Goal: Task Accomplishment & Management: Manage account settings

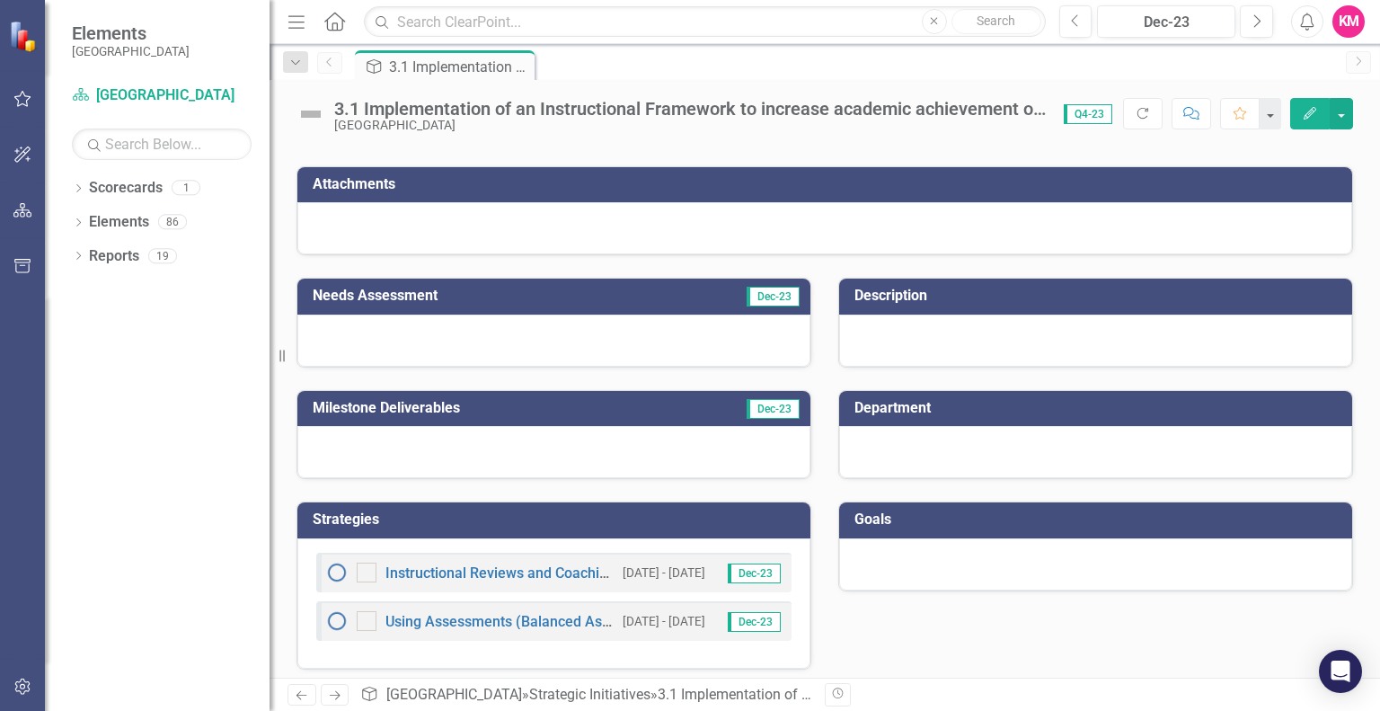
scroll to position [110, 0]
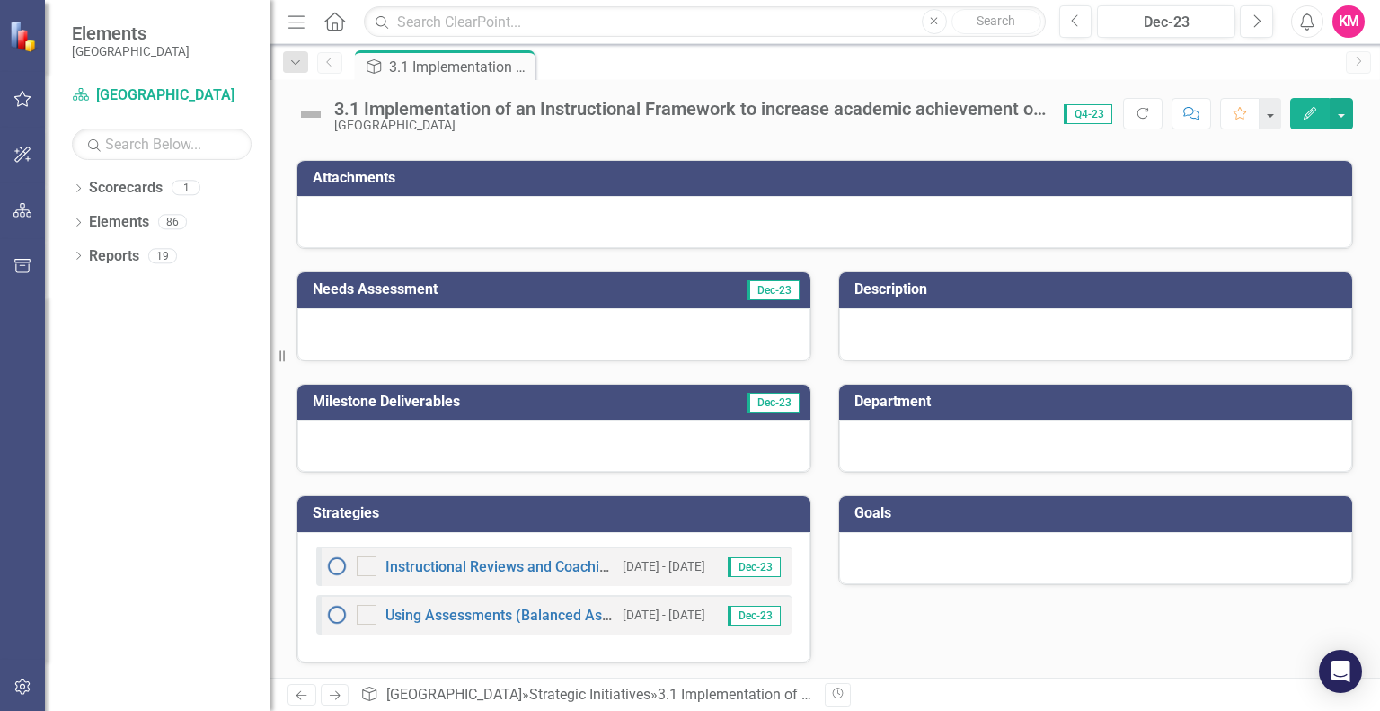
click at [172, 46] on small "[GEOGRAPHIC_DATA]" at bounding box center [131, 51] width 118 height 14
click at [340, 16] on icon at bounding box center [334, 21] width 21 height 19
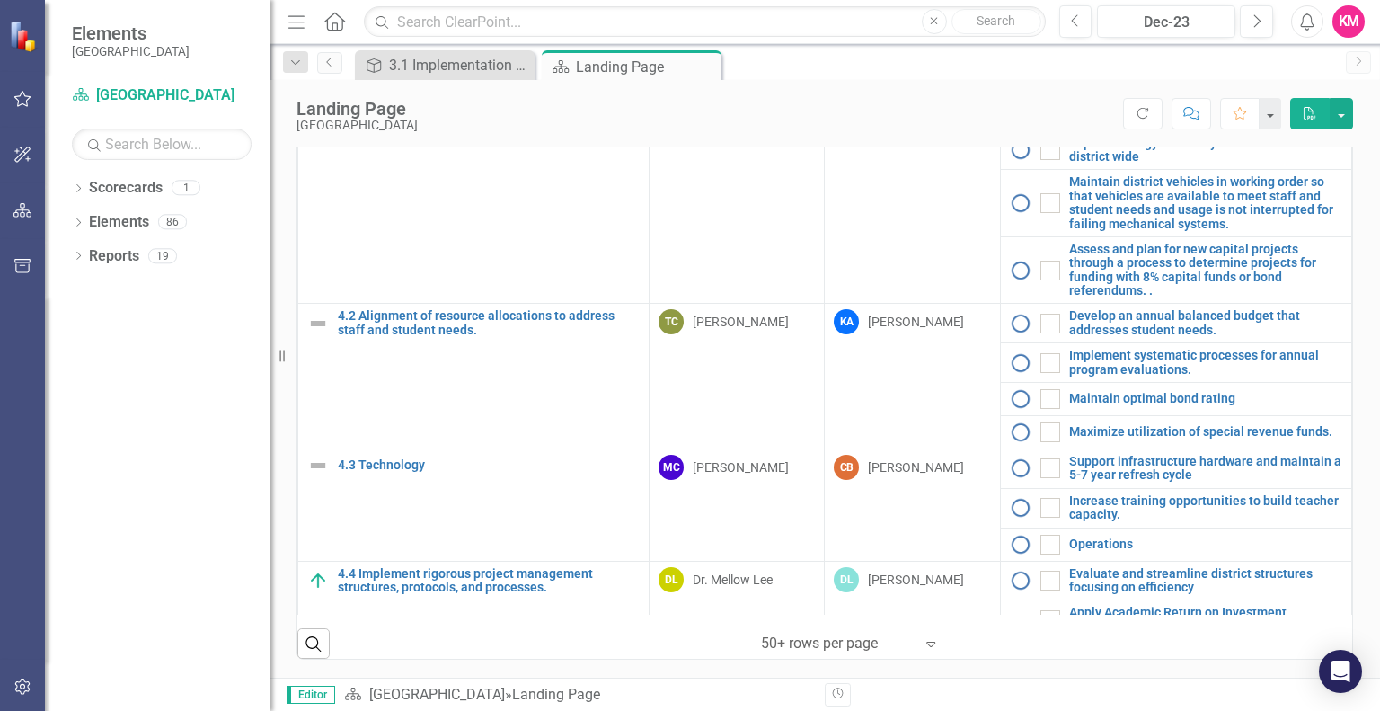
scroll to position [2055, 0]
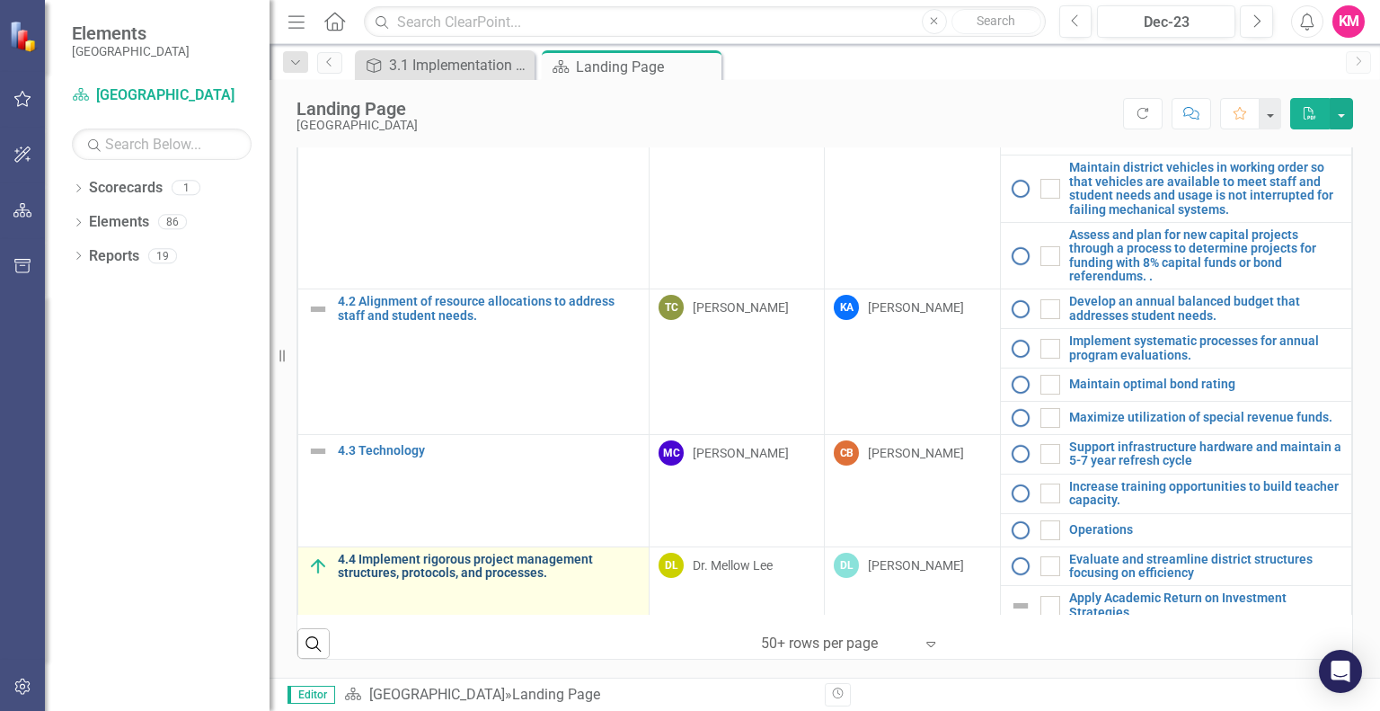
click at [494, 555] on link "4.4 Implement rigorous project management structures, protocols, and processes." at bounding box center [489, 566] width 302 height 28
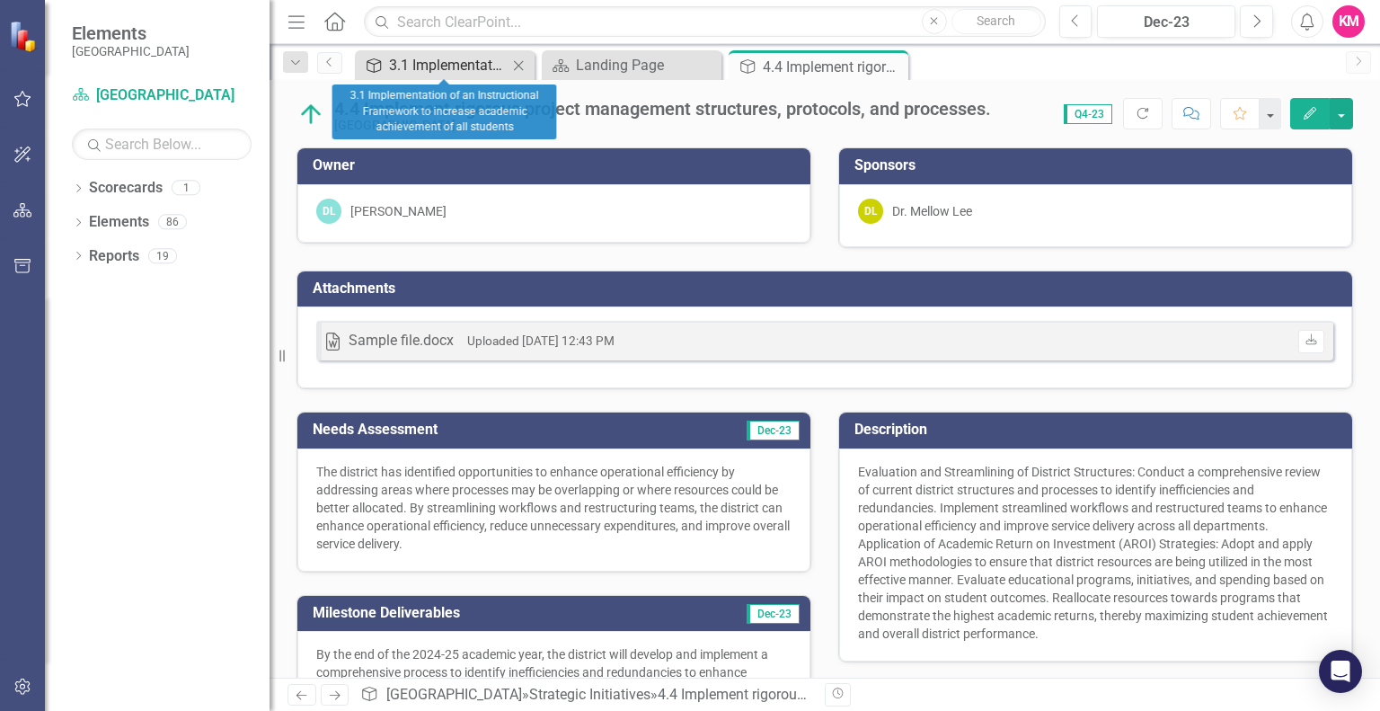
click at [457, 74] on div "3.1 Implementation of an Instructional Framework to increase academic achieveme…" at bounding box center [448, 65] width 119 height 22
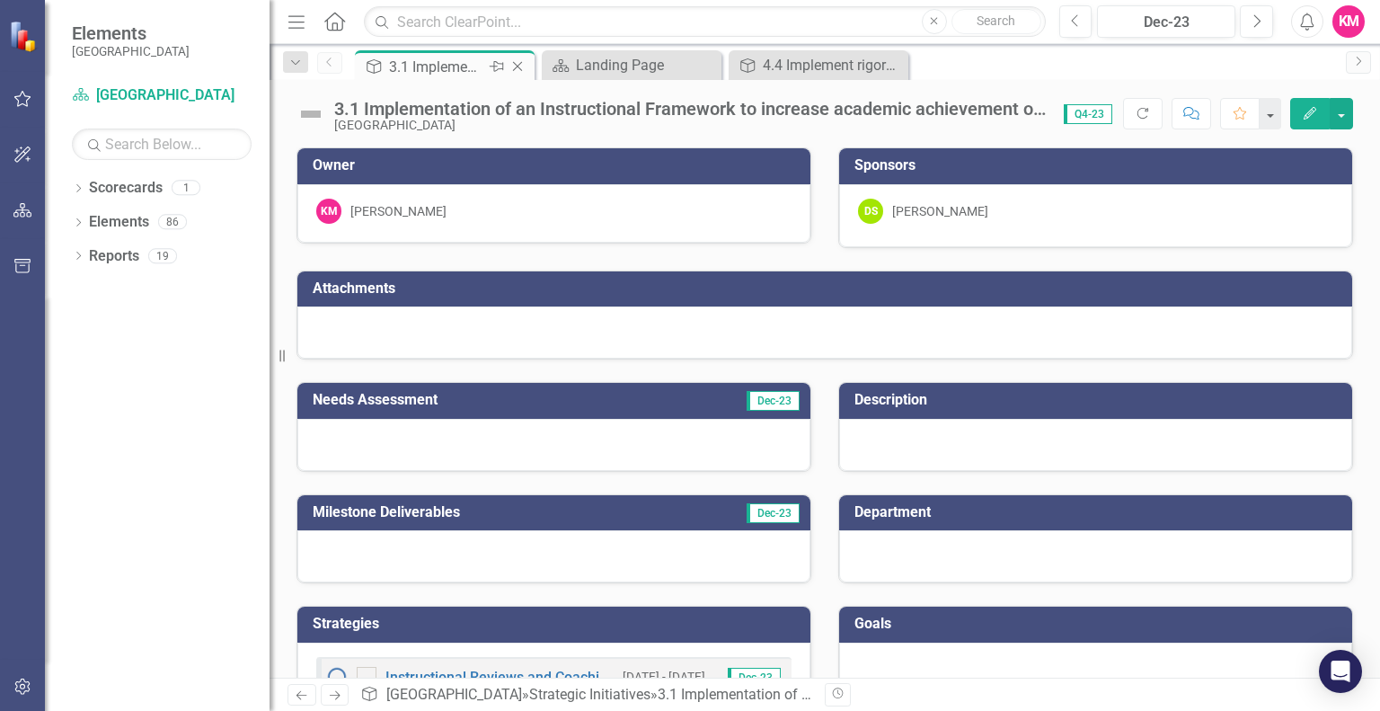
click at [499, 66] on icon "Pin" at bounding box center [497, 66] width 14 height 18
click at [636, 55] on div "Landing Page" at bounding box center [635, 65] width 119 height 22
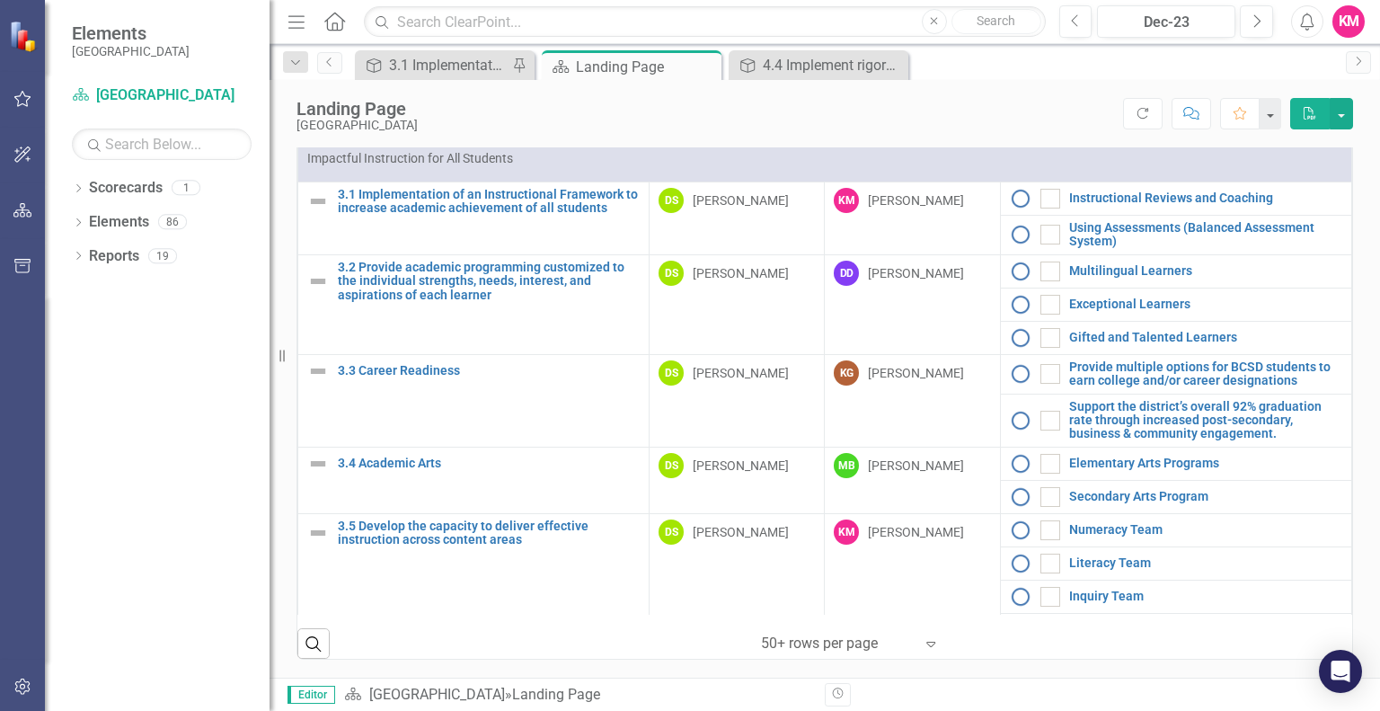
scroll to position [1232, 0]
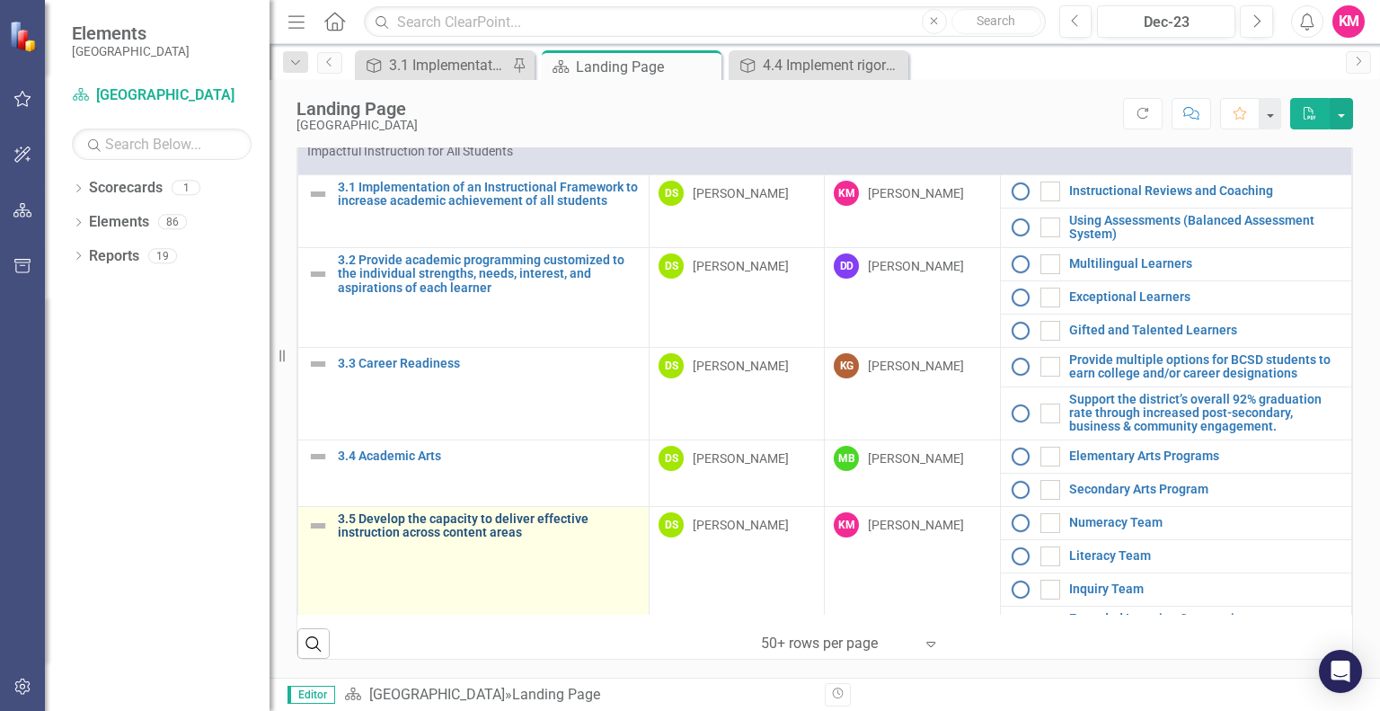
click at [455, 526] on link "3.5 Develop the capacity to deliver effective instruction across content areas" at bounding box center [489, 526] width 302 height 28
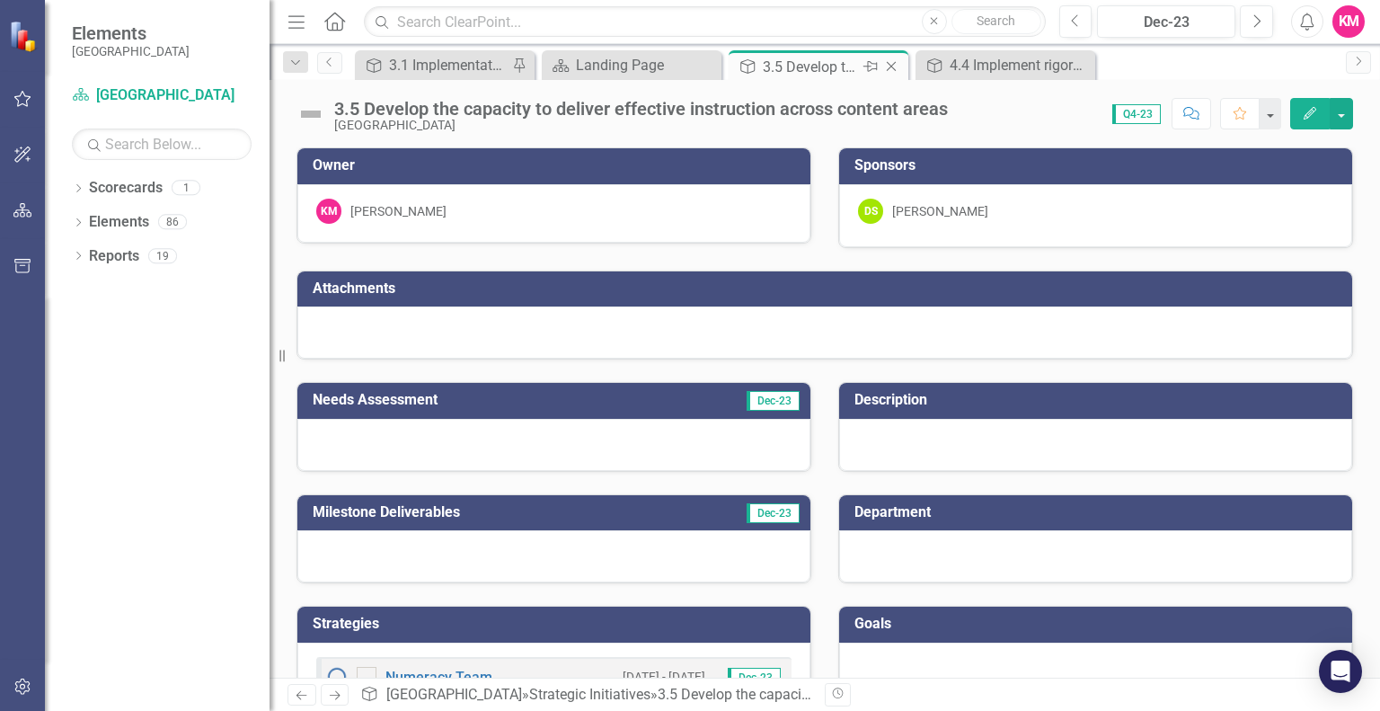
click at [872, 61] on icon "Pin" at bounding box center [870, 66] width 14 height 18
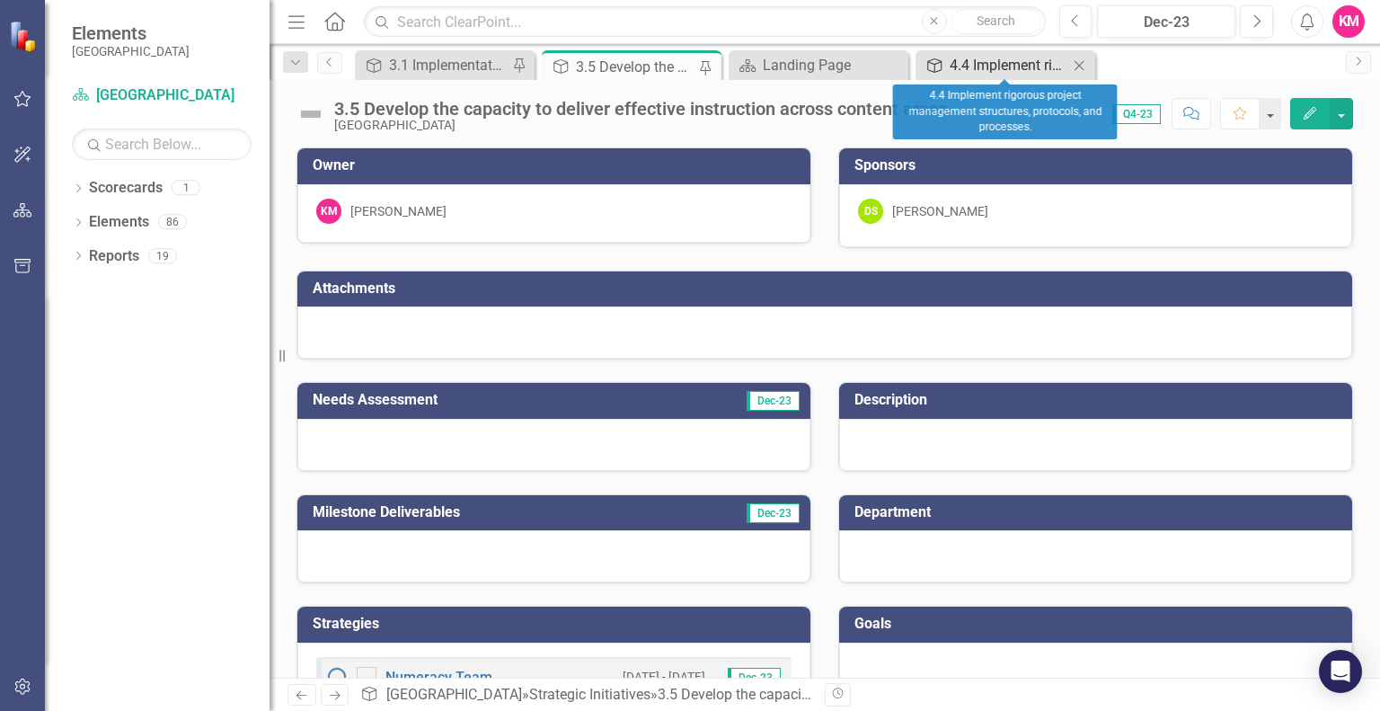
click at [981, 62] on div "4.4 Implement rigorous project management structures, protocols, and processes." at bounding box center [1008, 65] width 119 height 22
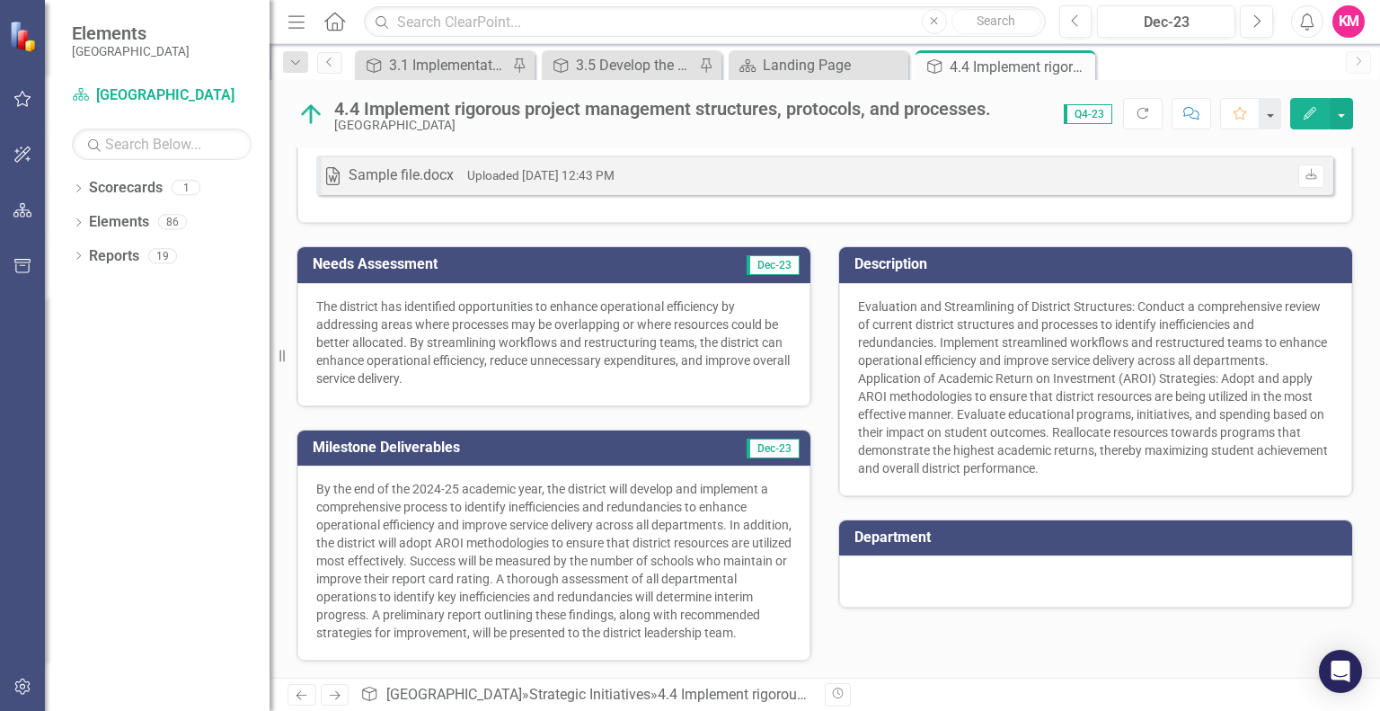
scroll to position [212, 0]
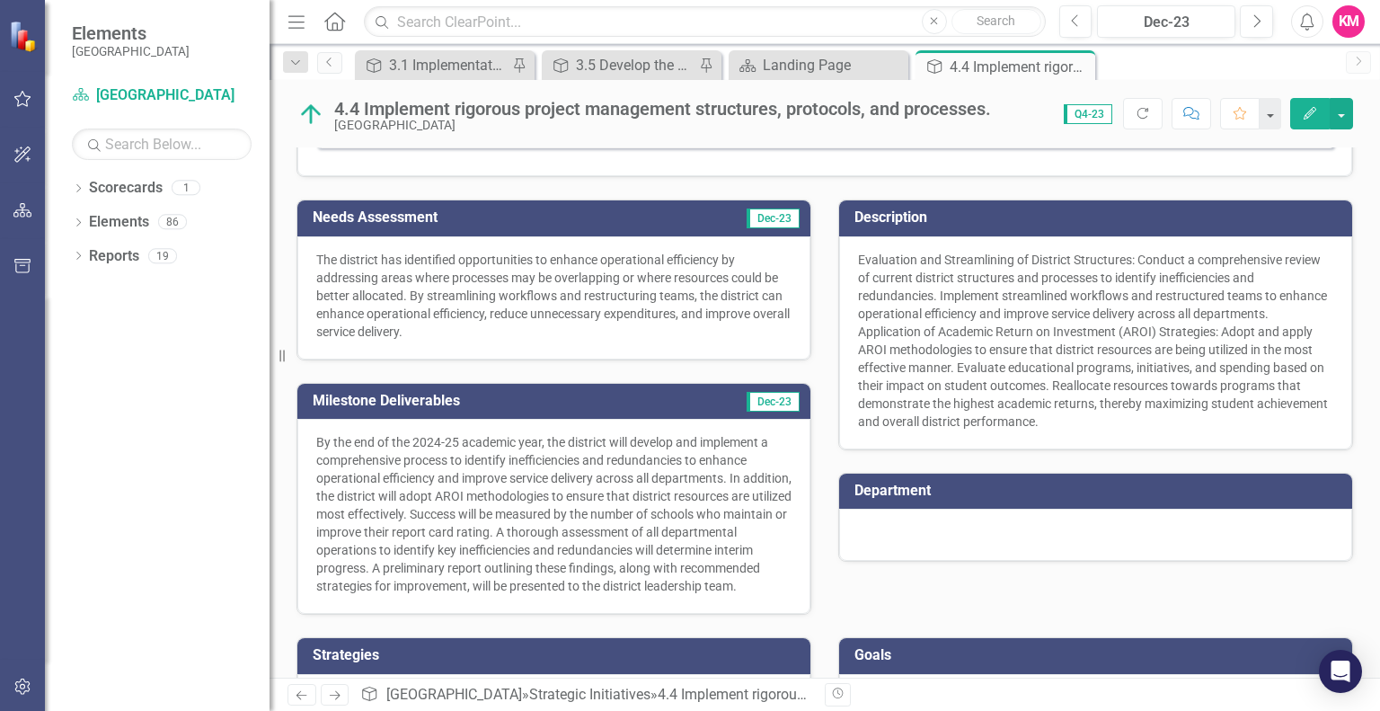
click at [1143, 614] on div "Needs Assessment Dec-23 The district has identified opportunities to enhance op…" at bounding box center [824, 395] width 1083 height 437
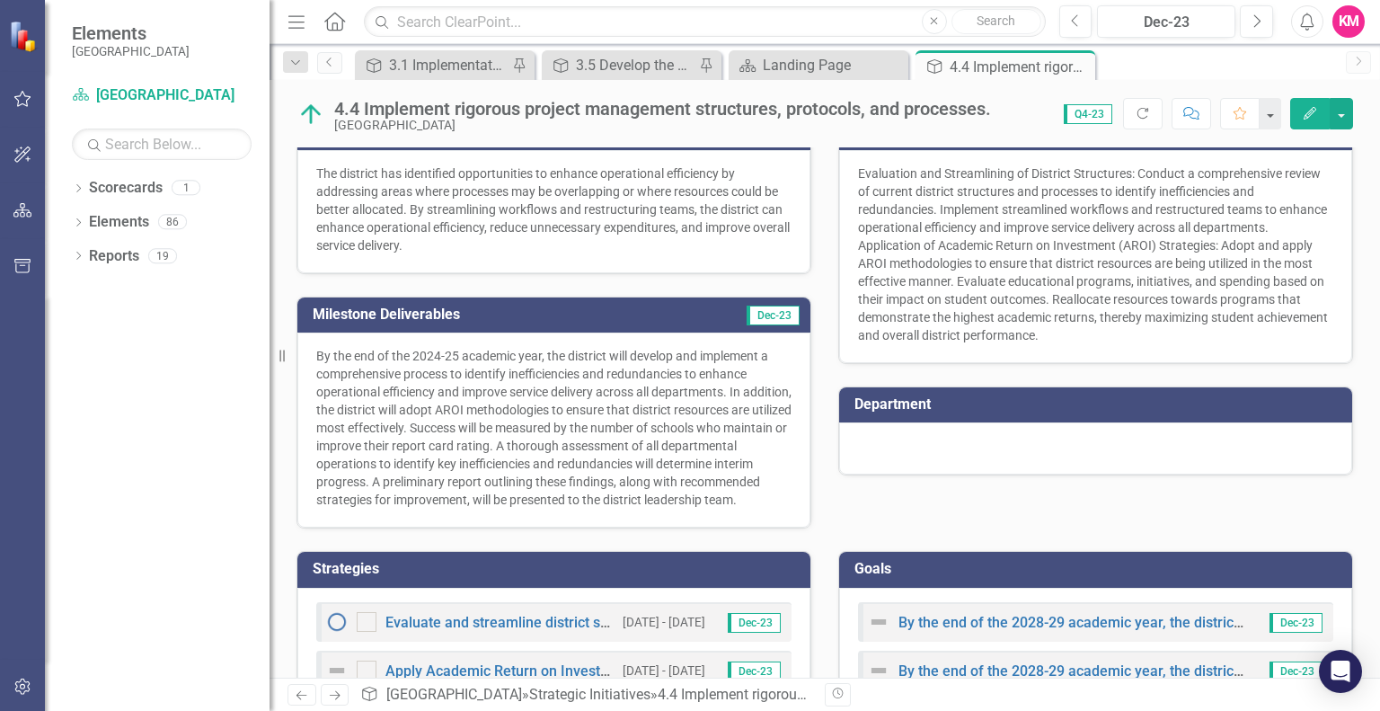
scroll to position [262, 0]
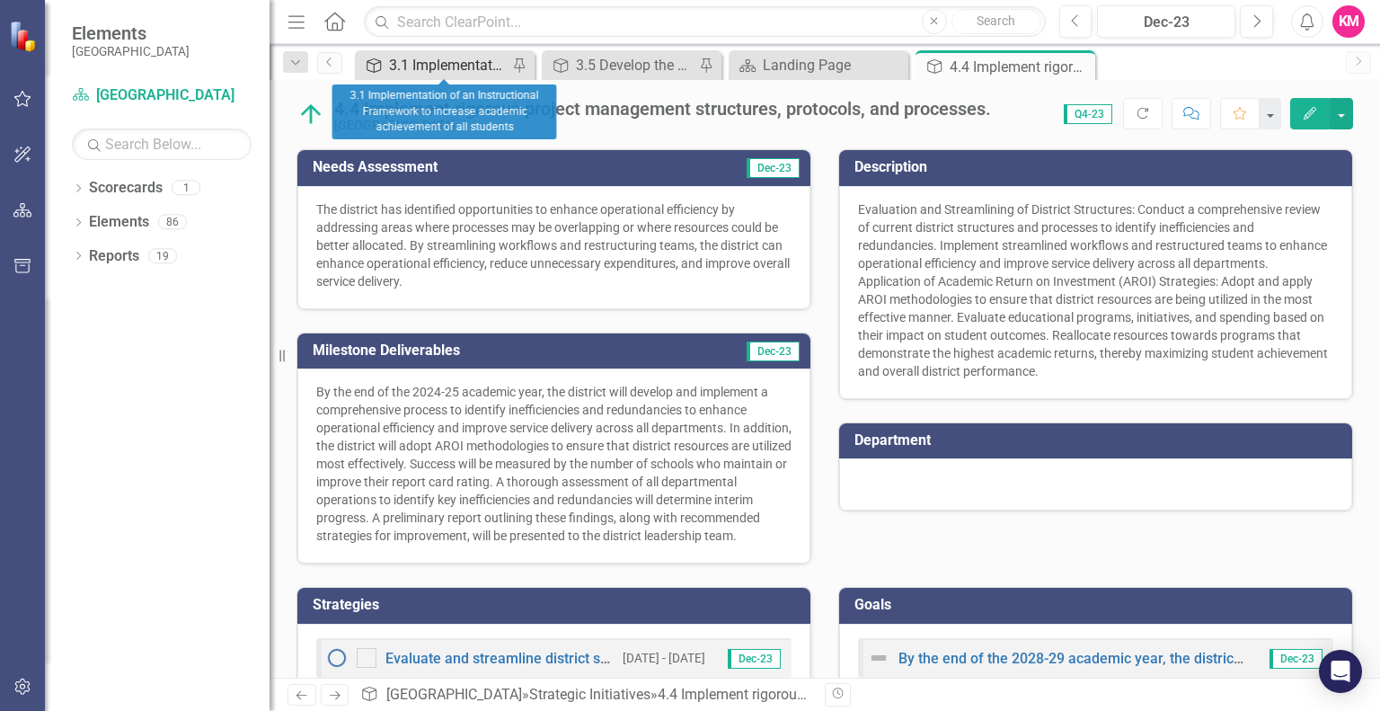
click at [482, 64] on div "3.1 Implementation of an Instructional Framework to increase academic achieveme…" at bounding box center [448, 65] width 119 height 22
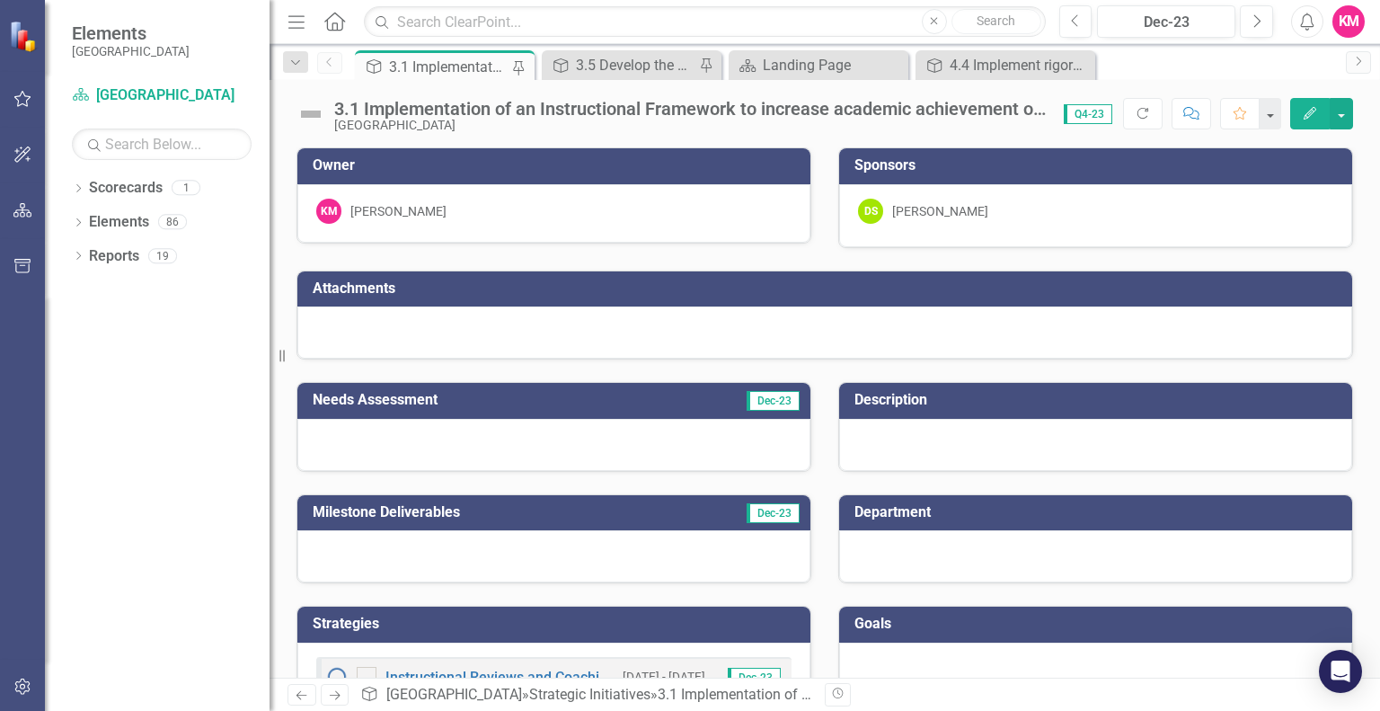
click at [437, 451] on div at bounding box center [553, 445] width 513 height 52
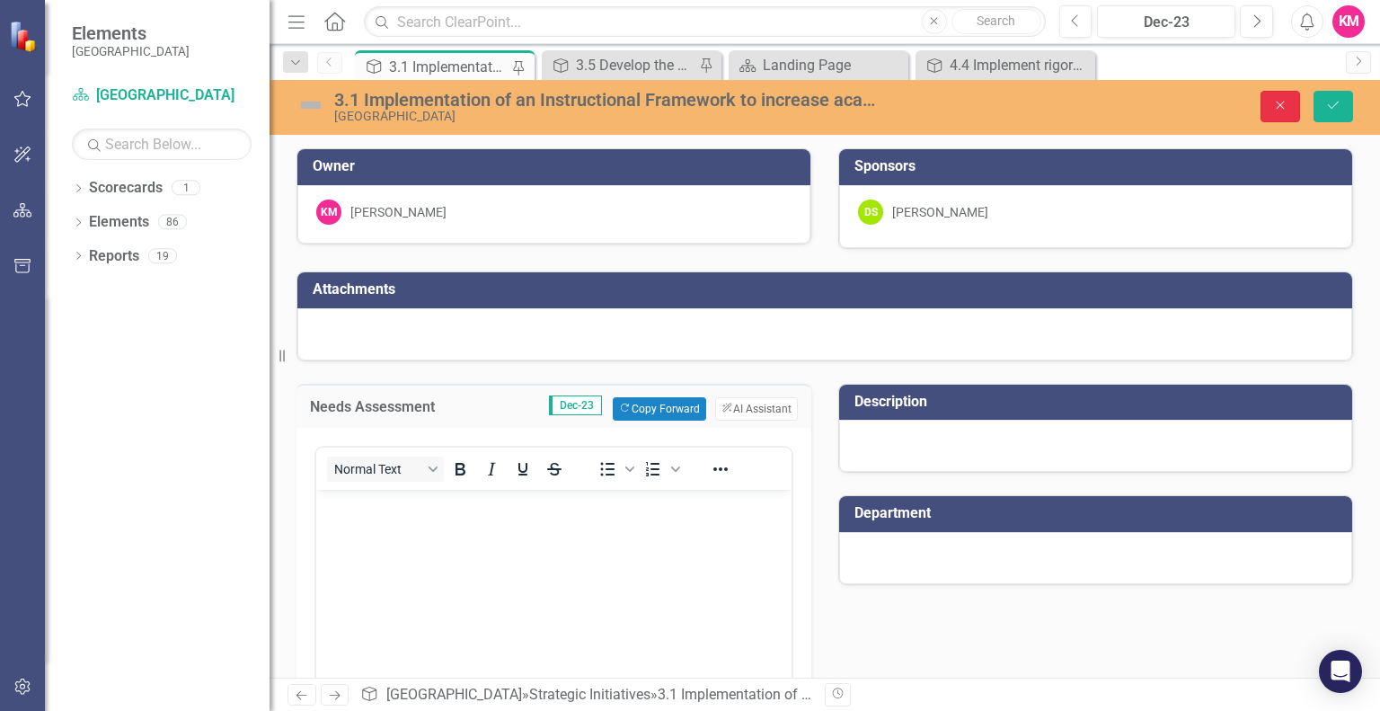
click at [1279, 105] on icon "Close" at bounding box center [1280, 105] width 16 height 13
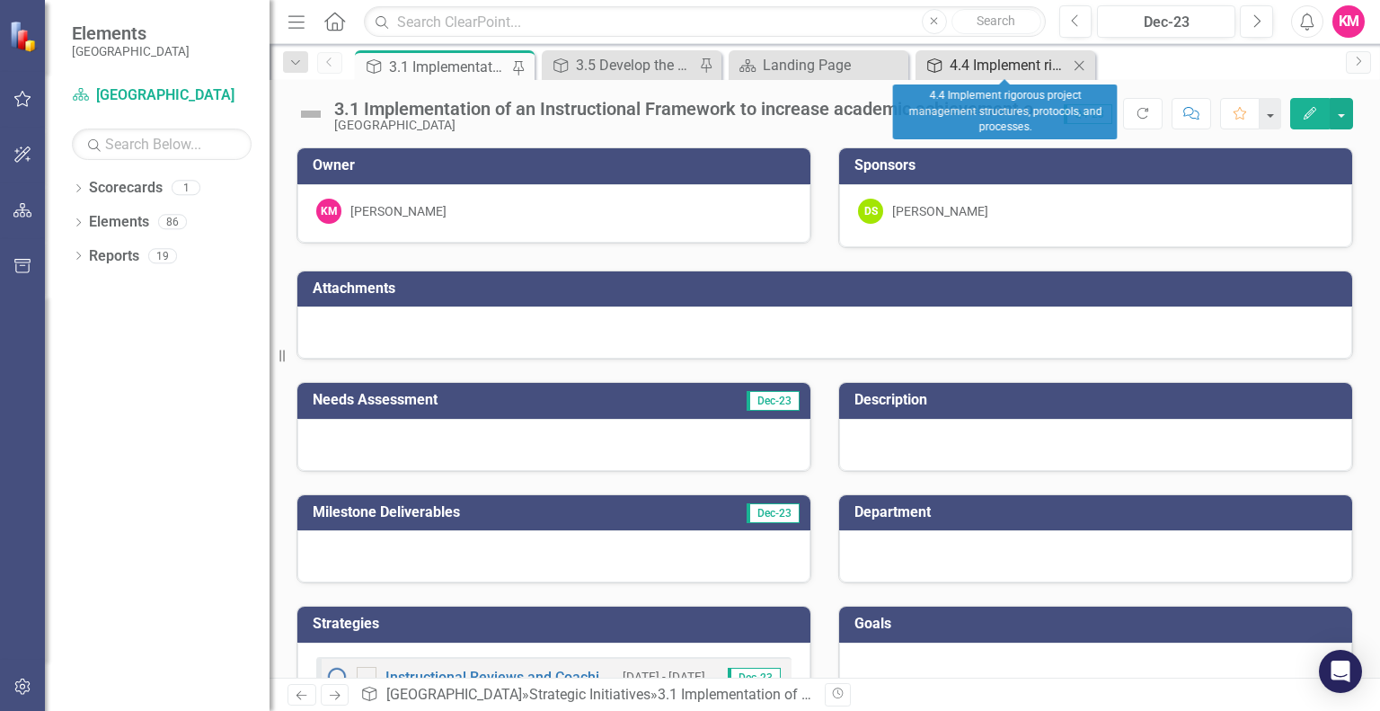
click at [1015, 66] on div "4.4 Implement rigorous project management structures, protocols, and processes." at bounding box center [1008, 65] width 119 height 22
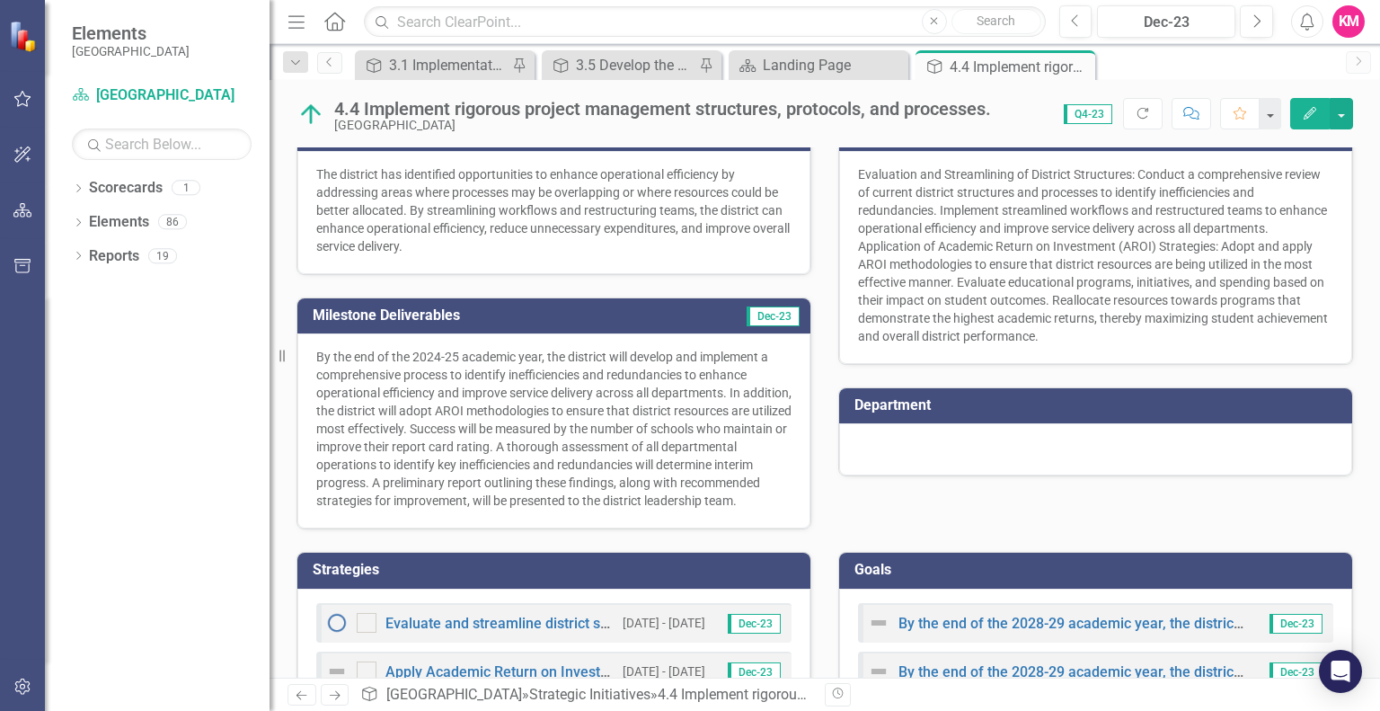
scroll to position [370, 0]
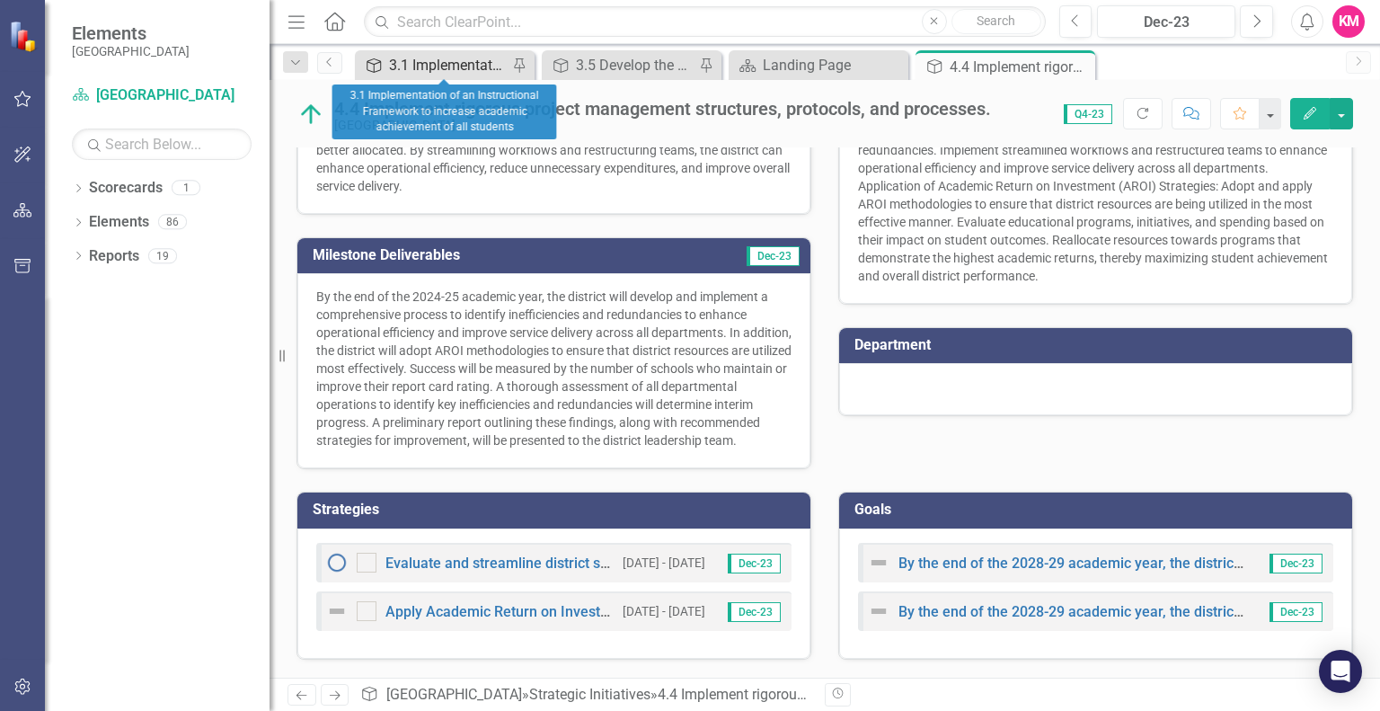
click at [470, 61] on div "3.1 Implementation of an Instructional Framework to increase academic achieveme…" at bounding box center [448, 65] width 119 height 22
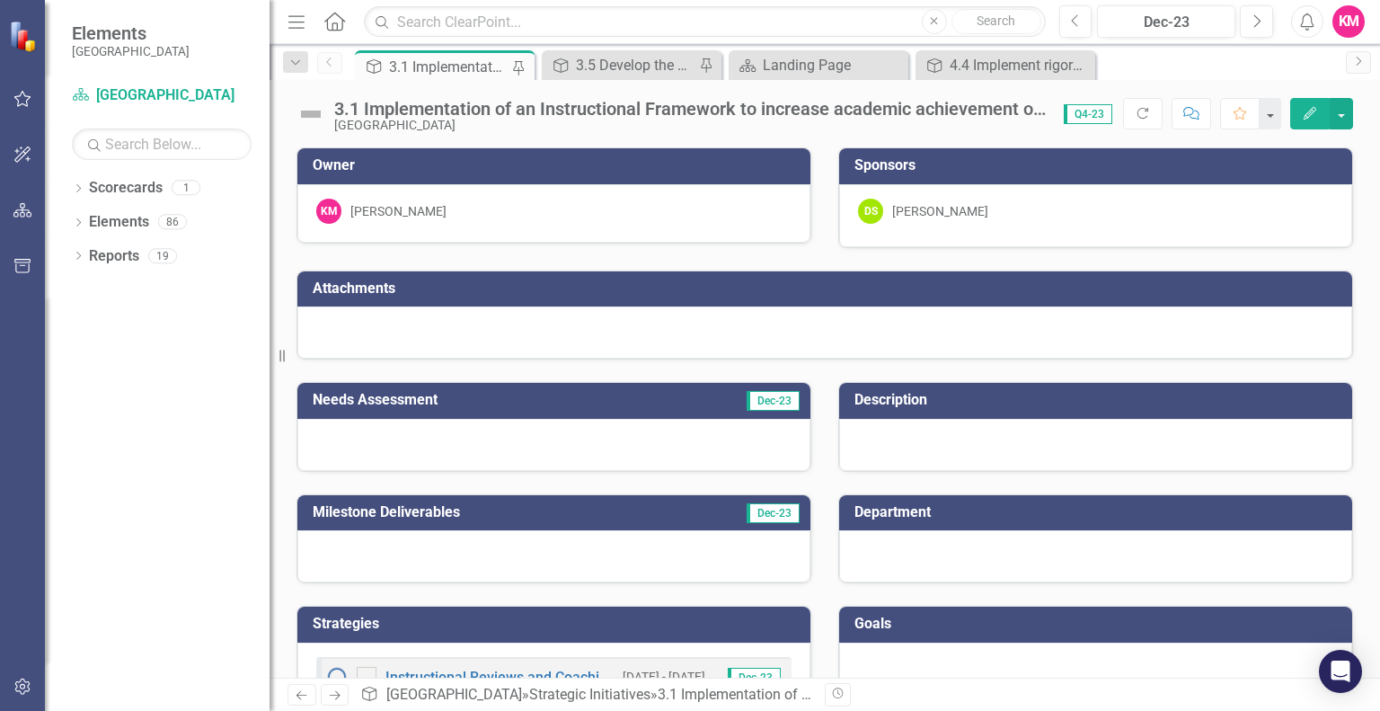
scroll to position [110, 0]
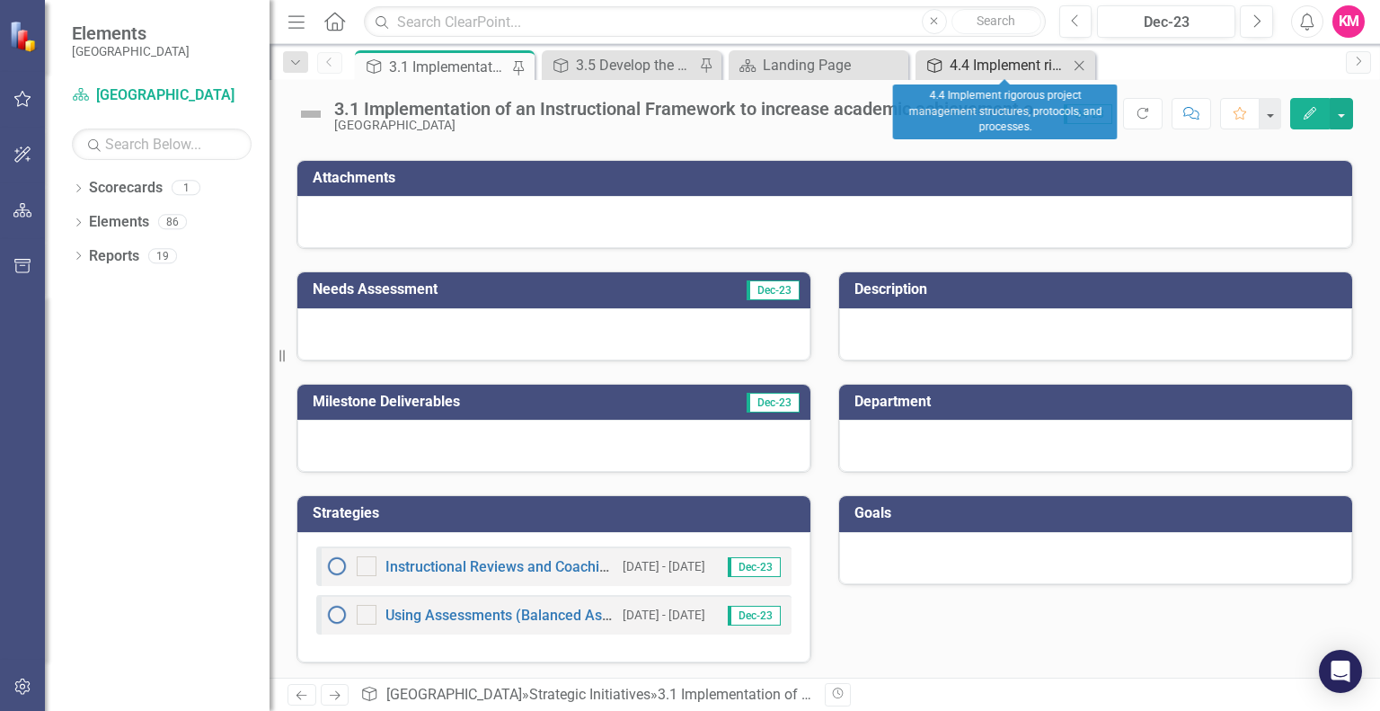
click at [968, 68] on div "4.4 Implement rigorous project management structures, protocols, and processes." at bounding box center [1008, 65] width 119 height 22
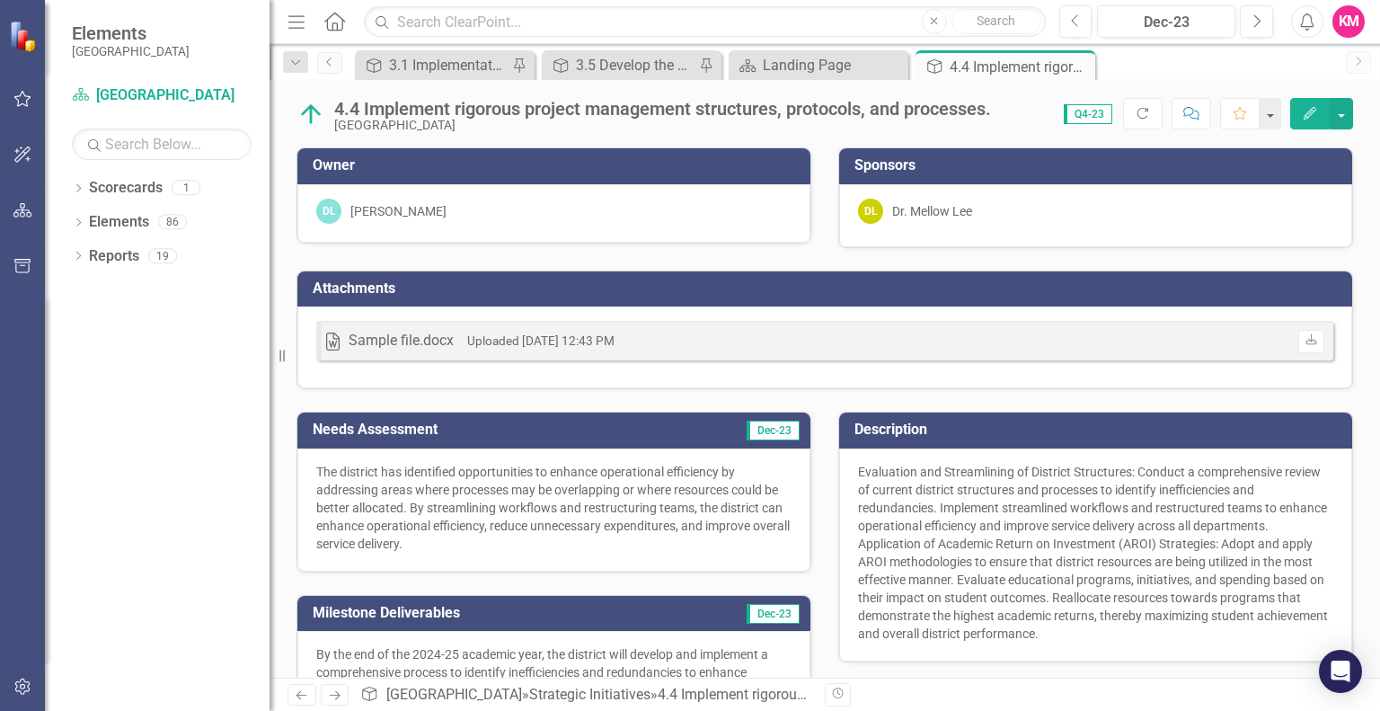
click at [968, 68] on div "4.4 Implement rigorous project management structures, protocols, and processes." at bounding box center [1019, 67] width 141 height 22
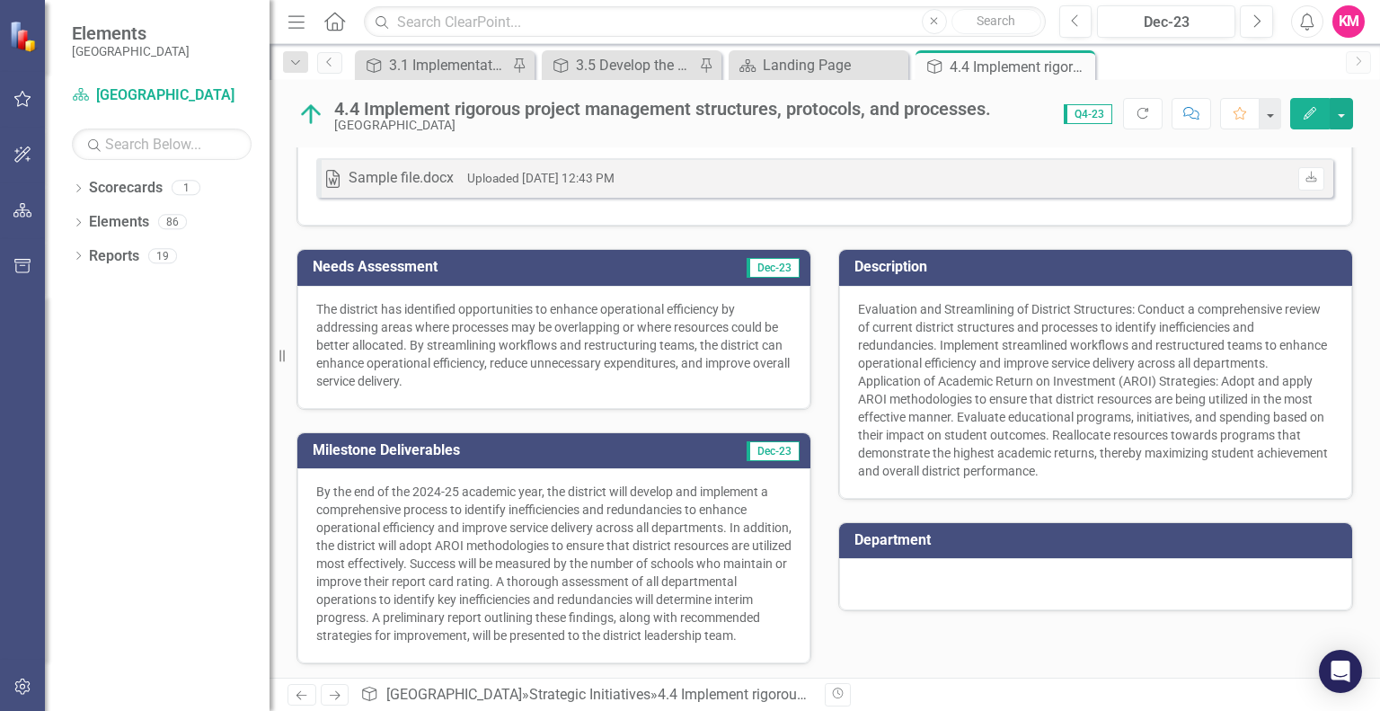
scroll to position [370, 0]
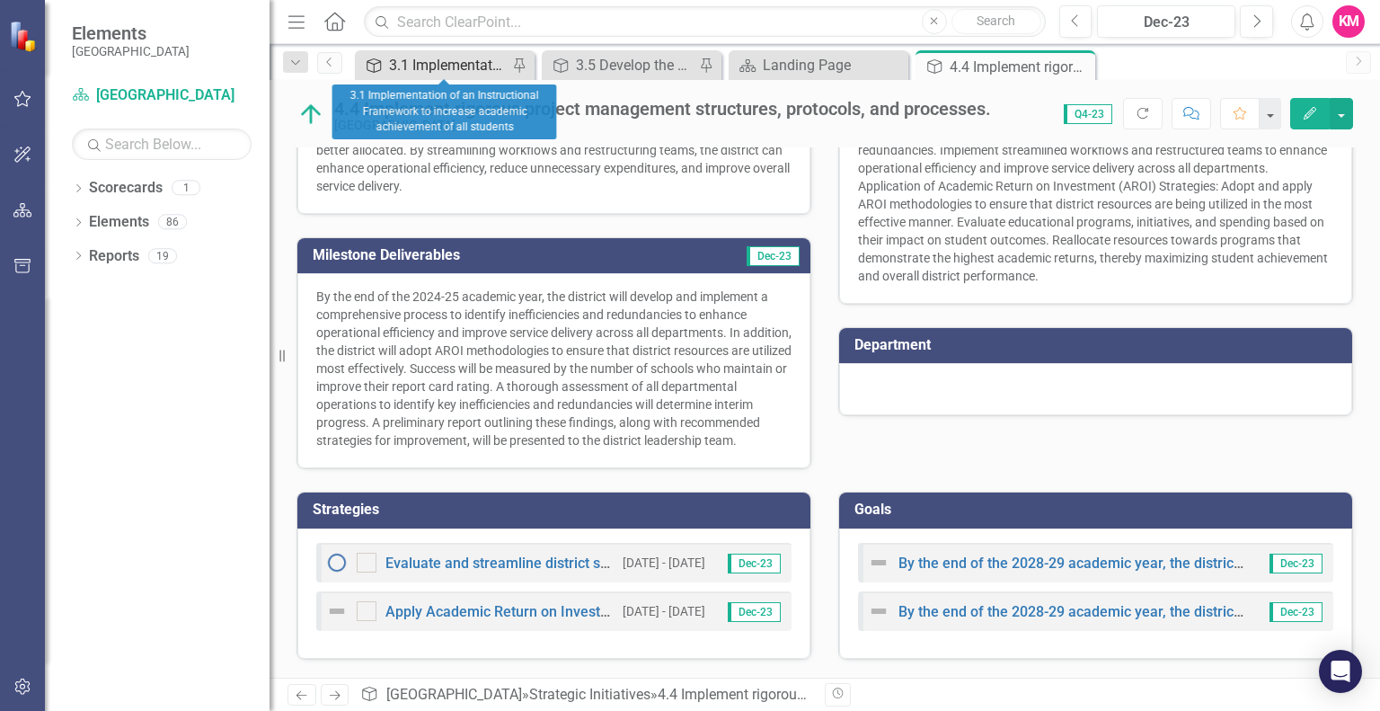
click at [475, 65] on div "3.1 Implementation of an Instructional Framework to increase academic achieveme…" at bounding box center [448, 65] width 119 height 22
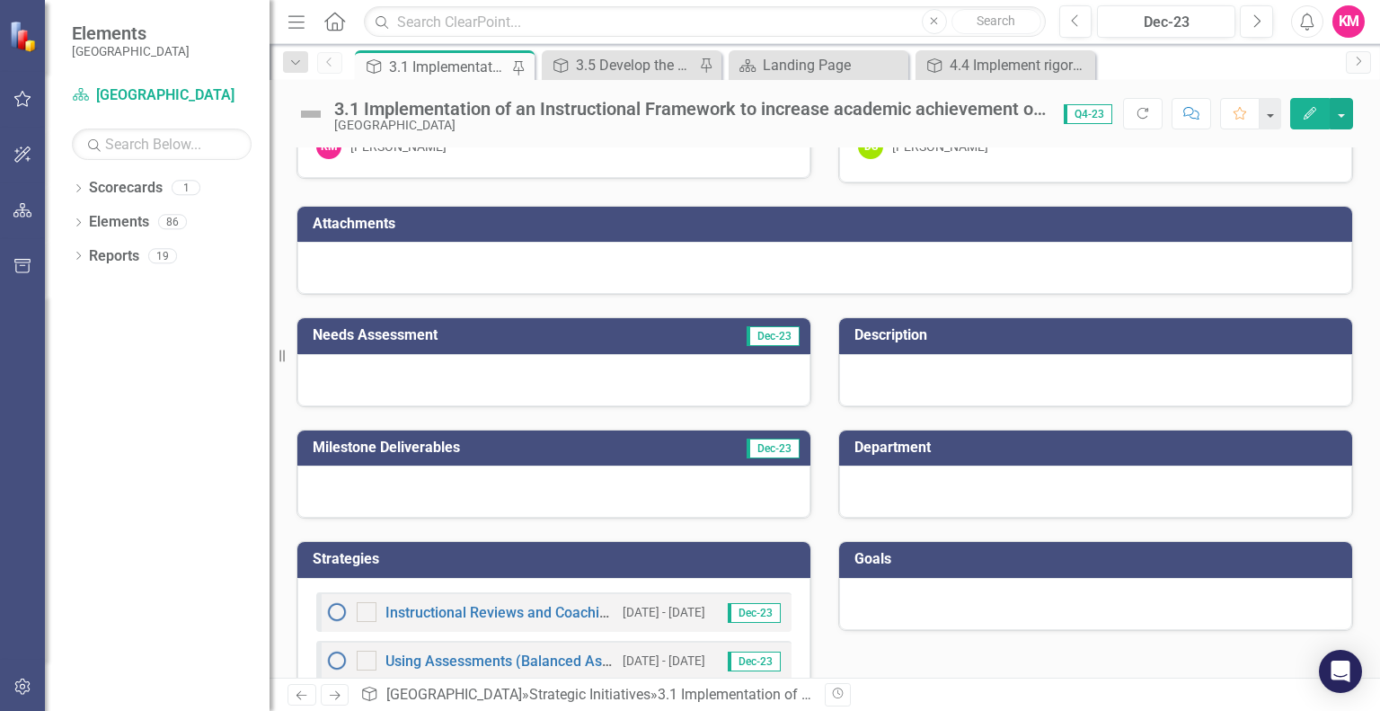
scroll to position [74, 0]
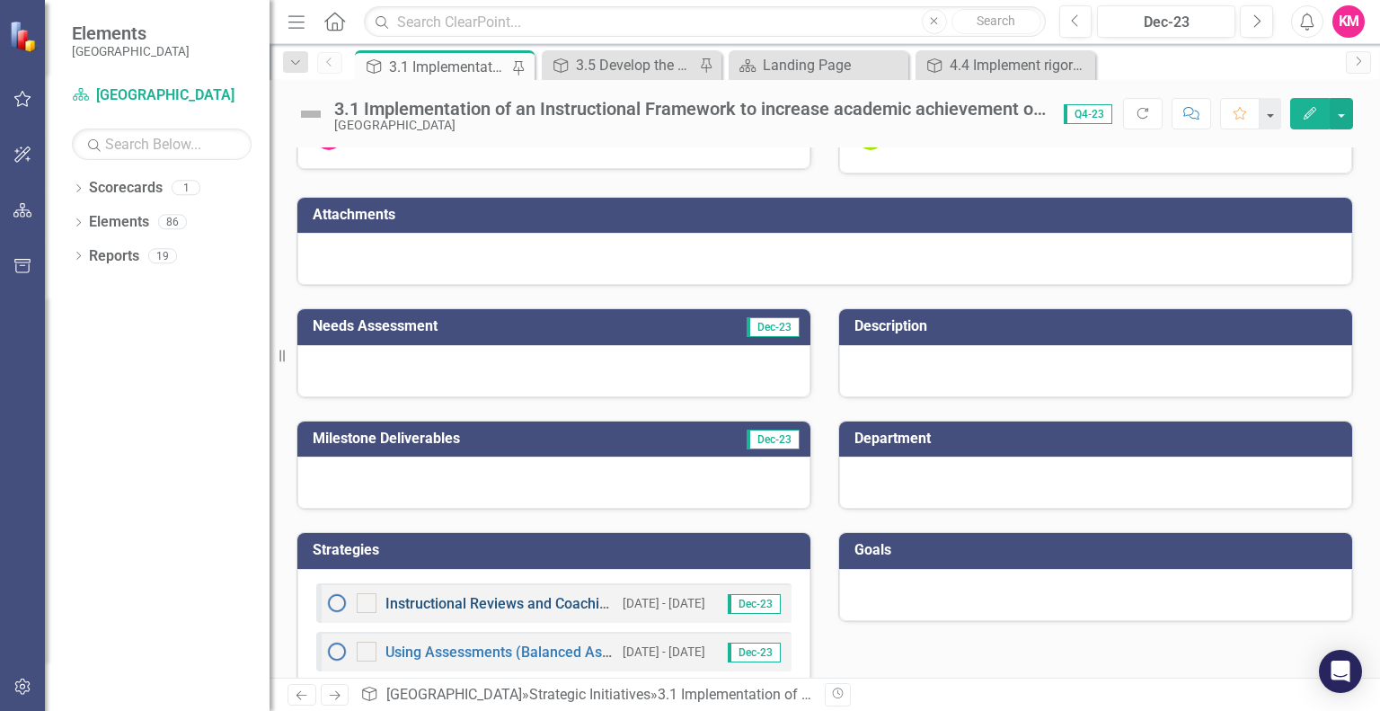
click at [489, 605] on link "Instructional Reviews and Coaching" at bounding box center [500, 603] width 230 height 17
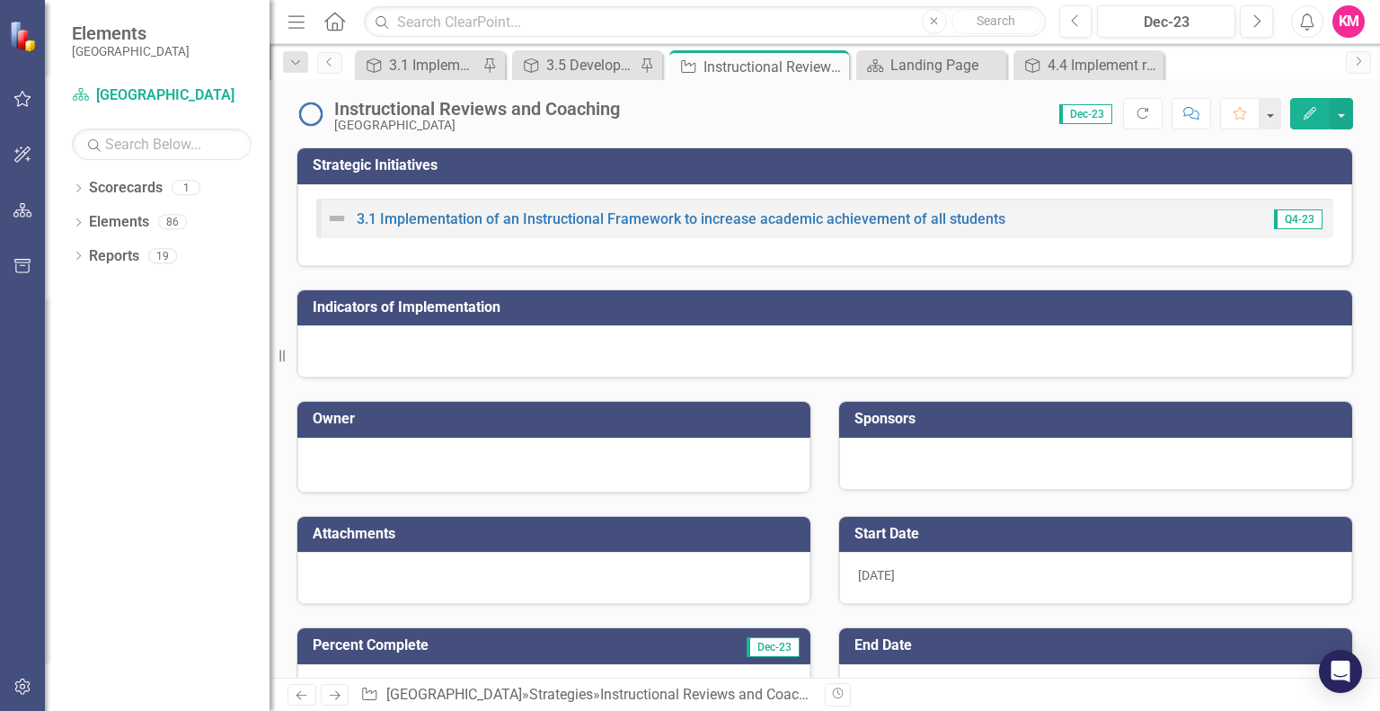
scroll to position [249, 0]
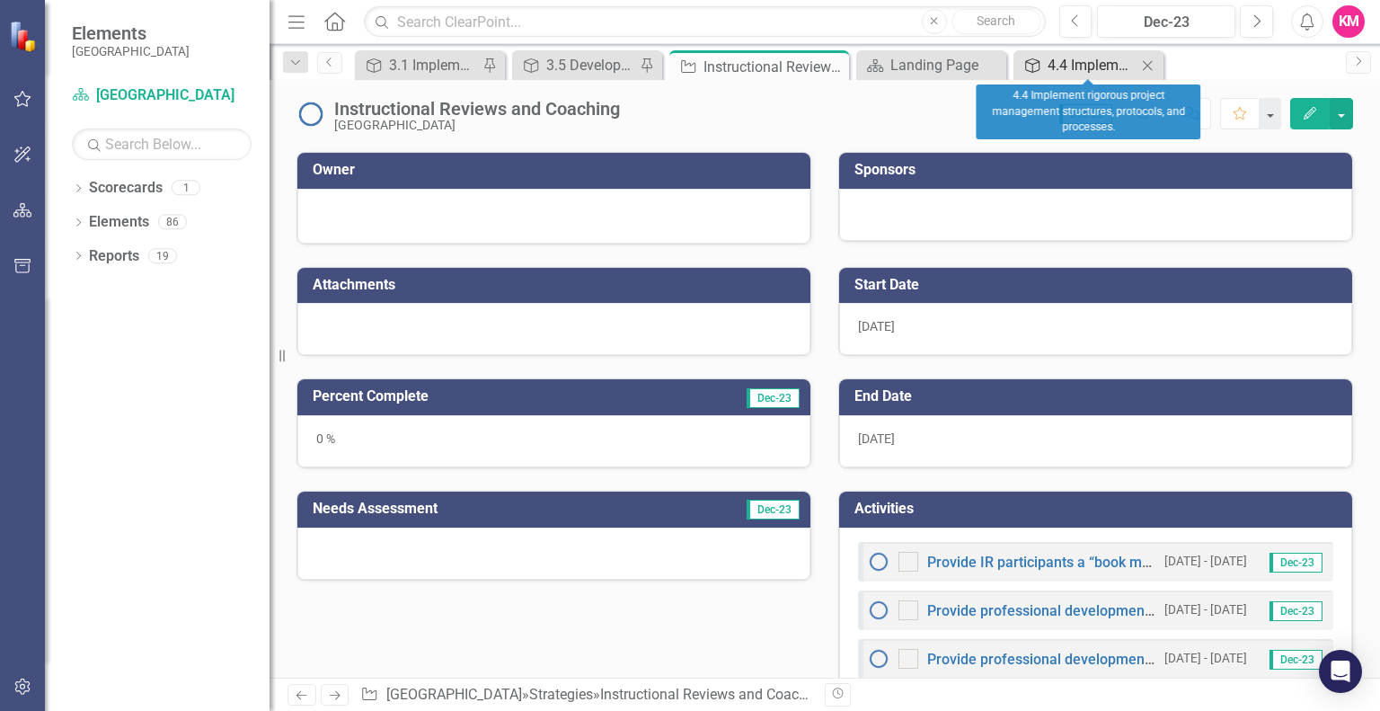
click at [1064, 71] on div "4.4 Implement rigorous project management structures, protocols, and processes." at bounding box center [1091, 65] width 89 height 22
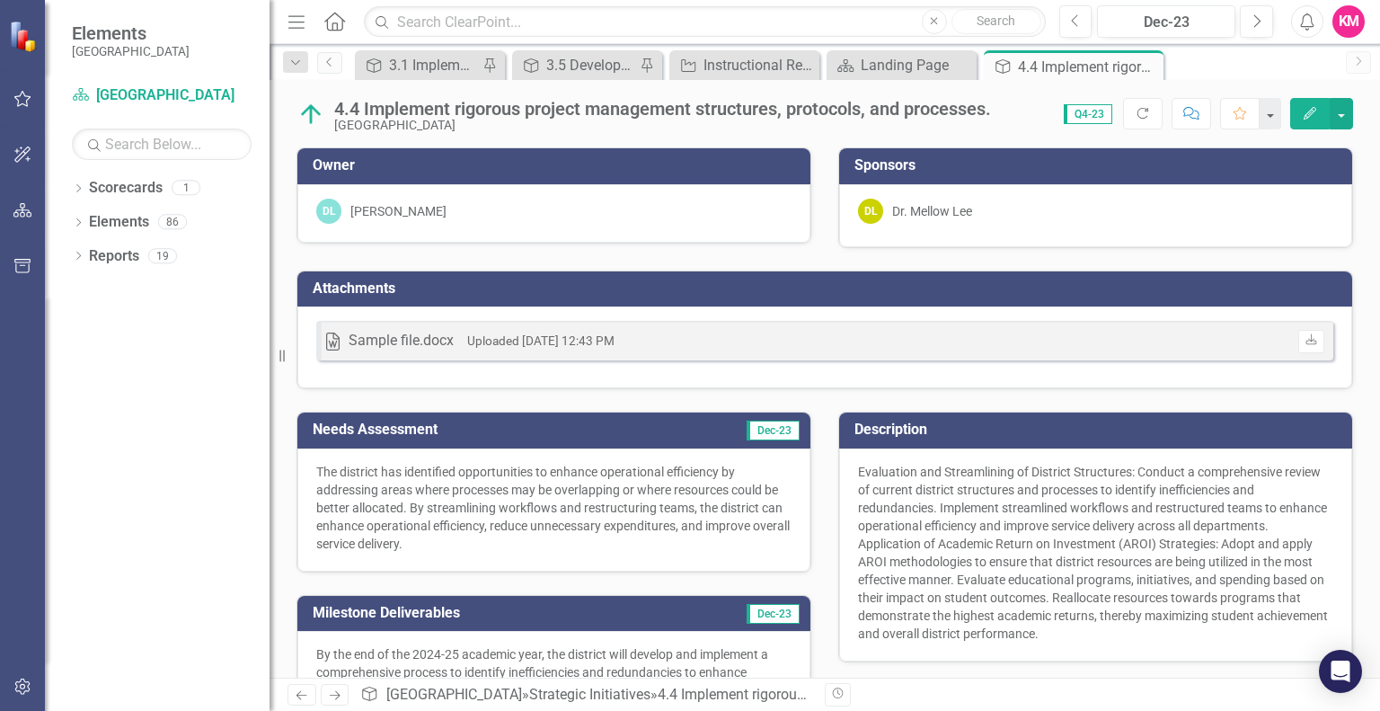
click at [1064, 71] on div "4.4 Implement rigorous project management structures, protocols, and processes." at bounding box center [1088, 67] width 141 height 22
click at [600, 59] on div "3.5 Develop the capacity to deliver effective instruction across content areas" at bounding box center [590, 65] width 89 height 22
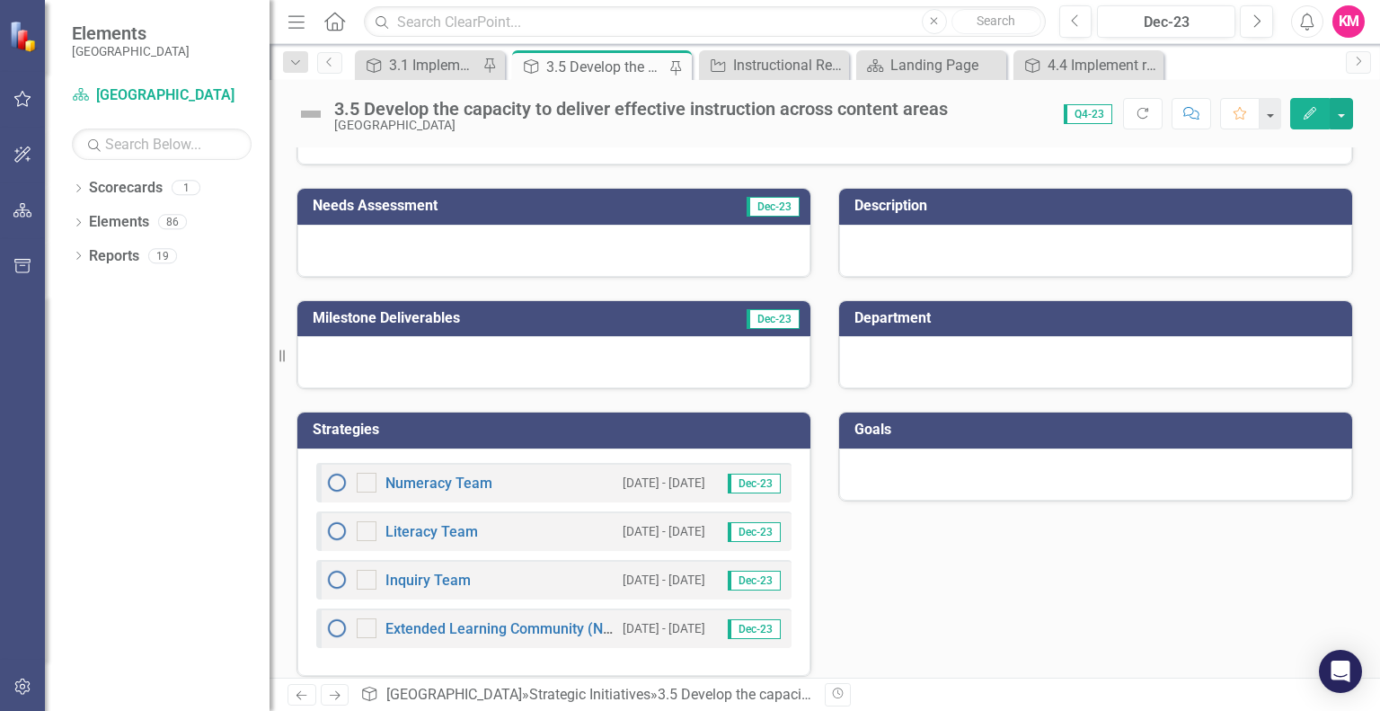
scroll to position [208, 0]
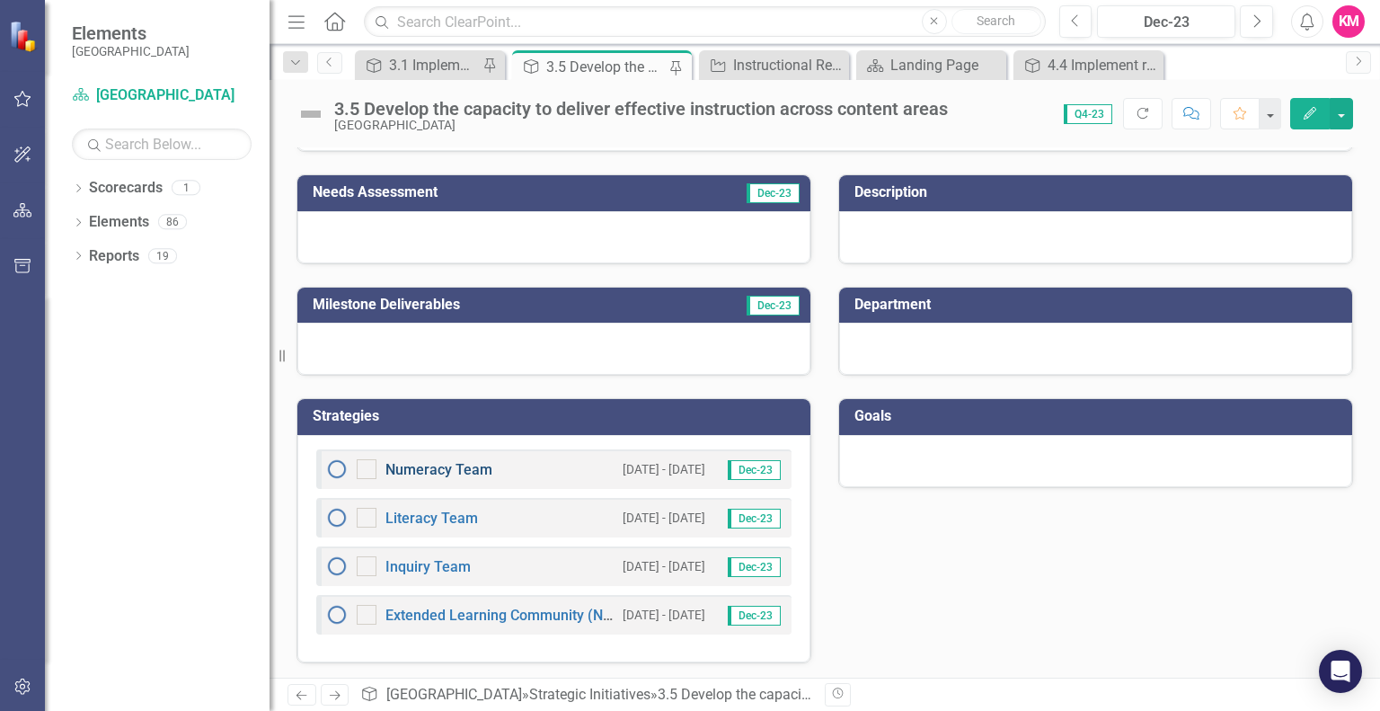
click at [444, 467] on link "Numeracy Team" at bounding box center [438, 469] width 107 height 17
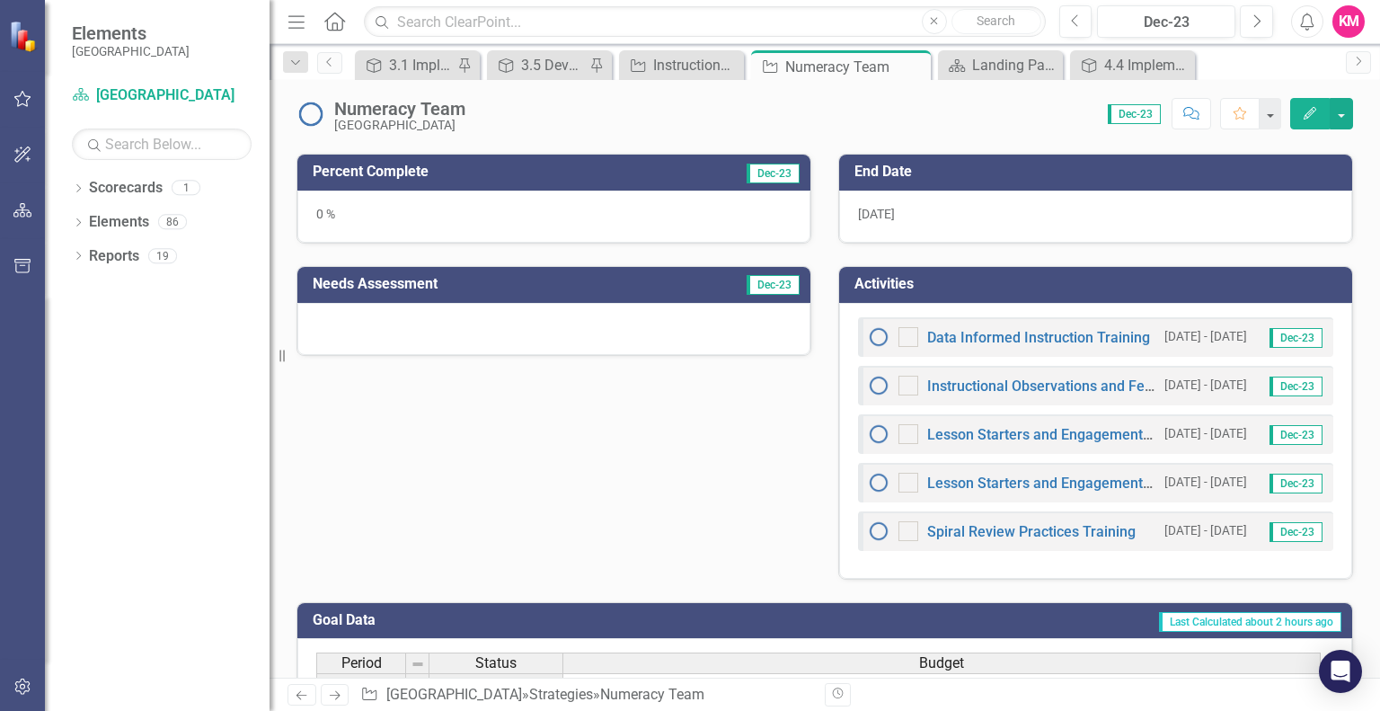
scroll to position [477, 0]
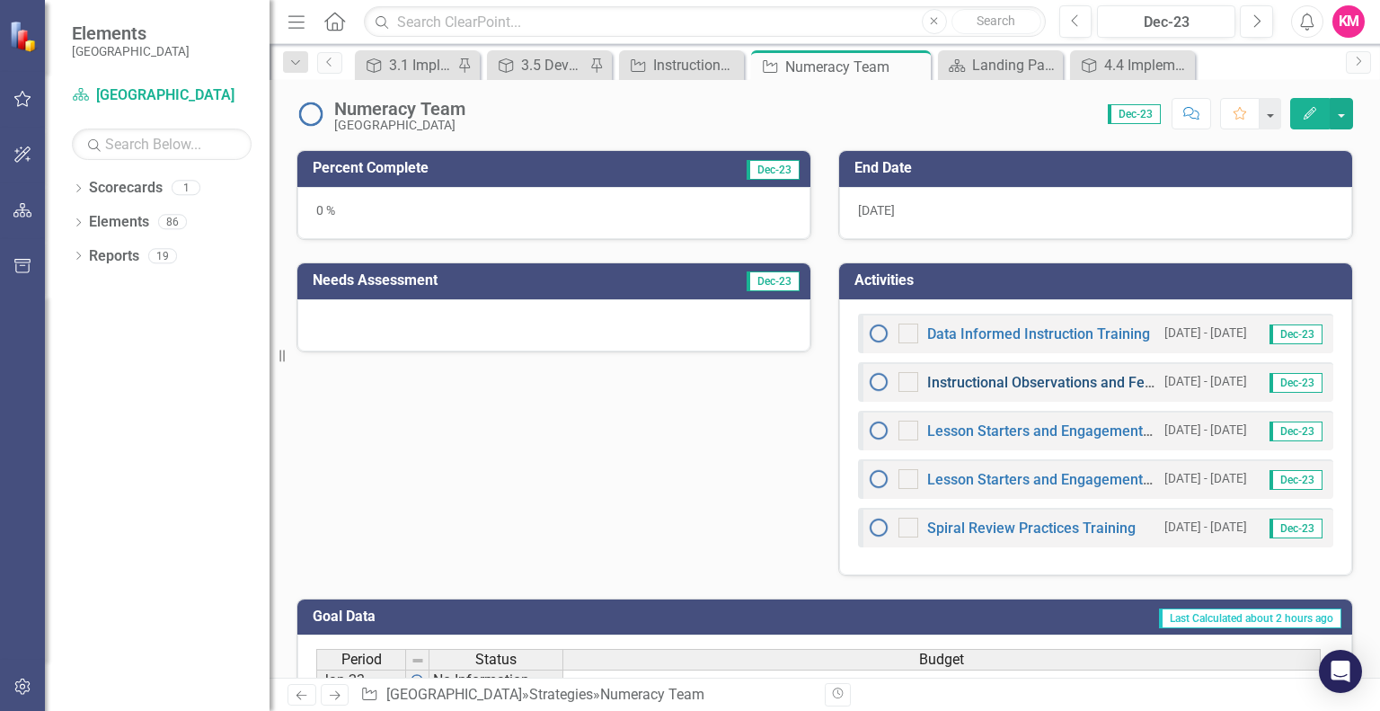
click at [990, 376] on link "Instructional Observations and Feedback" at bounding box center [1059, 382] width 264 height 17
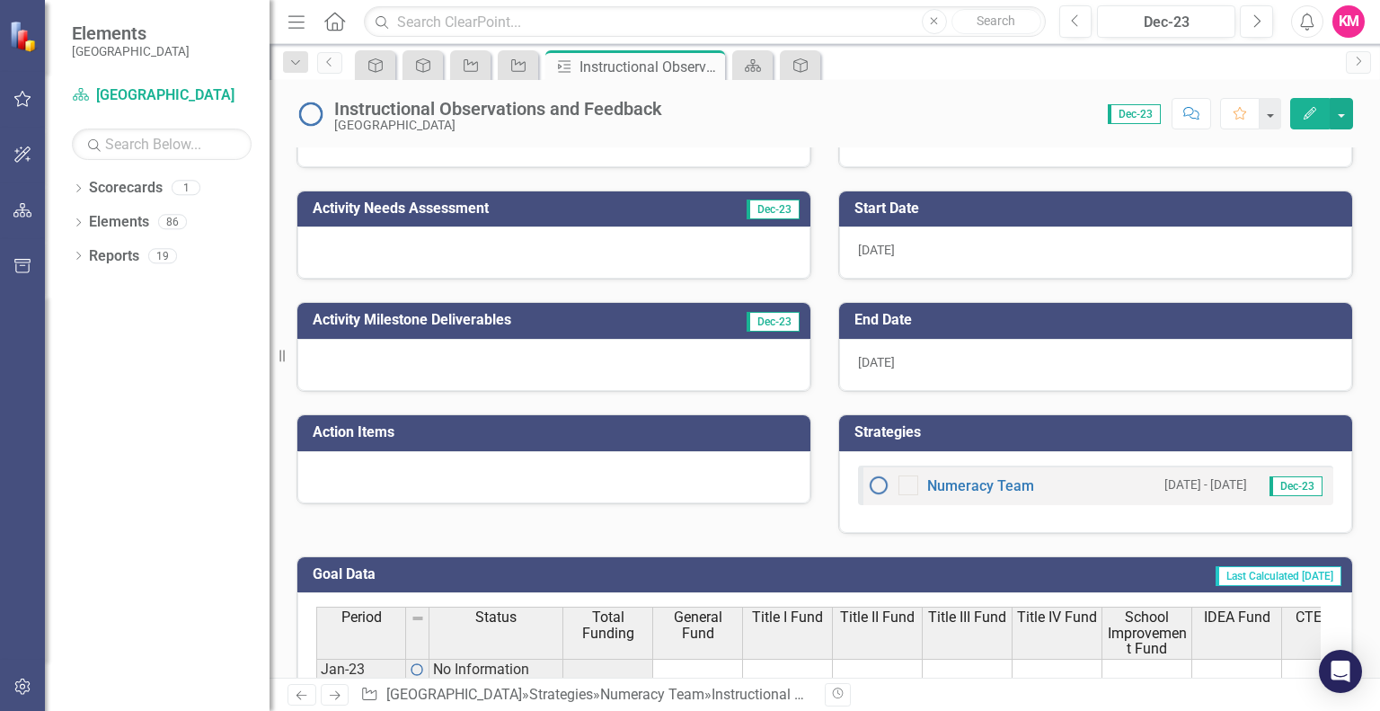
scroll to position [155, 0]
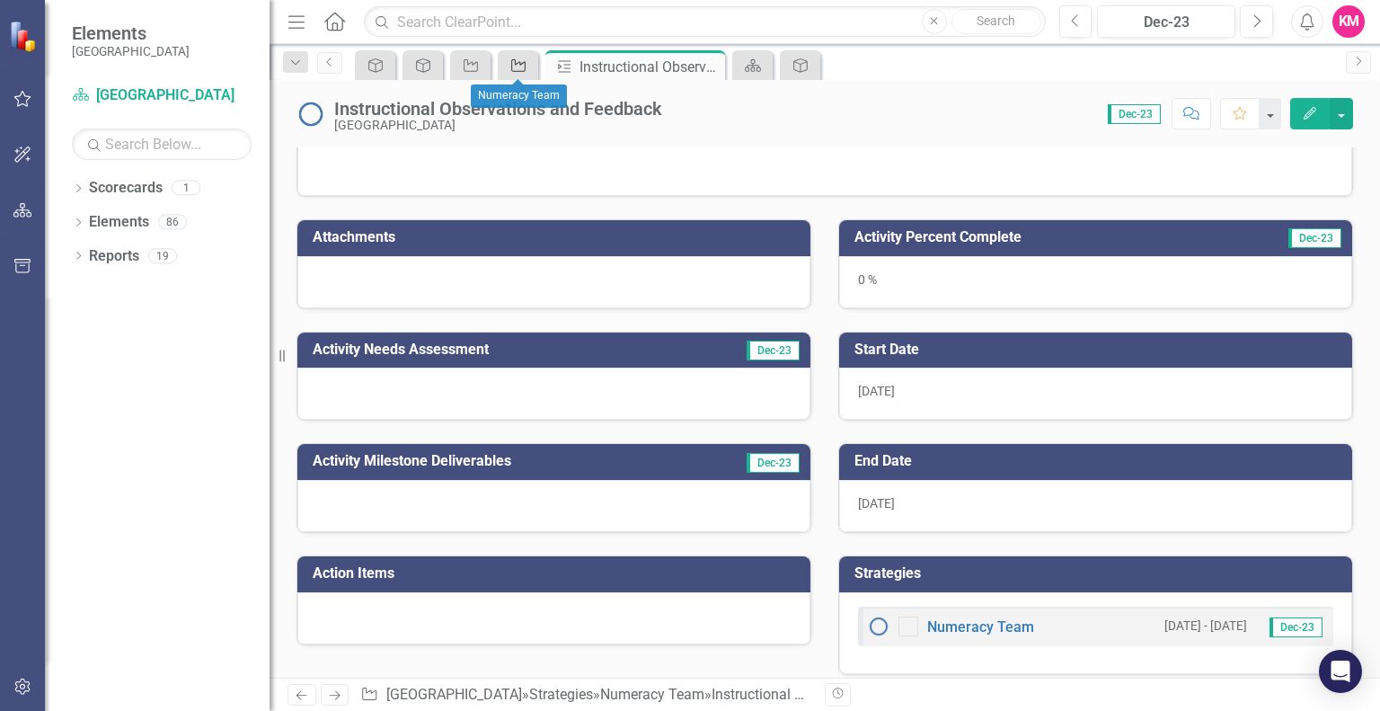
click at [522, 73] on div "Strategies" at bounding box center [514, 65] width 25 height 22
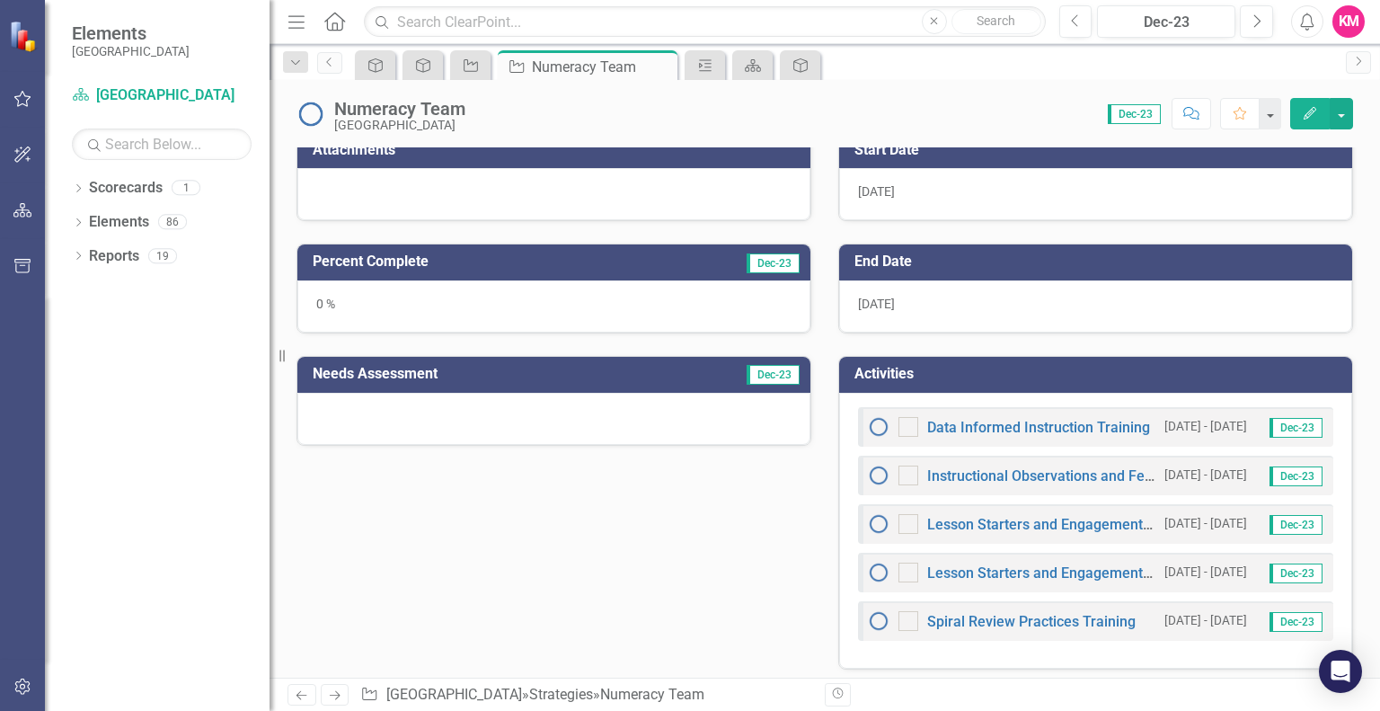
scroll to position [467, 0]
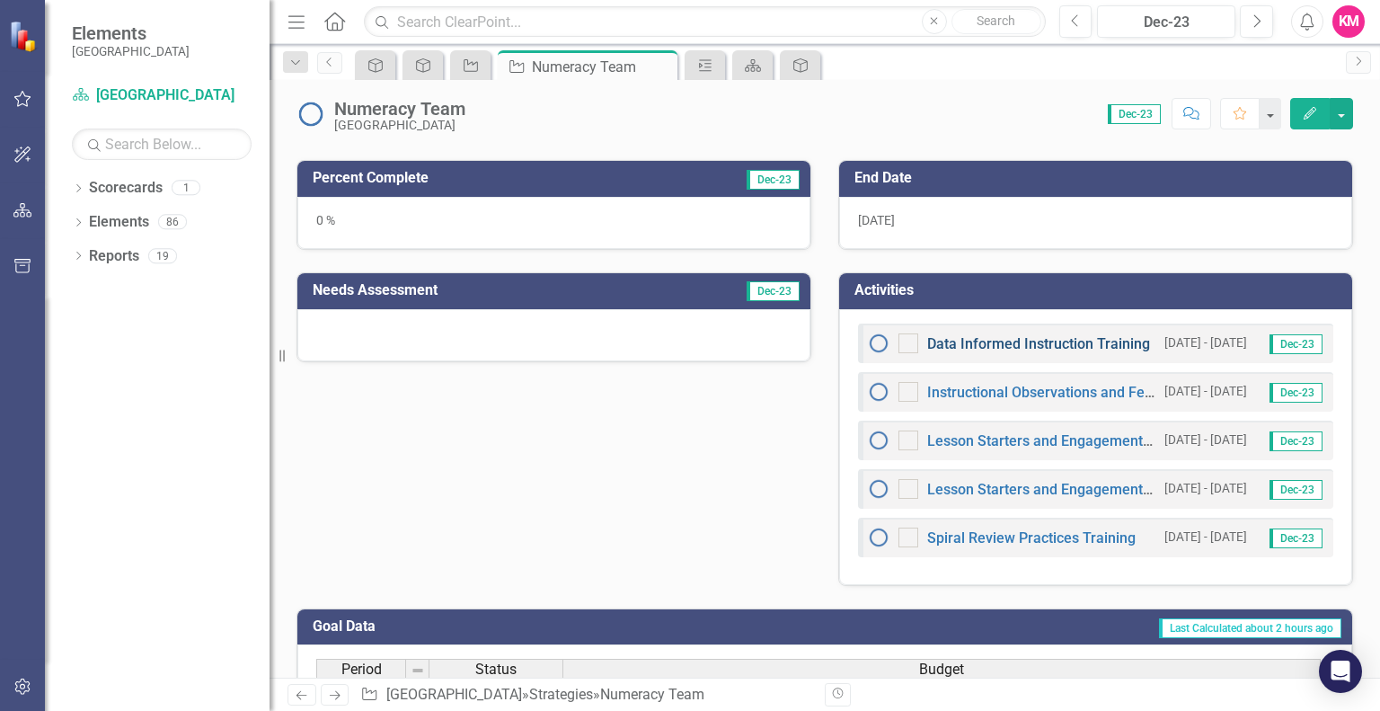
drag, startPoint x: 1303, startPoint y: 371, endPoint x: 931, endPoint y: 347, distance: 372.7
click at [931, 347] on div "Data Informed Instruction Training 8/7/25 - 9/7/25 Dec-23 Instructional Observa…" at bounding box center [1095, 447] width 513 height 276
click at [931, 347] on link "Data Informed Instruction Training" at bounding box center [1038, 343] width 223 height 17
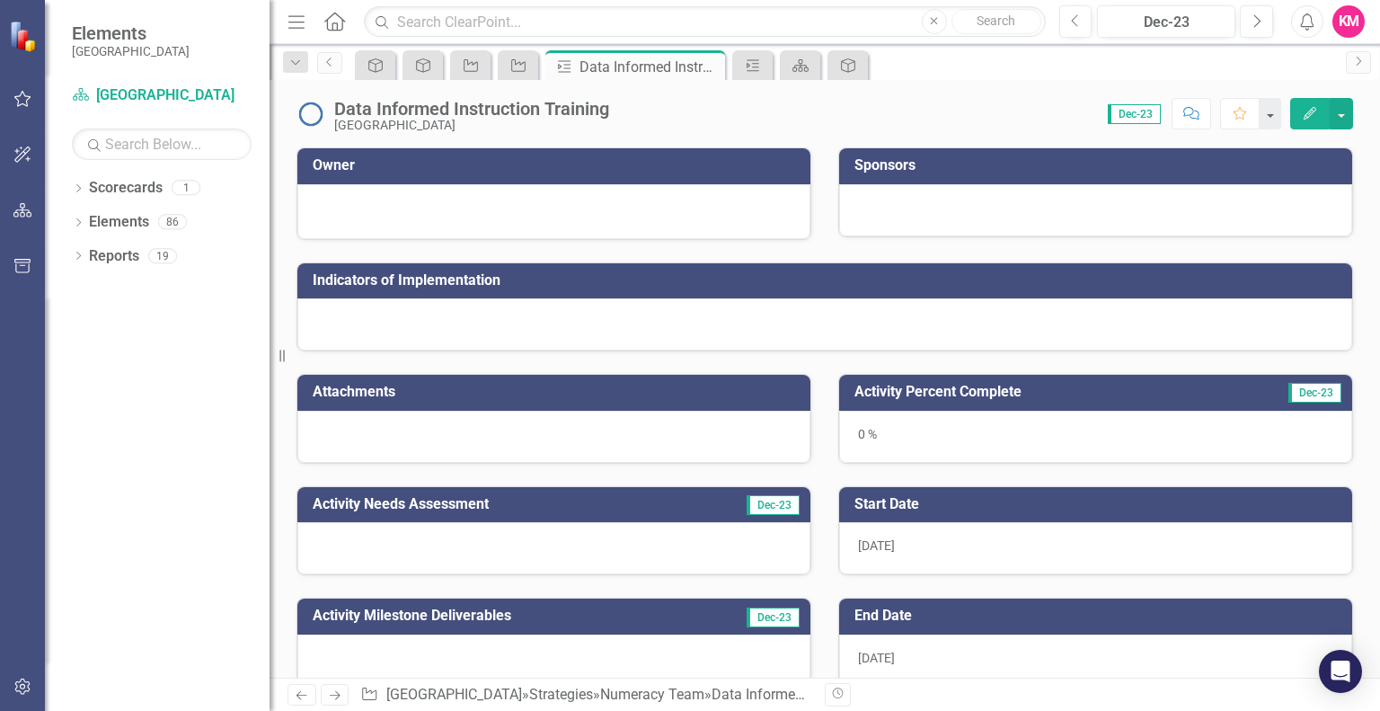
click at [338, 25] on icon "Home" at bounding box center [333, 21] width 23 height 19
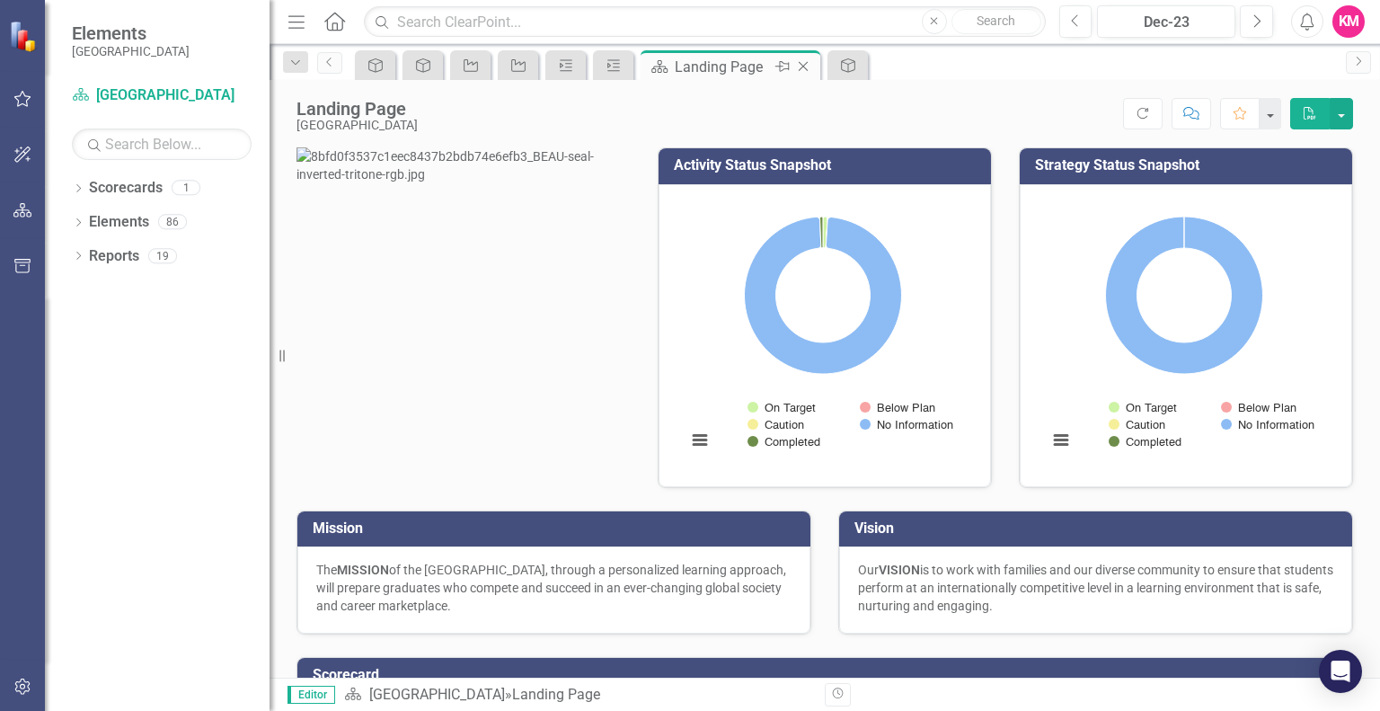
click at [723, 75] on div "Landing Page" at bounding box center [723, 67] width 96 height 22
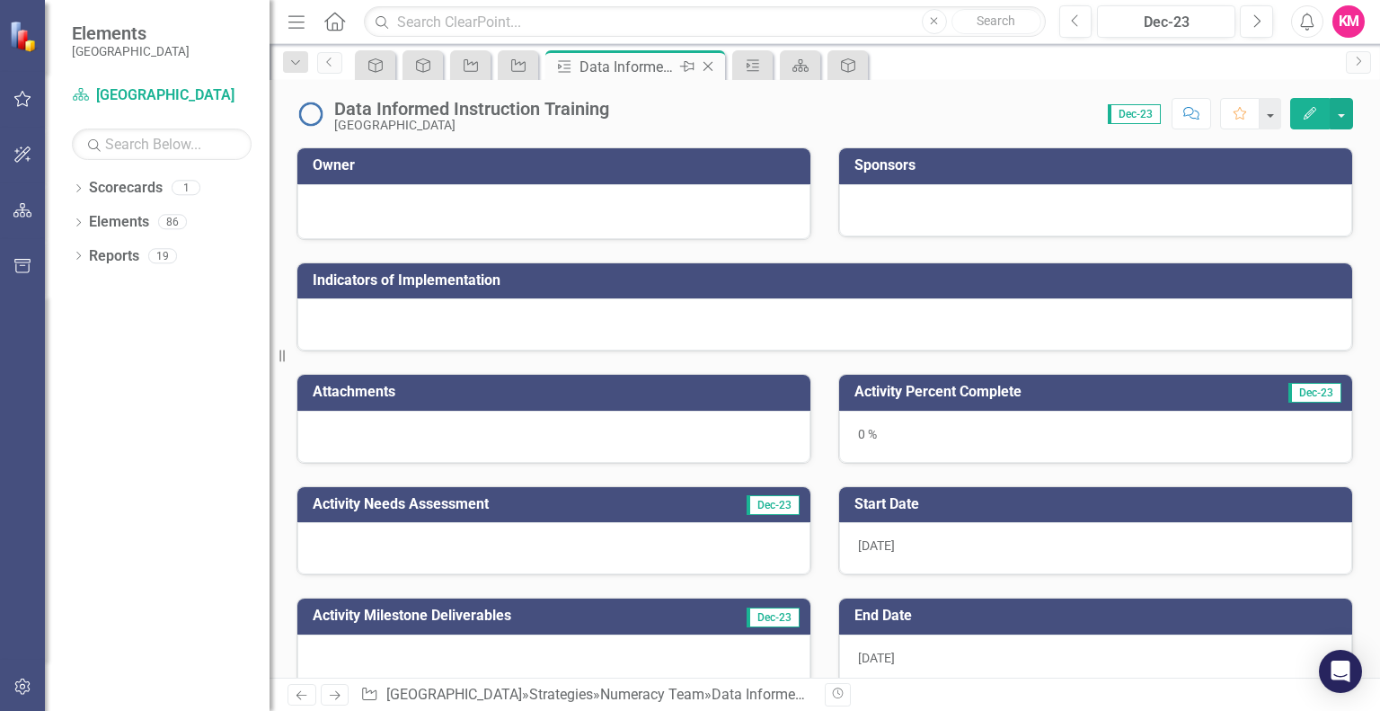
click at [677, 68] on div "Pin" at bounding box center [686, 67] width 22 height 22
click at [328, 58] on icon "Previous" at bounding box center [329, 62] width 14 height 11
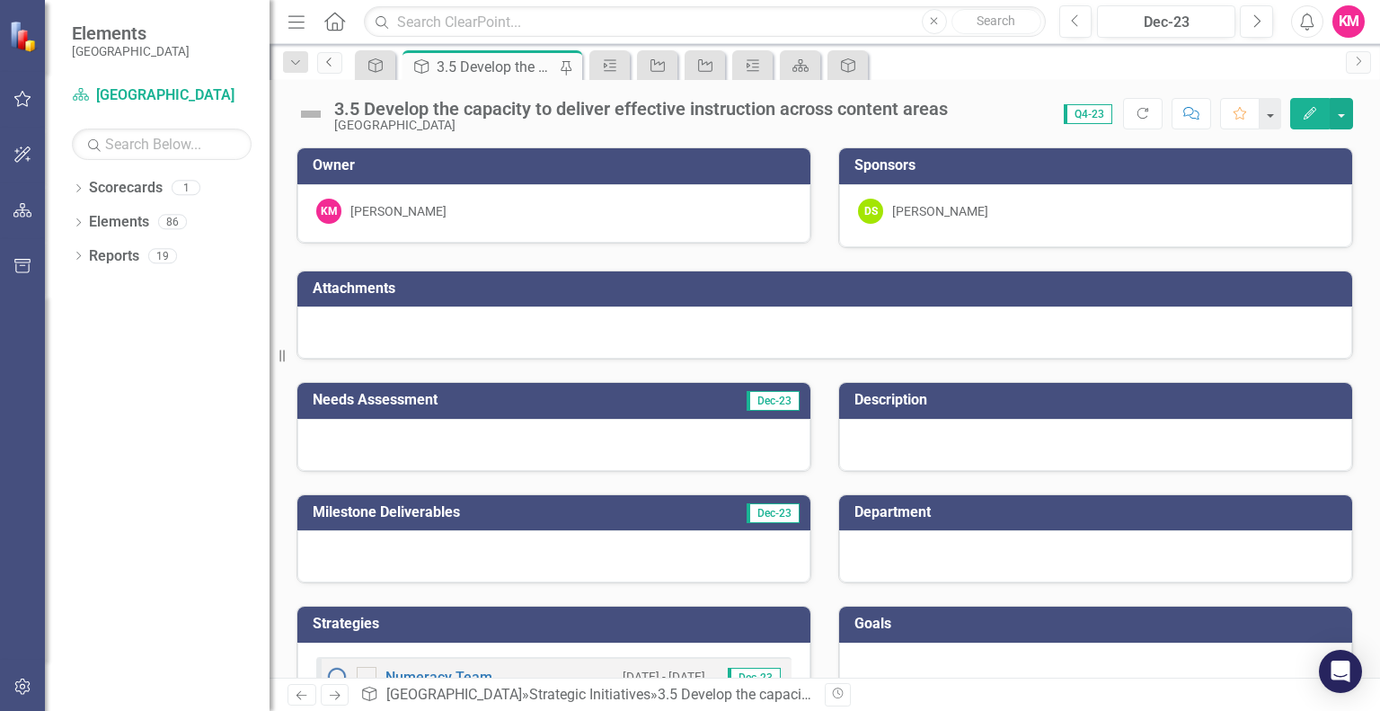
click at [328, 58] on icon "Previous" at bounding box center [329, 62] width 14 height 11
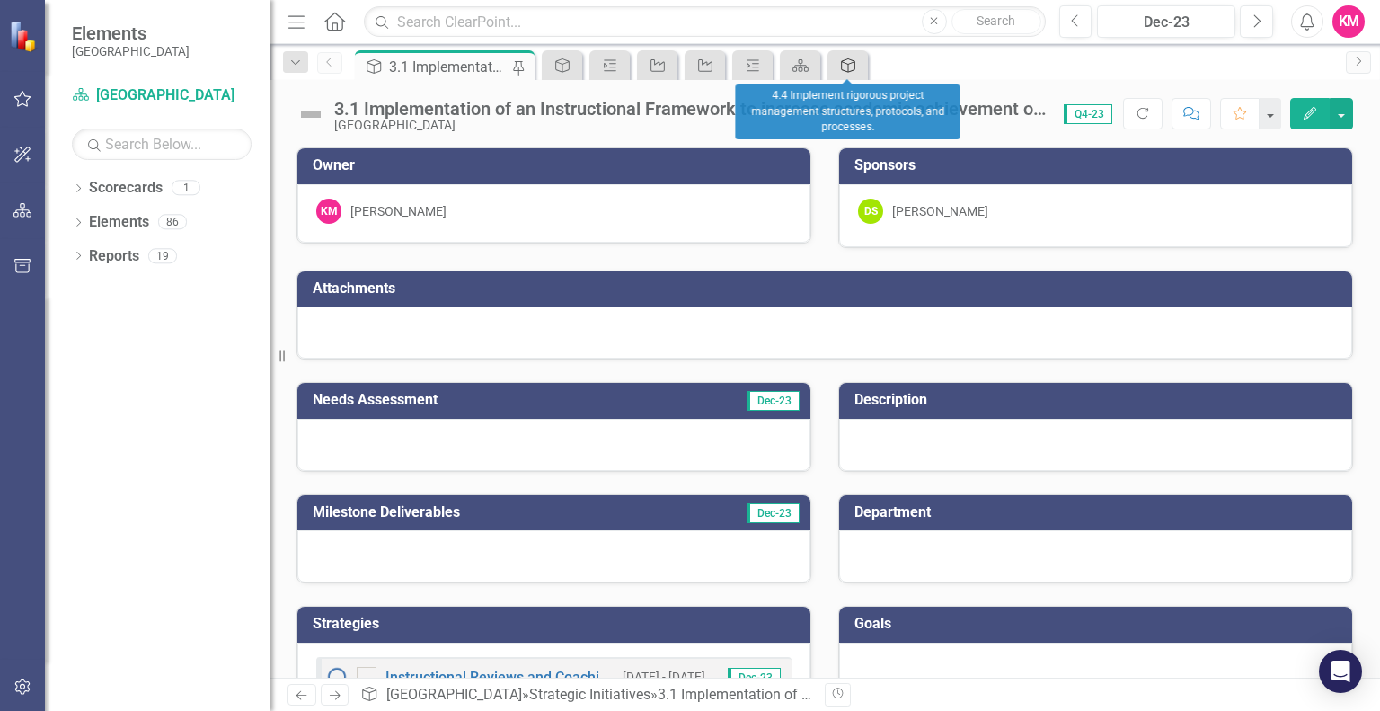
click at [855, 69] on icon "Strategic Initiatives" at bounding box center [848, 65] width 18 height 14
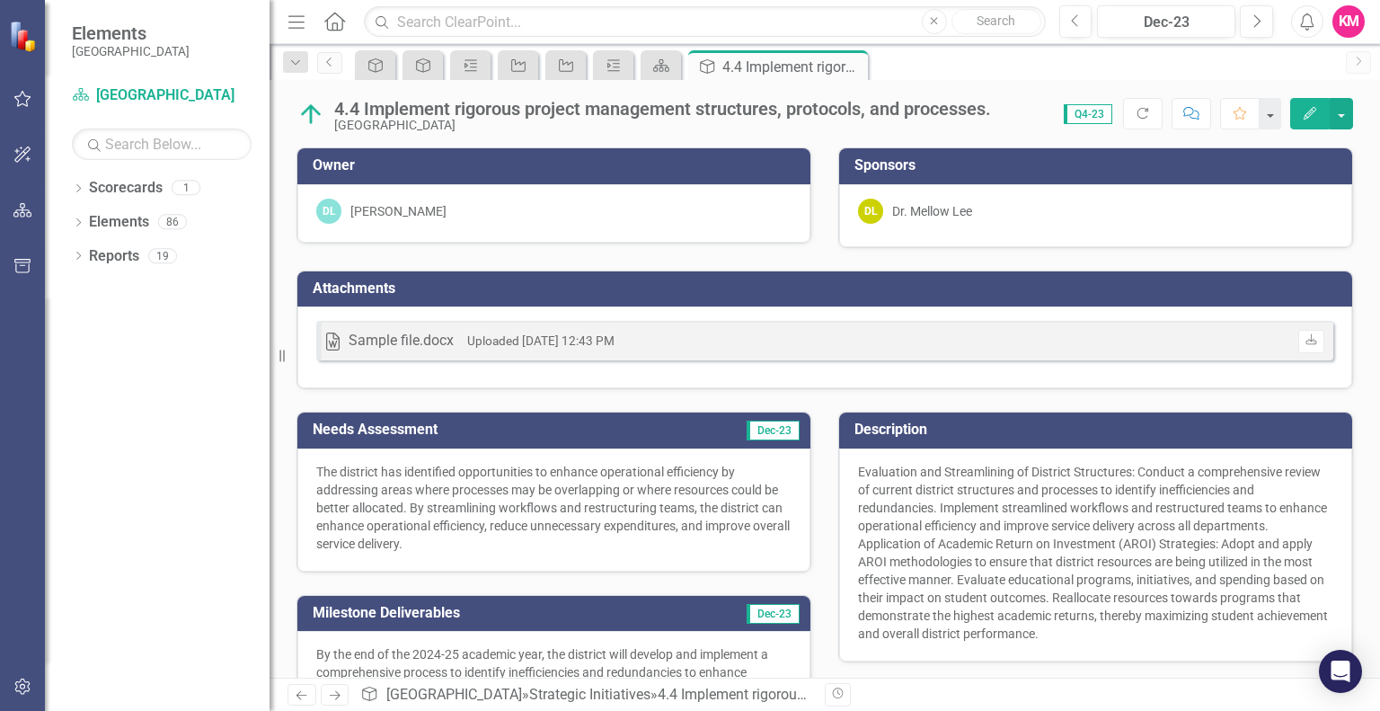
scroll to position [370, 0]
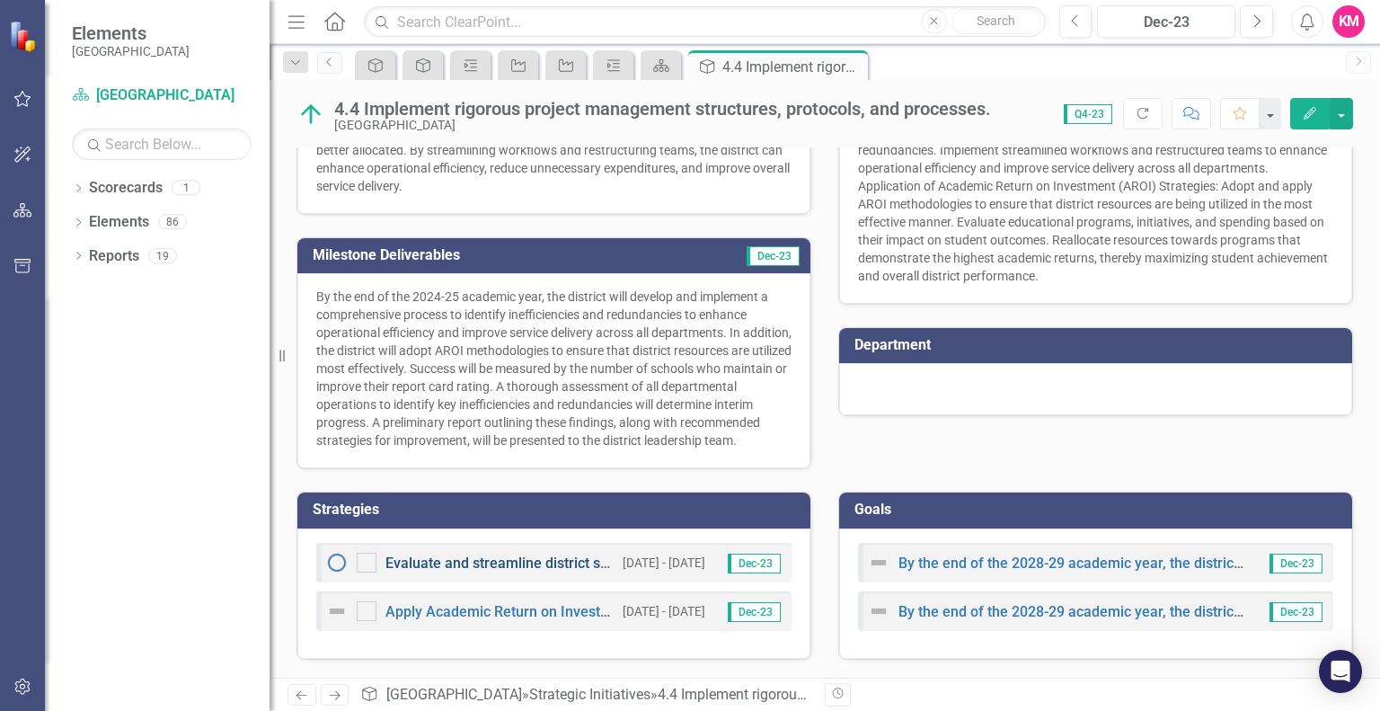
click at [553, 559] on link "Evaluate and streamline district structures focusing on efficiency" at bounding box center [594, 562] width 418 height 17
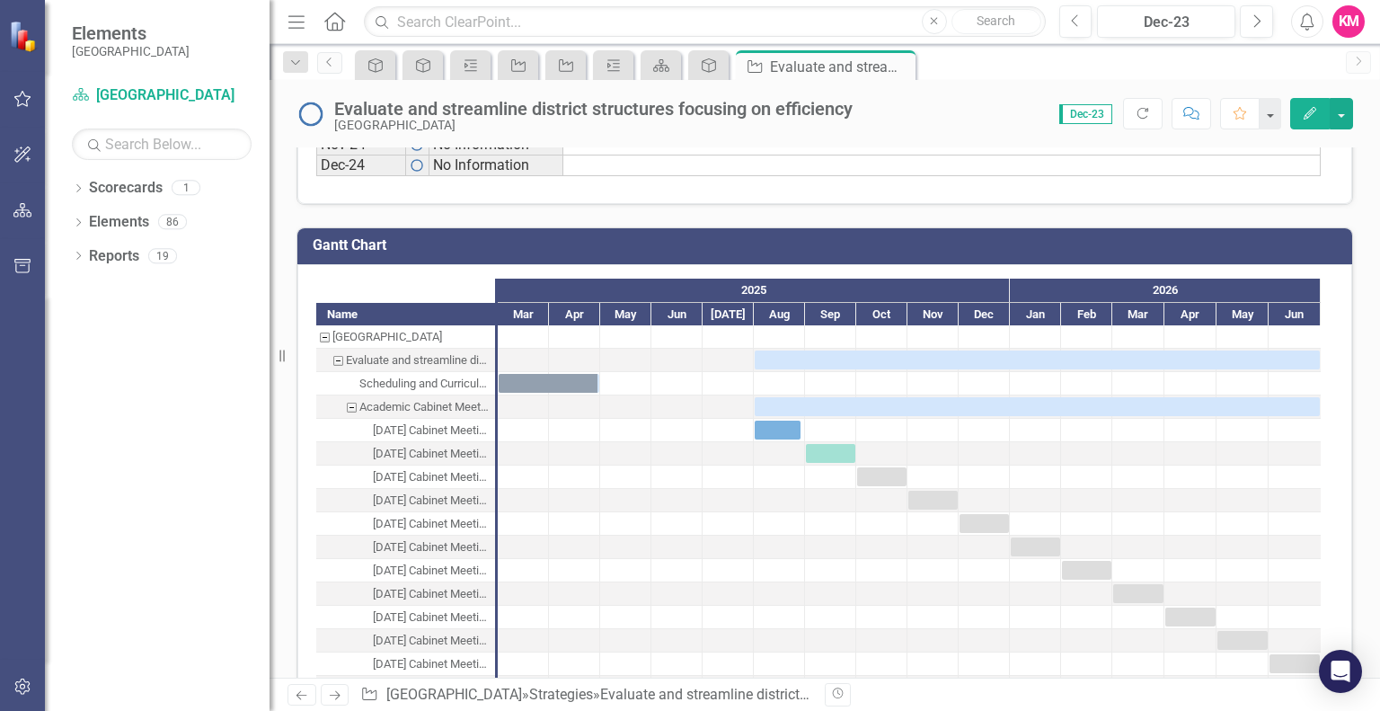
scroll to position [2971, 0]
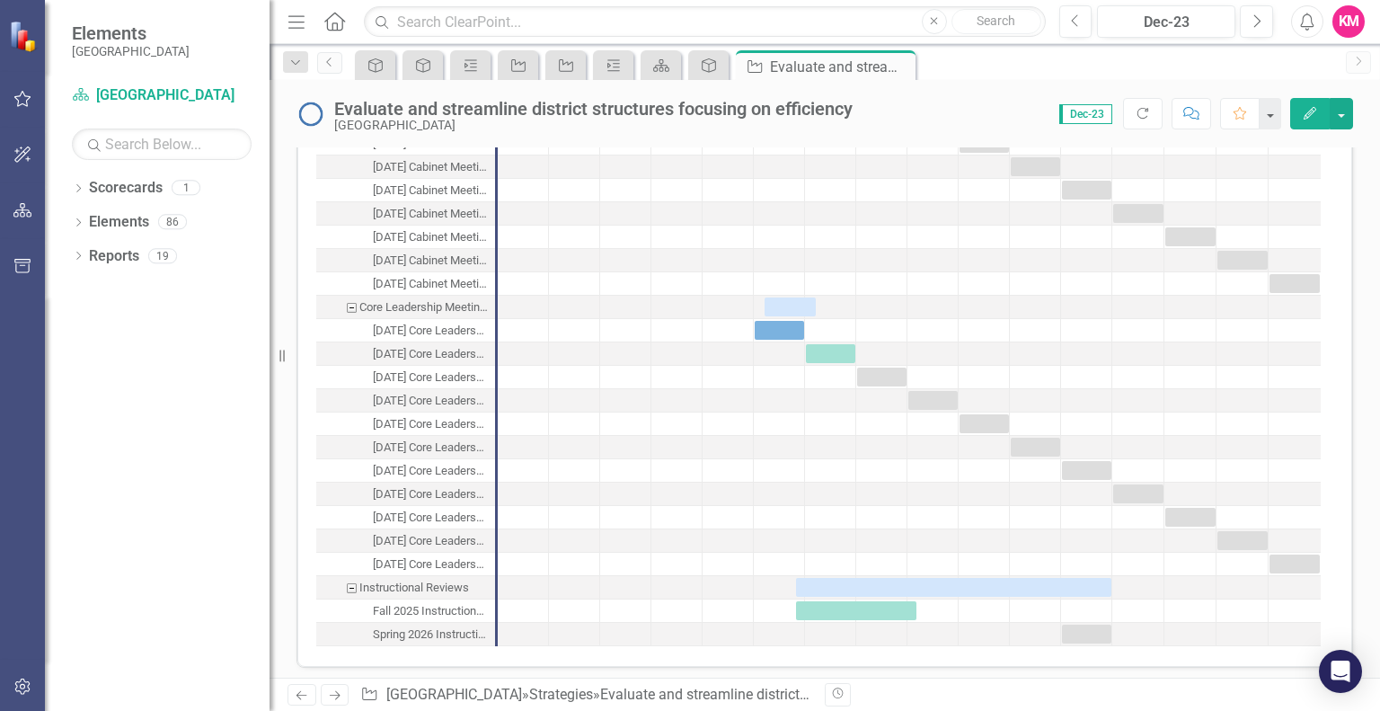
checkbox input "false"
checkbox input "true"
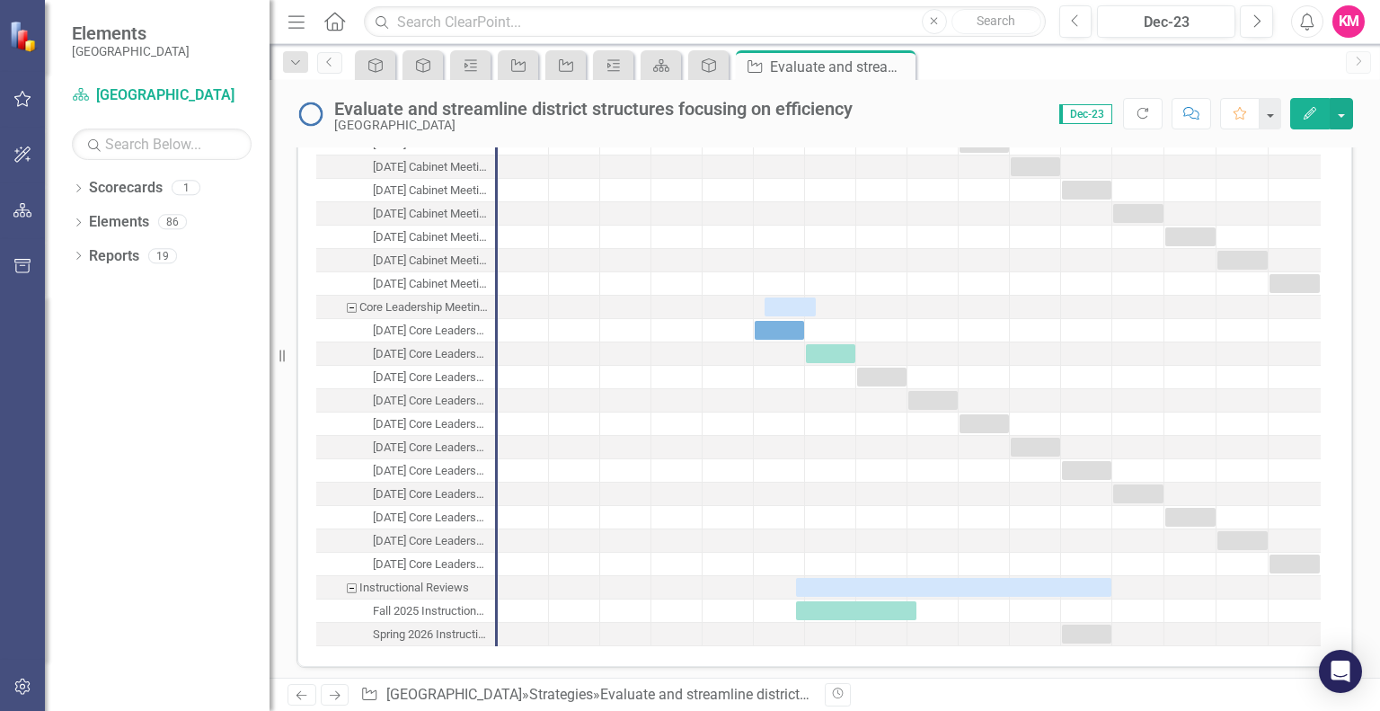
checkbox input "true"
checkbox input "false"
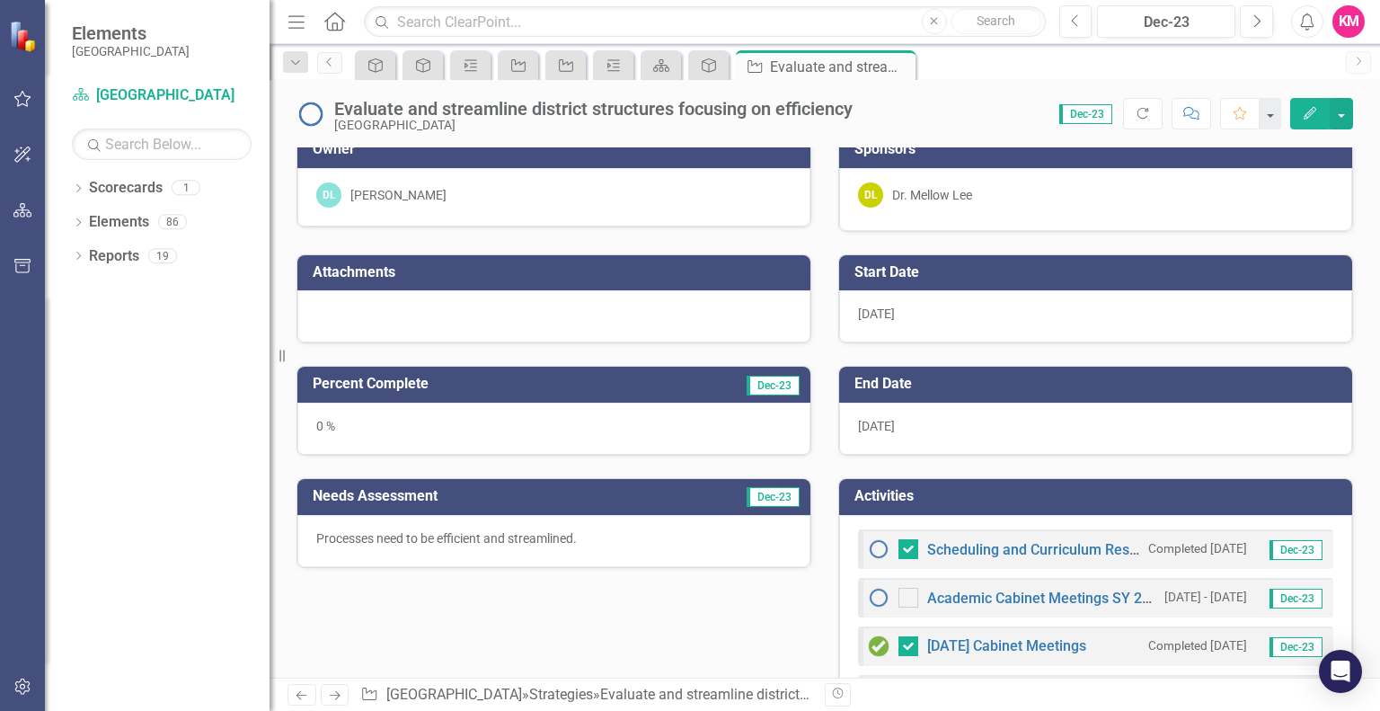
checkbox input "true"
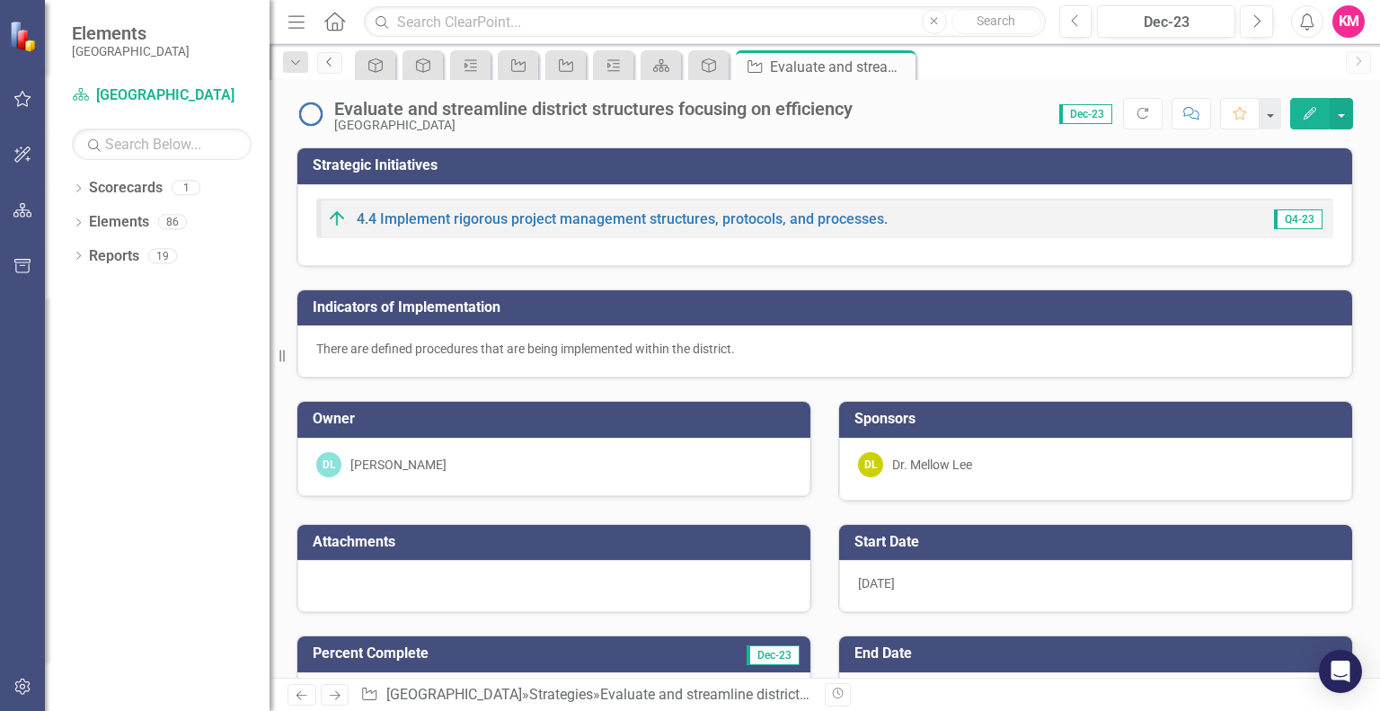
click at [330, 61] on icon "Previous" at bounding box center [329, 62] width 14 height 11
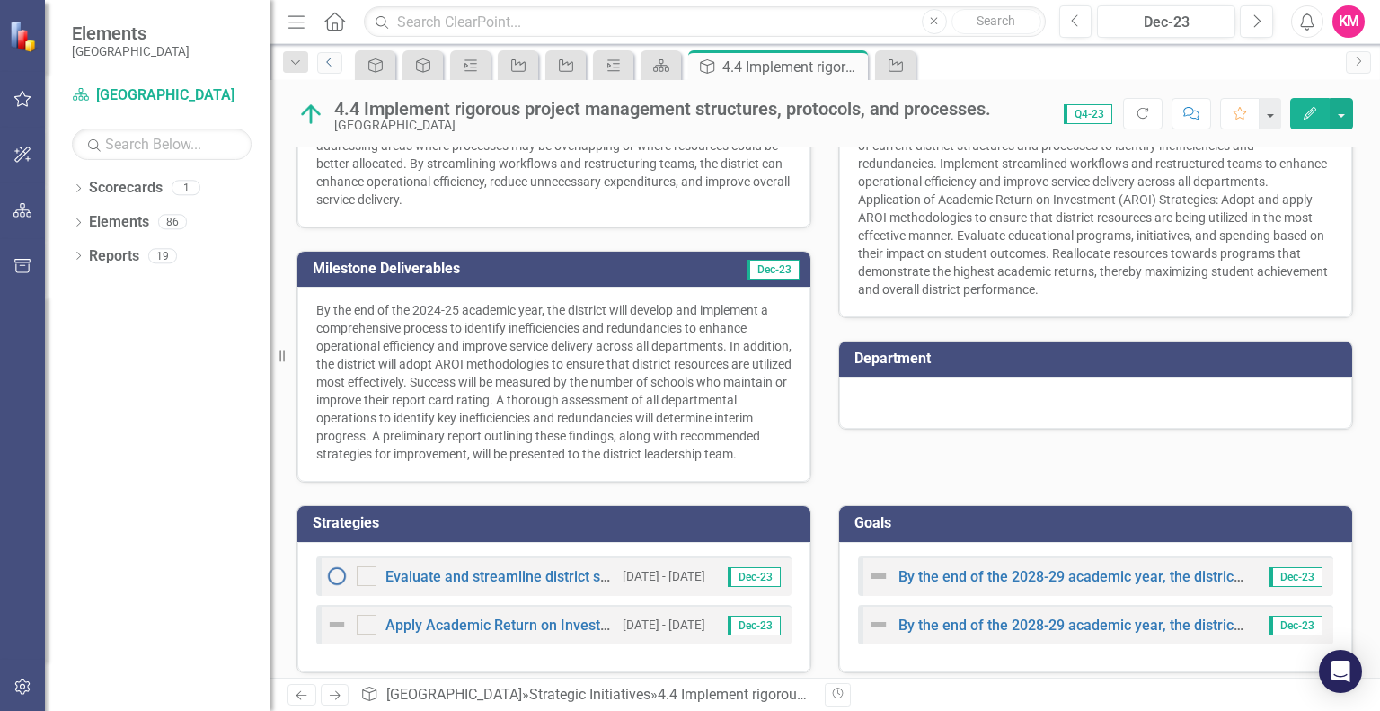
scroll to position [370, 0]
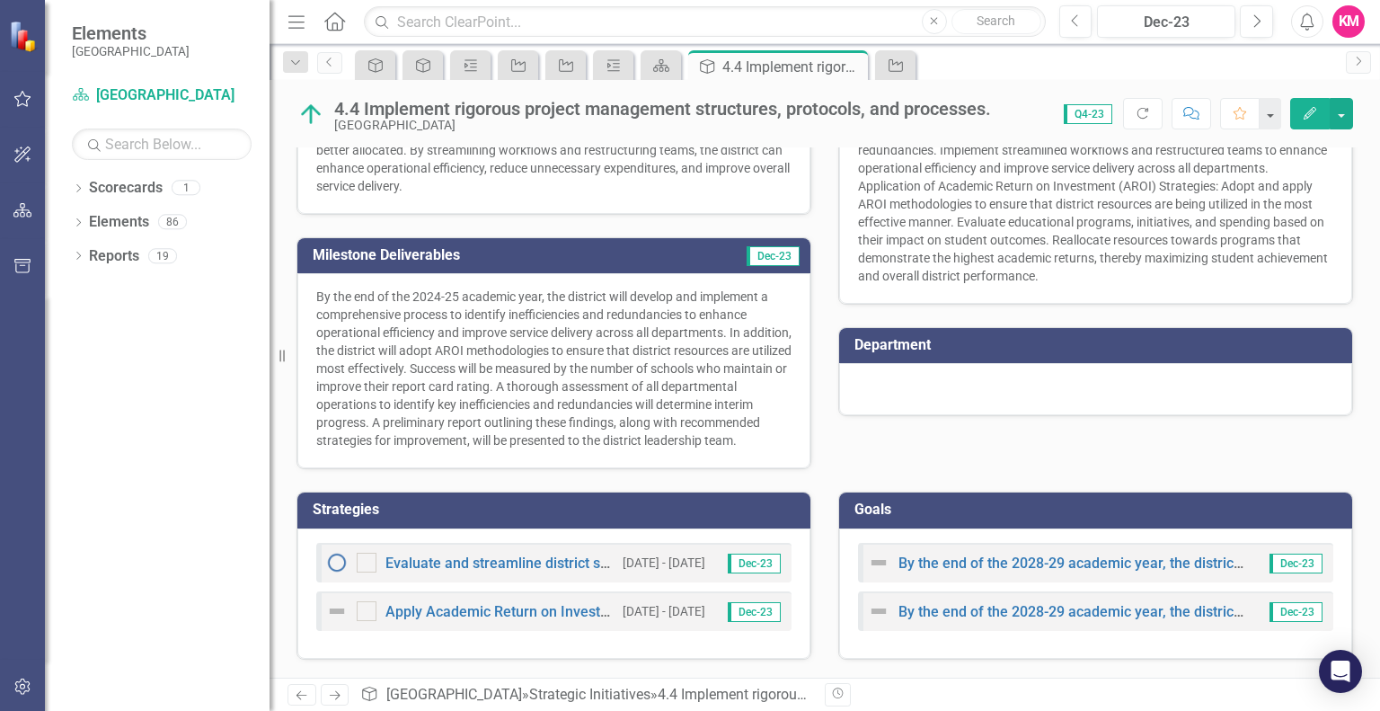
click at [539, 572] on div "Evaluate and streamline district structures focusing on efficiency" at bounding box center [469, 563] width 287 height 22
click at [539, 561] on link "Evaluate and streamline district structures focusing on efficiency" at bounding box center [594, 562] width 418 height 17
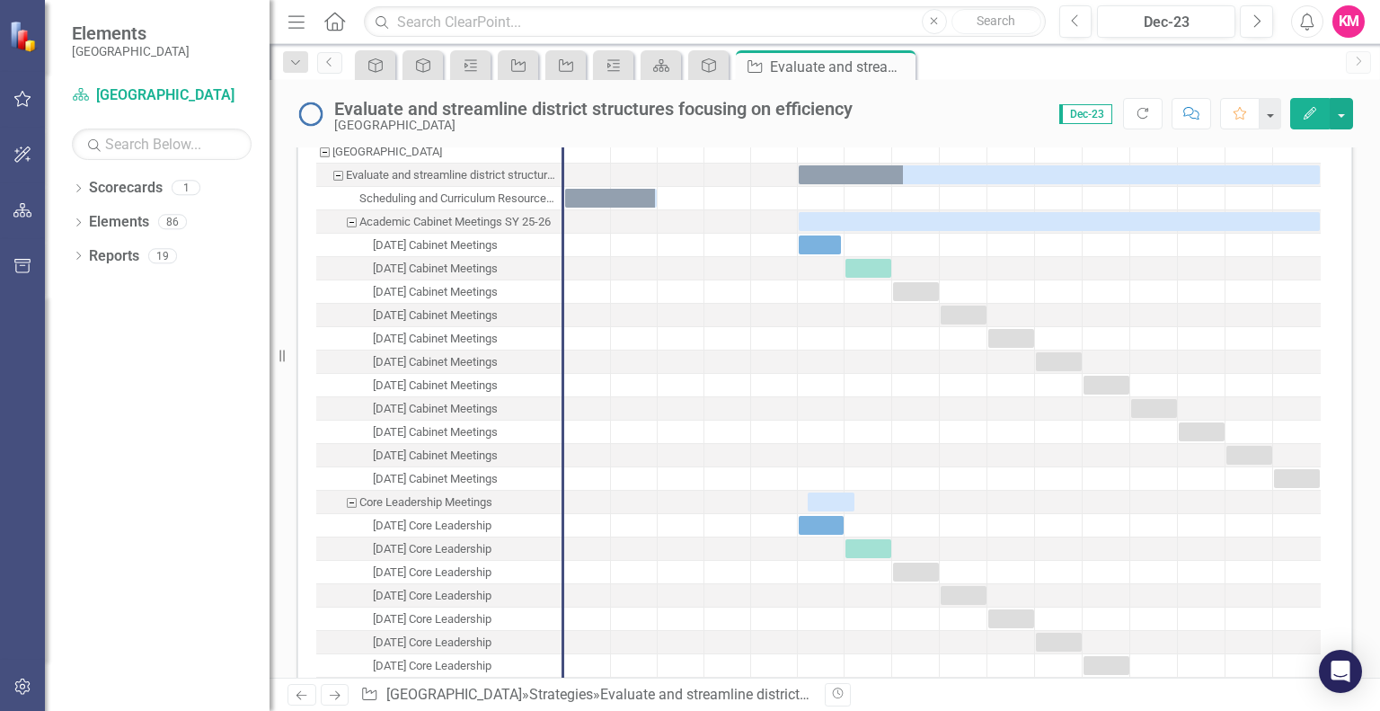
scroll to position [2813, 0]
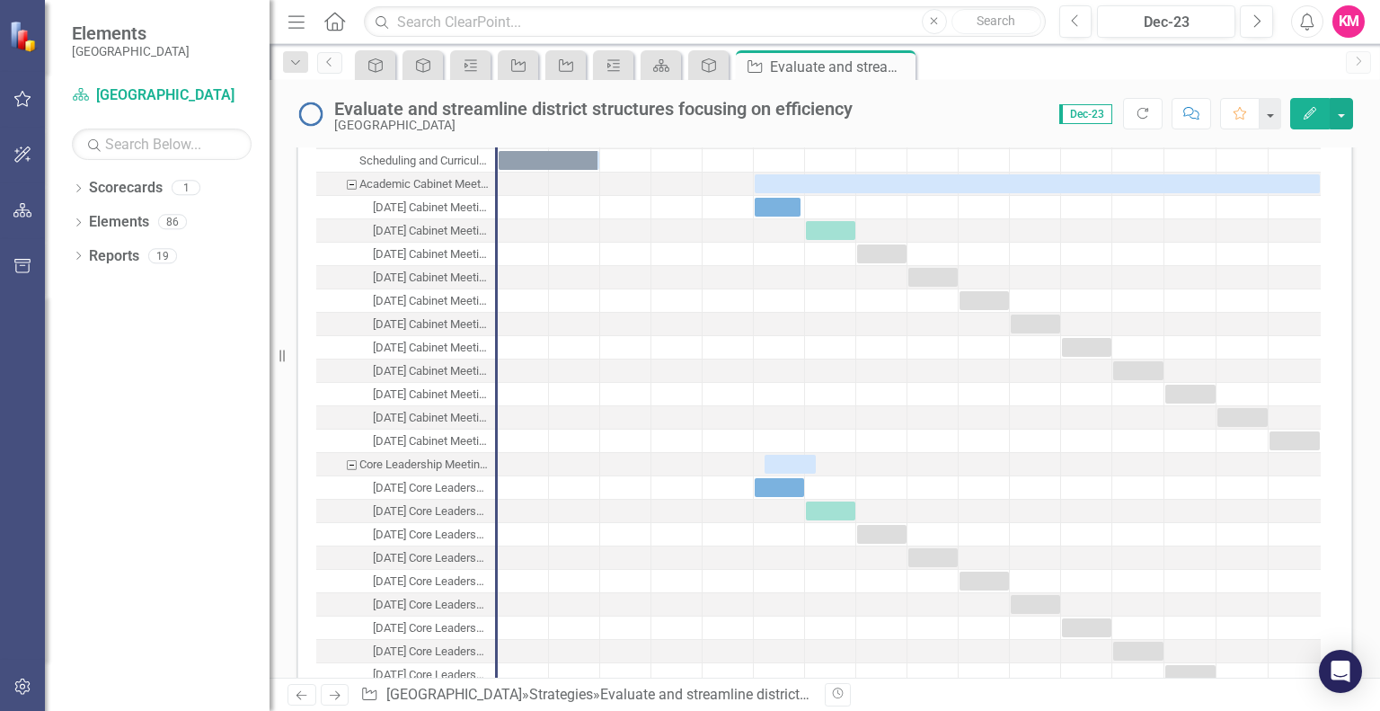
checkbox input "false"
checkbox input "true"
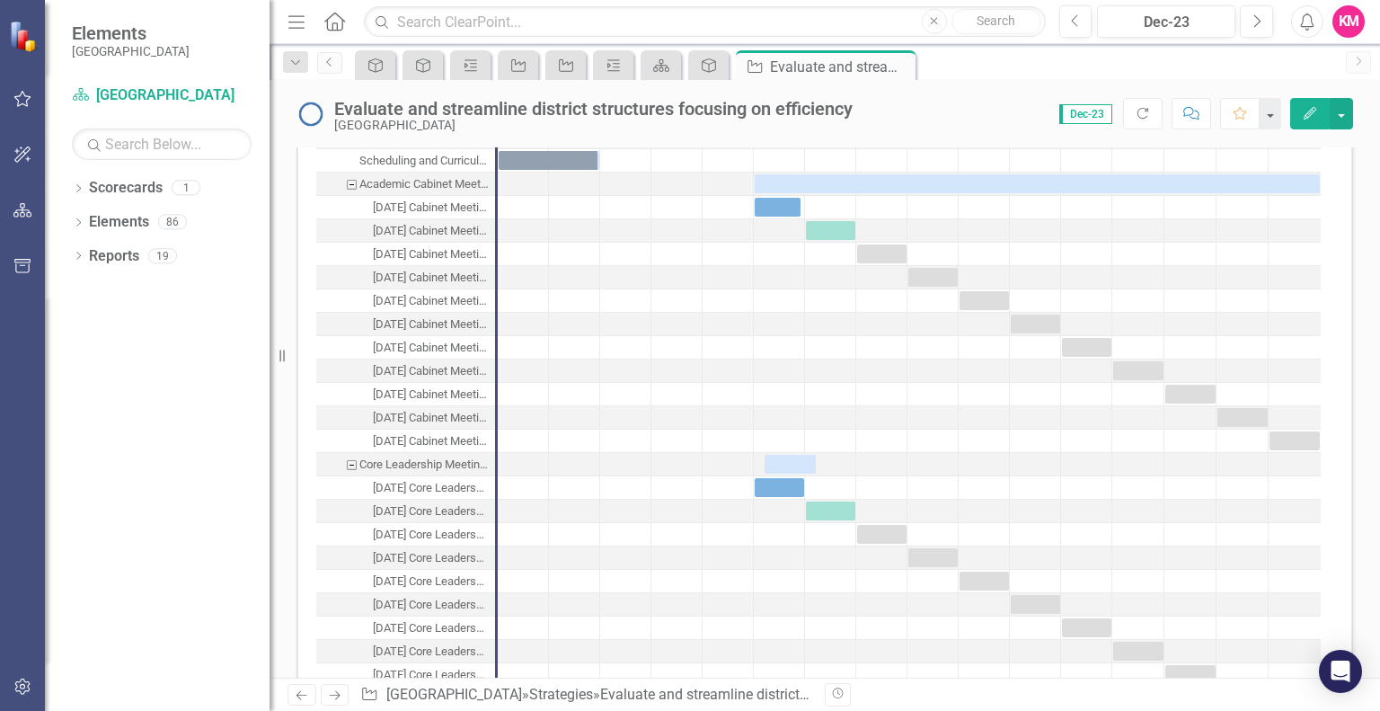
checkbox input "true"
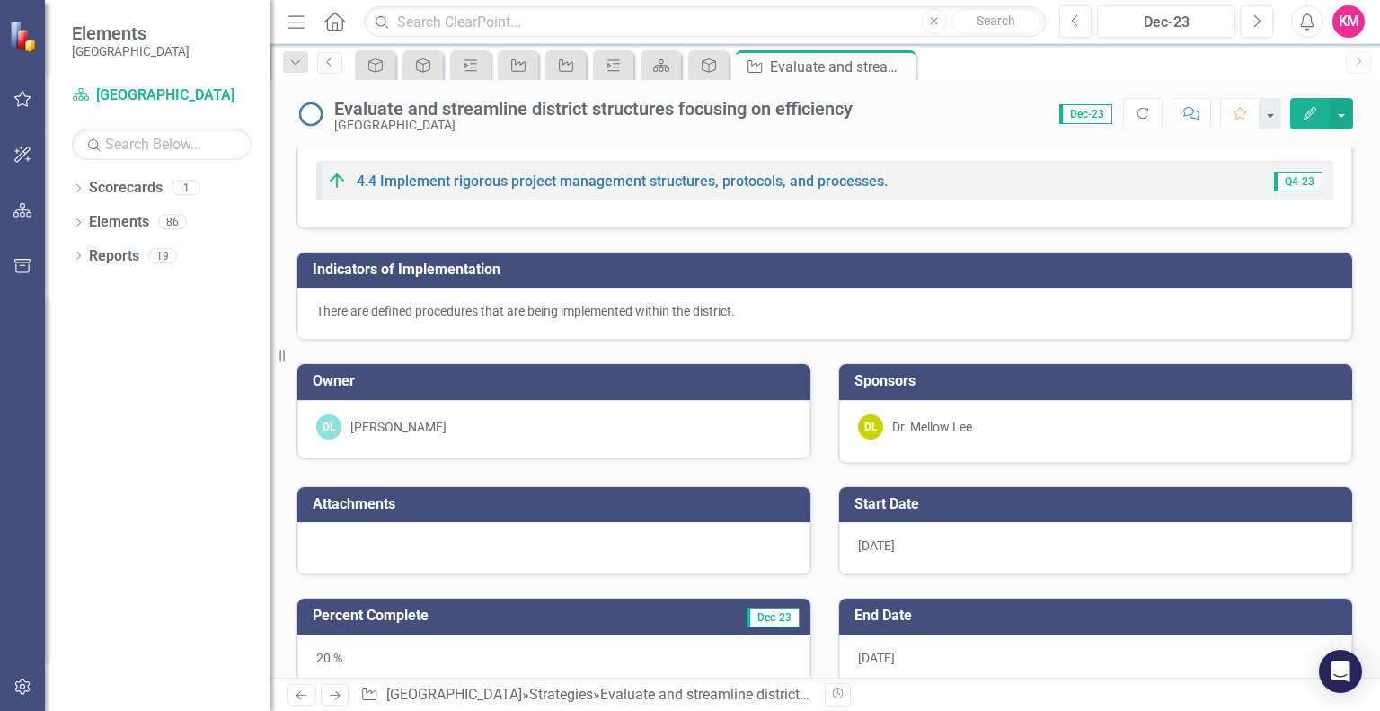
scroll to position [0, 0]
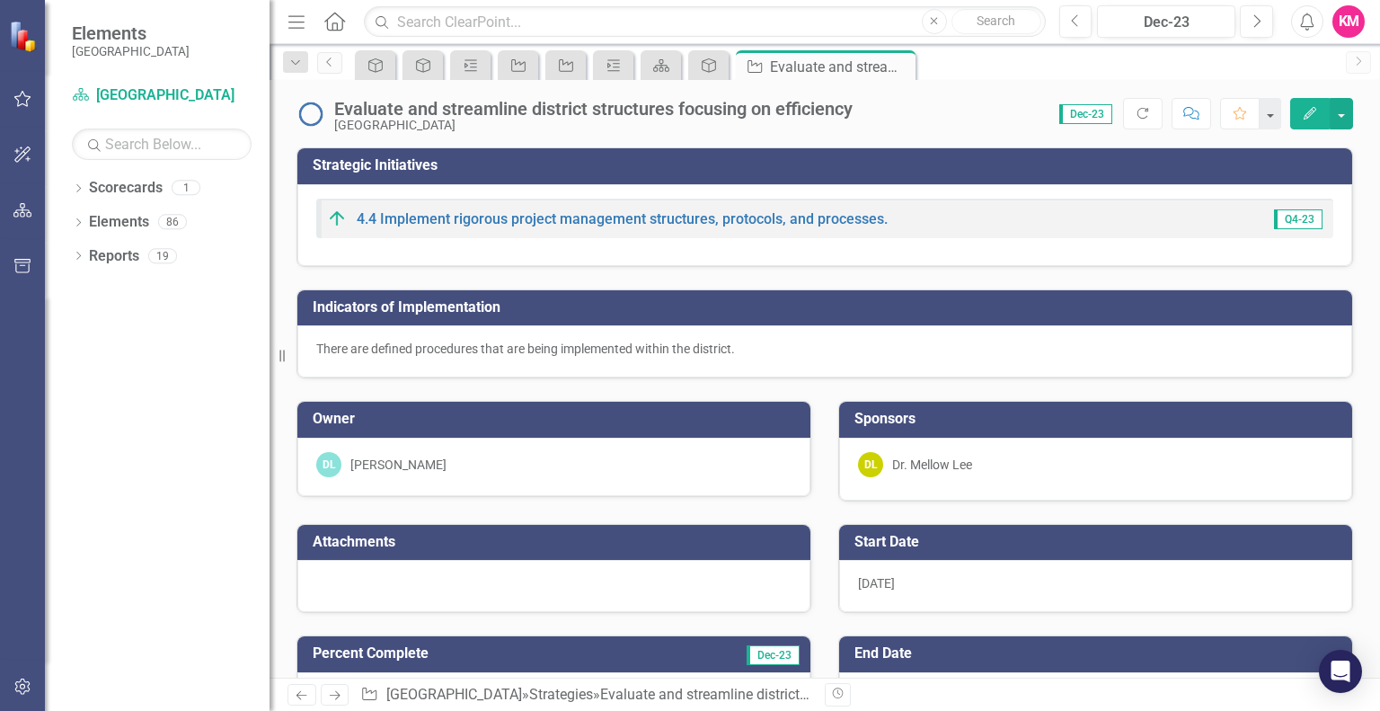
click at [336, 21] on icon "Home" at bounding box center [333, 21] width 23 height 19
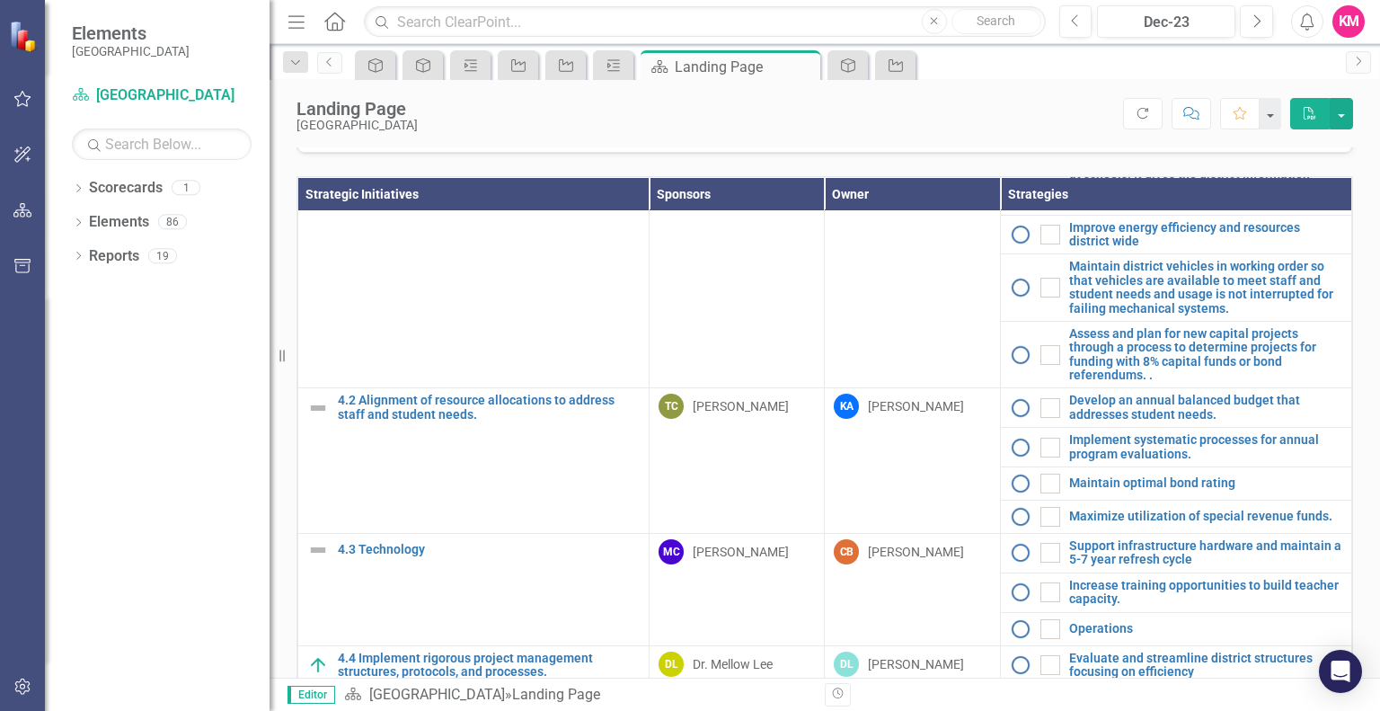
scroll to position [2055, 0]
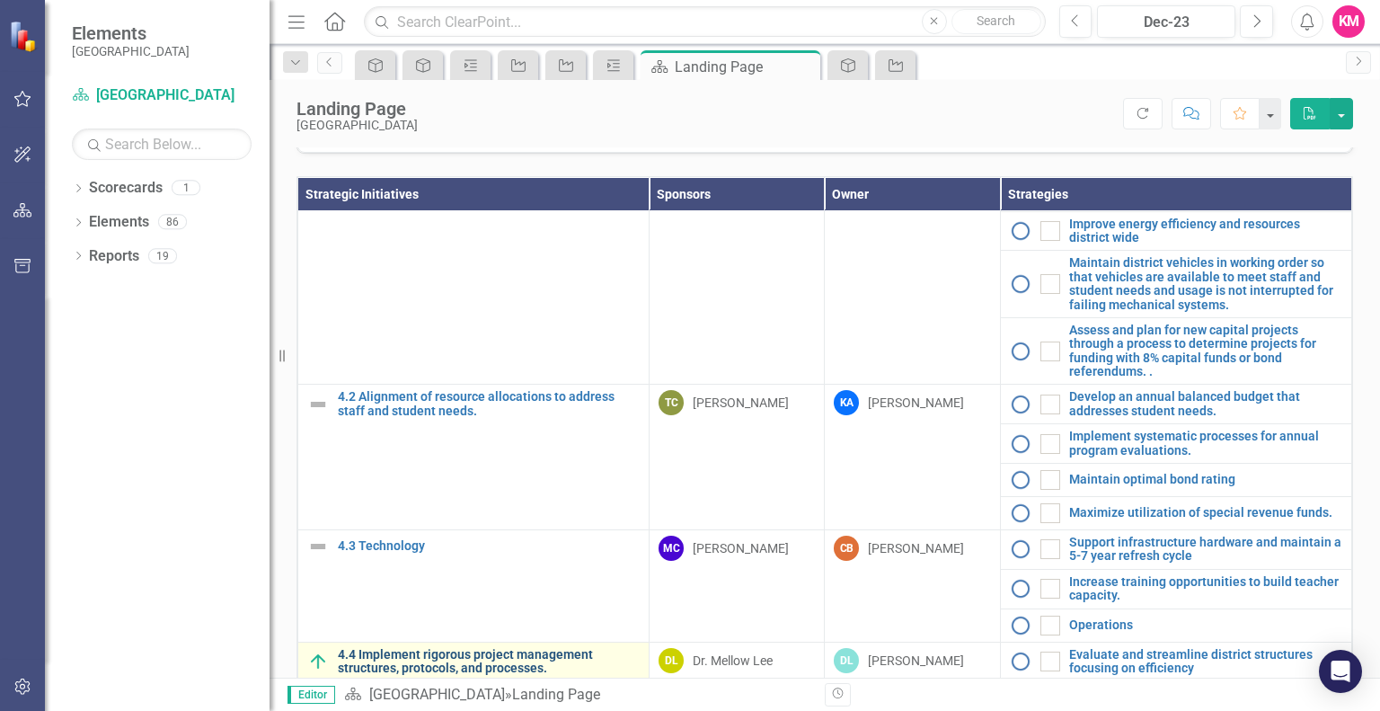
click at [559, 671] on link "4.4 Implement rigorous project management structures, protocols, and processes." at bounding box center [489, 662] width 302 height 28
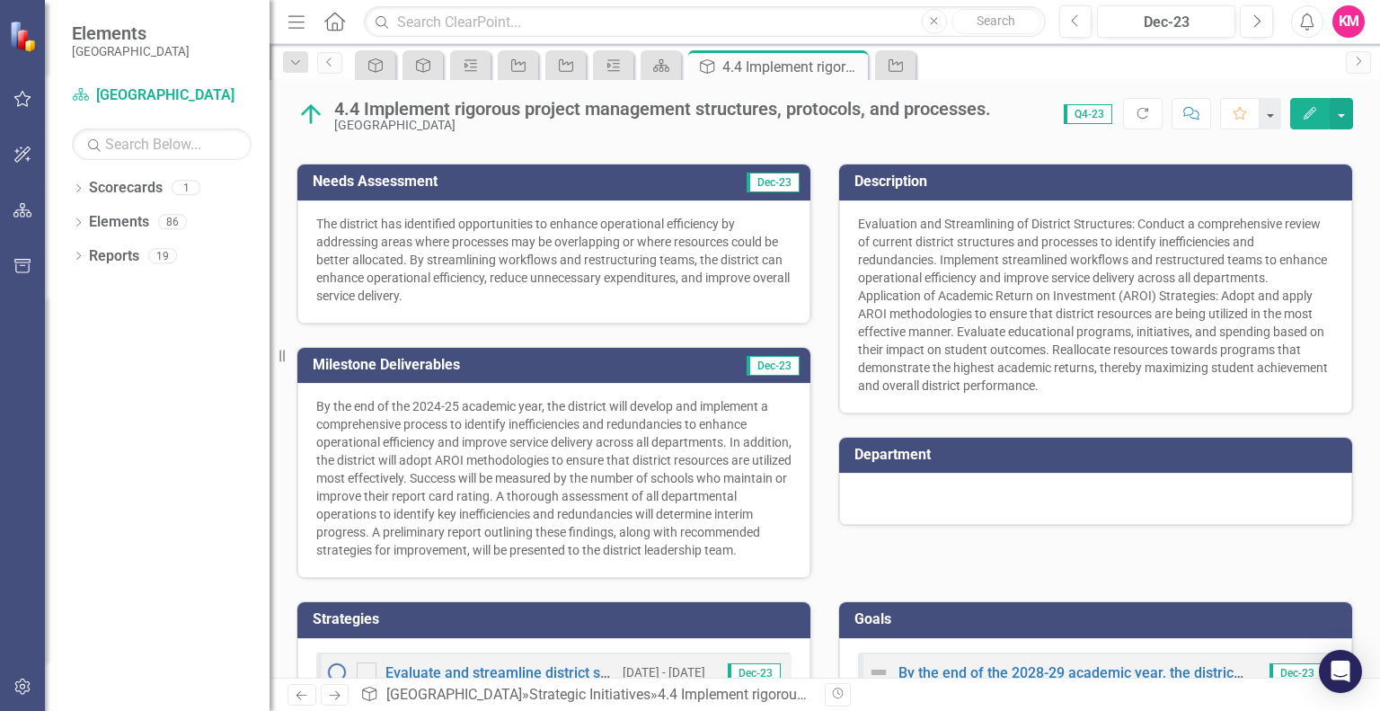
scroll to position [370, 0]
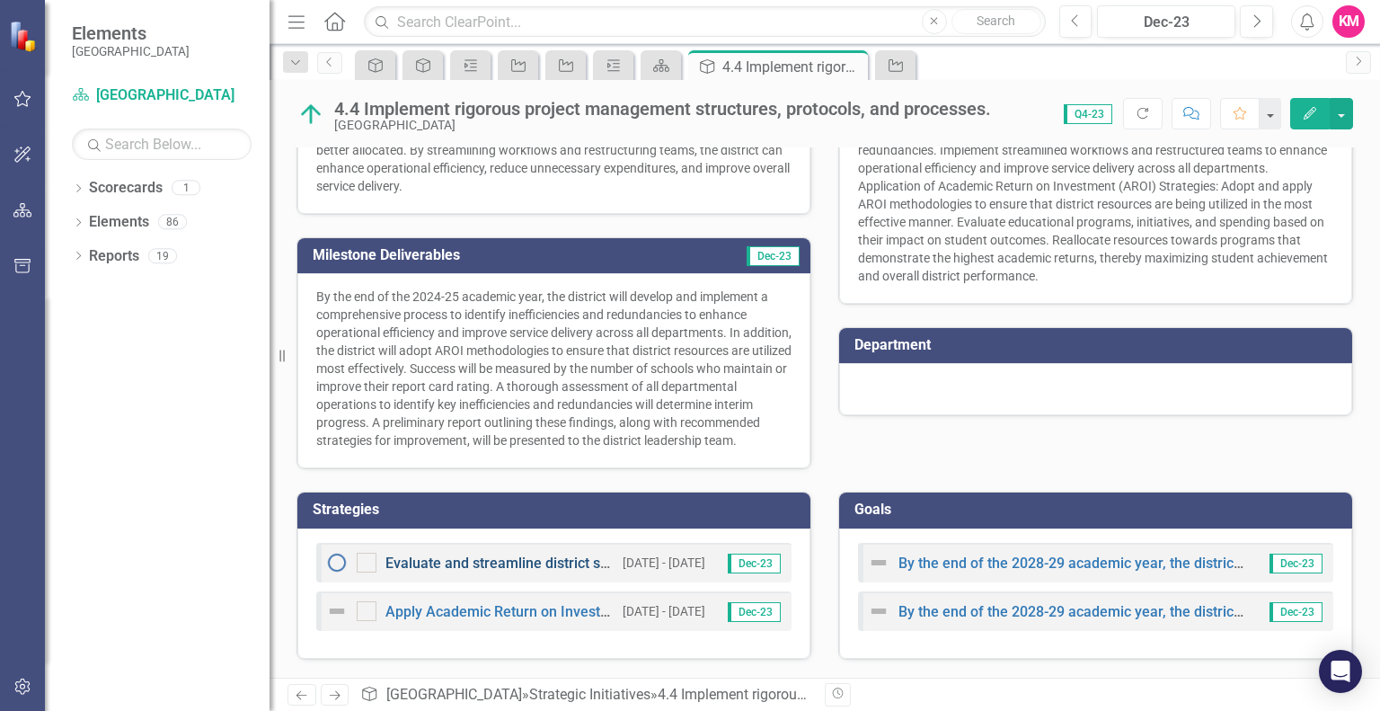
click at [521, 562] on link "Evaluate and streamline district structures focusing on efficiency" at bounding box center [594, 562] width 418 height 17
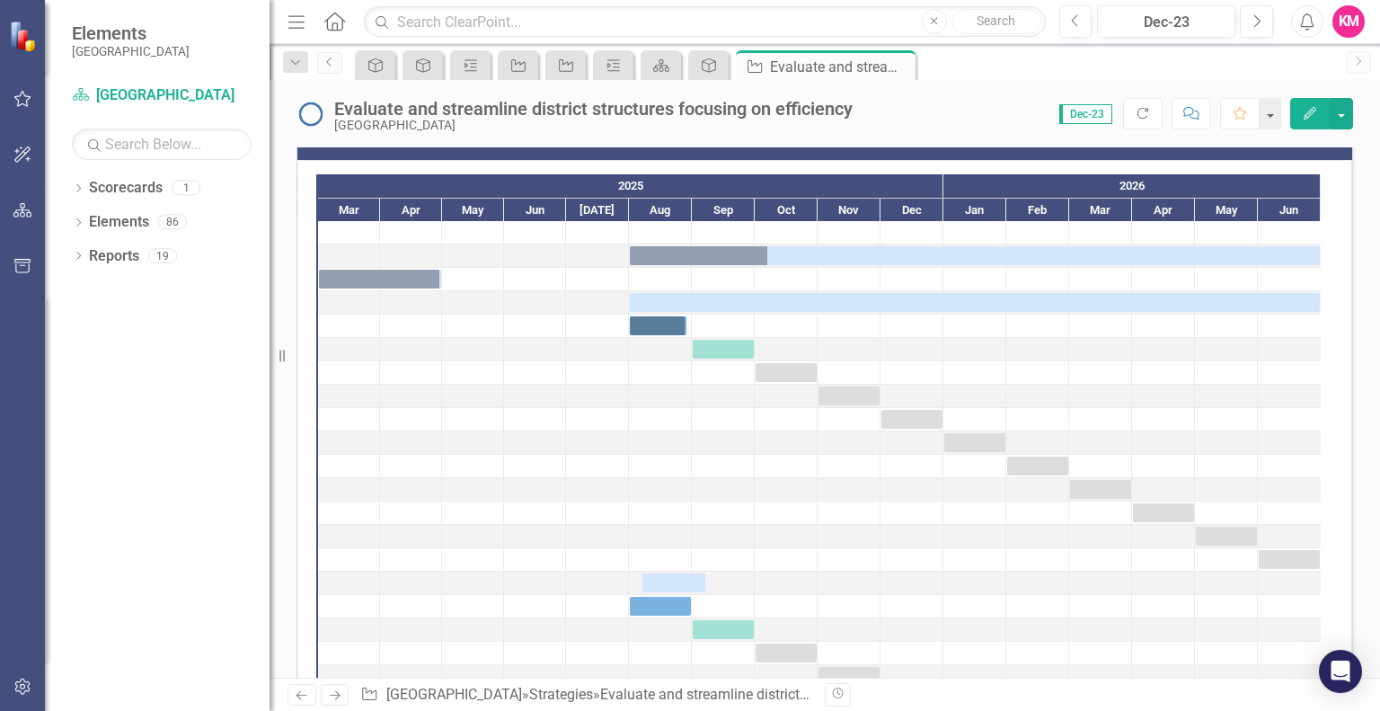
scroll to position [2709, 0]
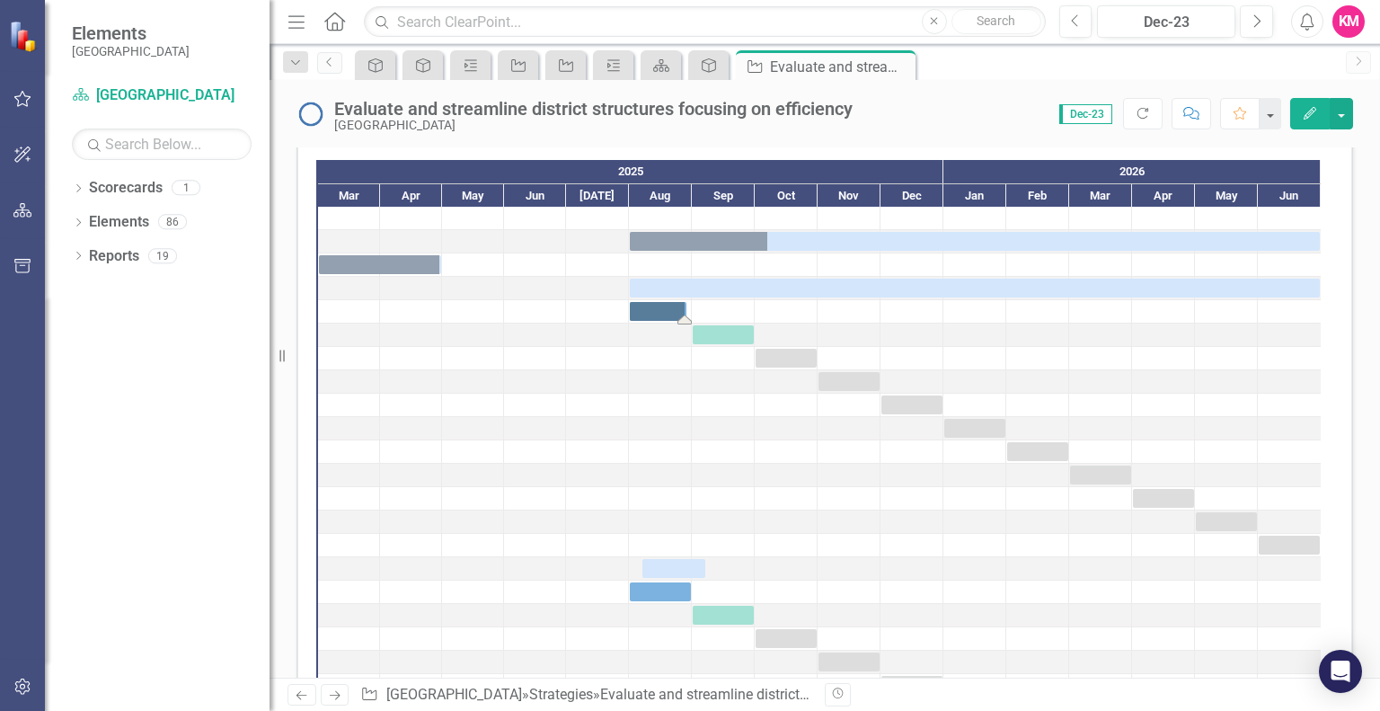
click at [656, 312] on div "Task: Start date: 2025-08-01 End date: 2025-08-29" at bounding box center [658, 311] width 57 height 19
click at [445, 448] on div at bounding box center [473, 451] width 62 height 22
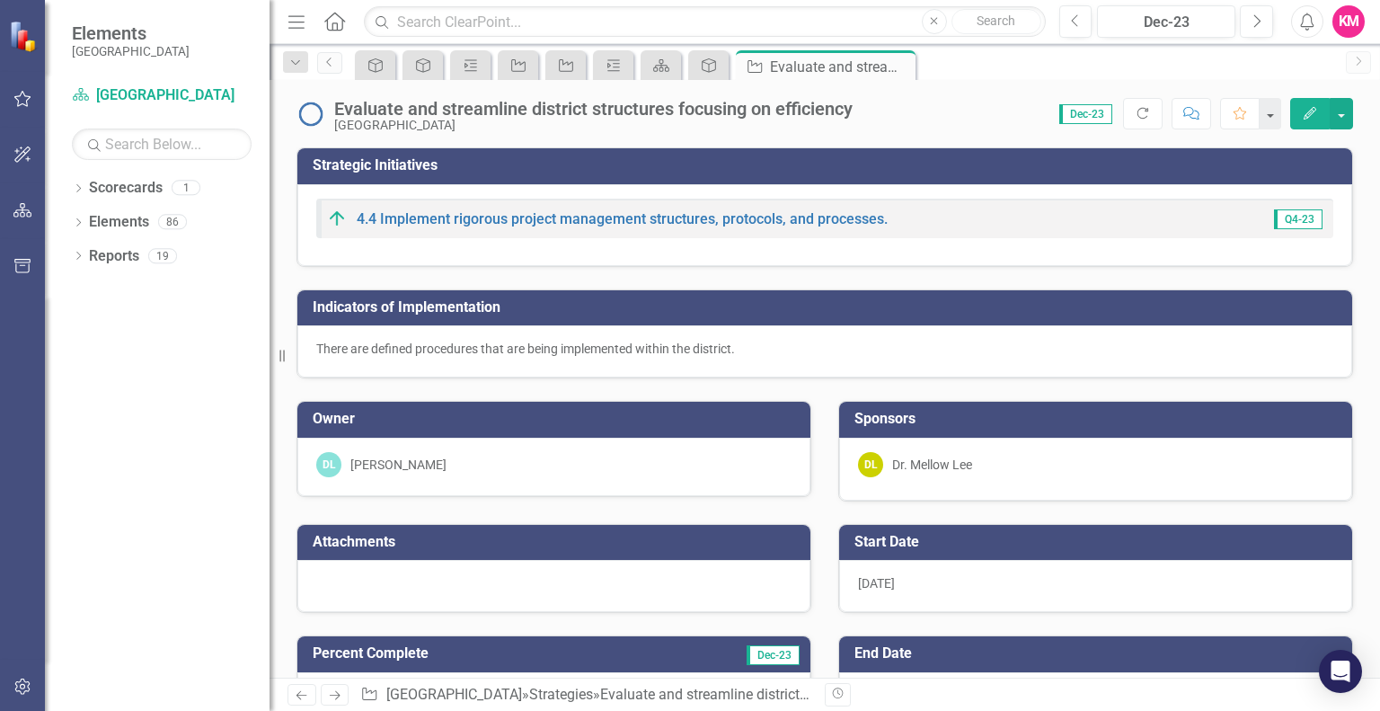
scroll to position [2709, 0]
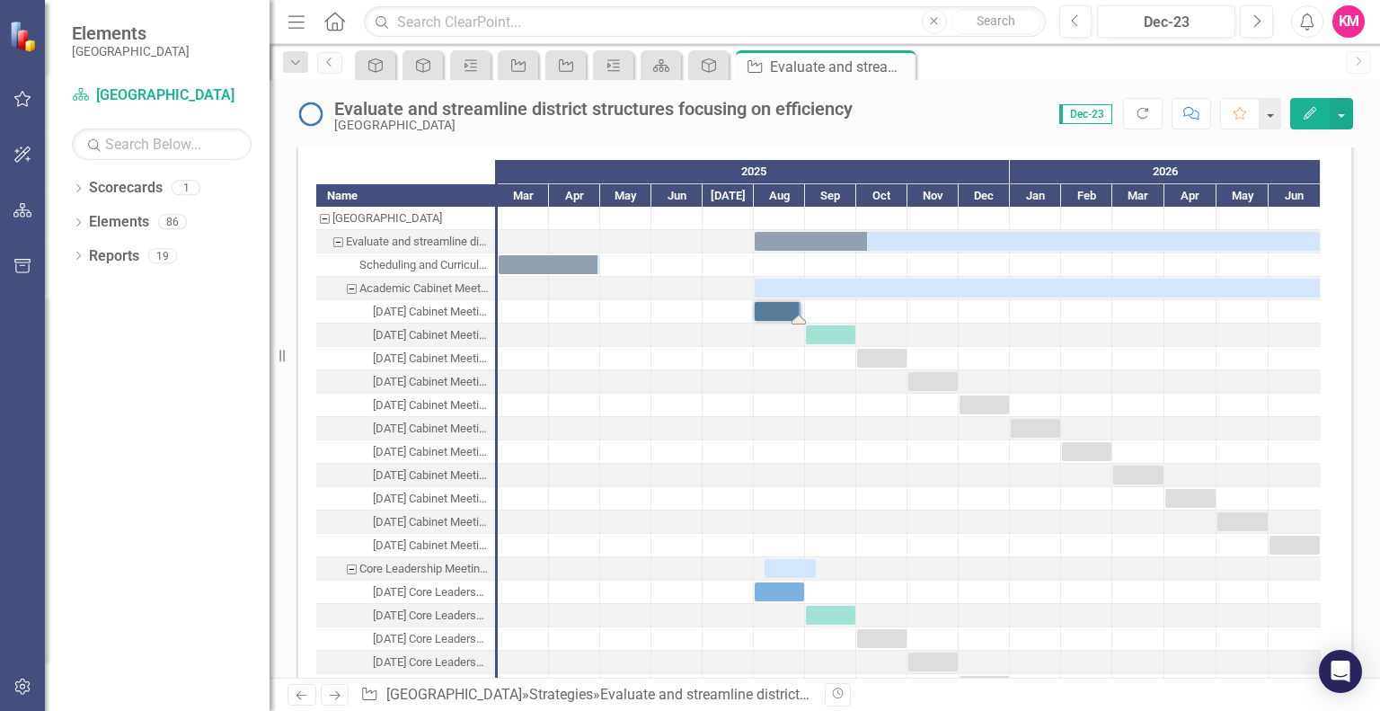
checkbox input "false"
checkbox input "true"
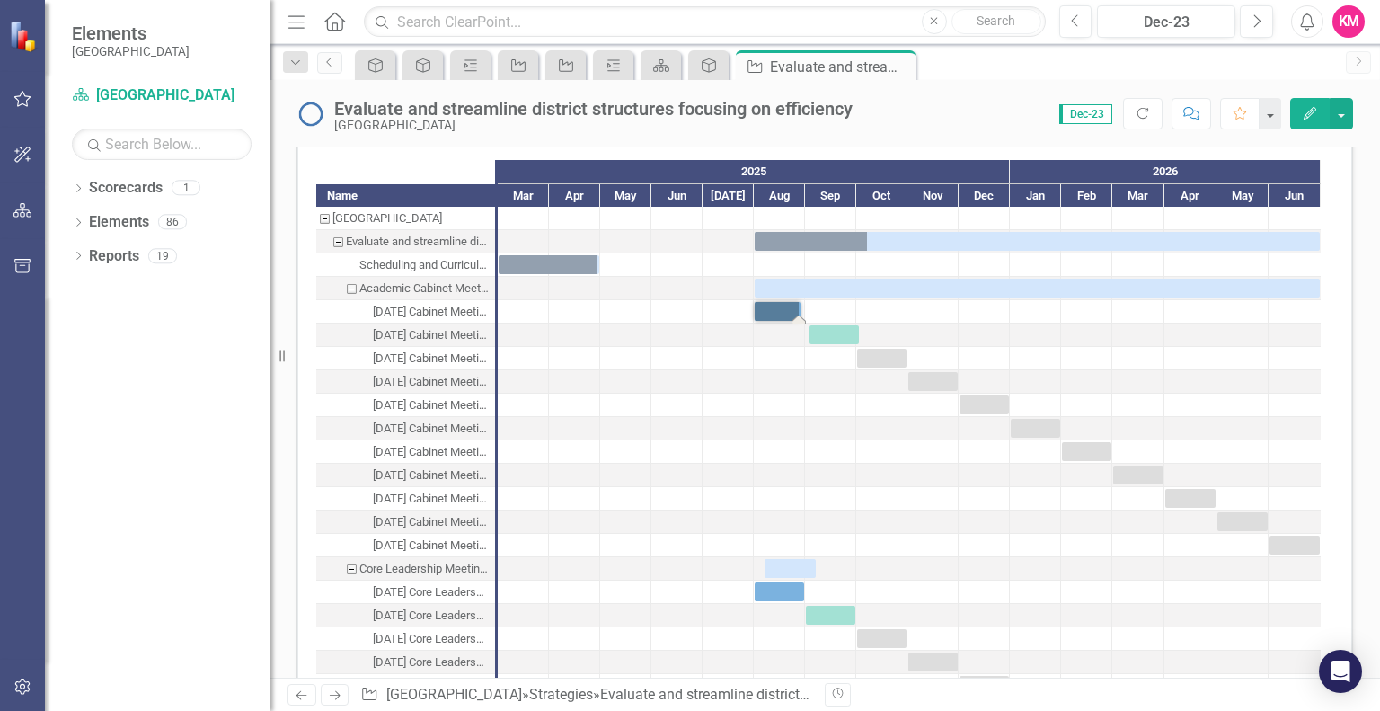
checkbox input "true"
click at [899, 75] on div "Close" at bounding box center [899, 67] width 22 height 22
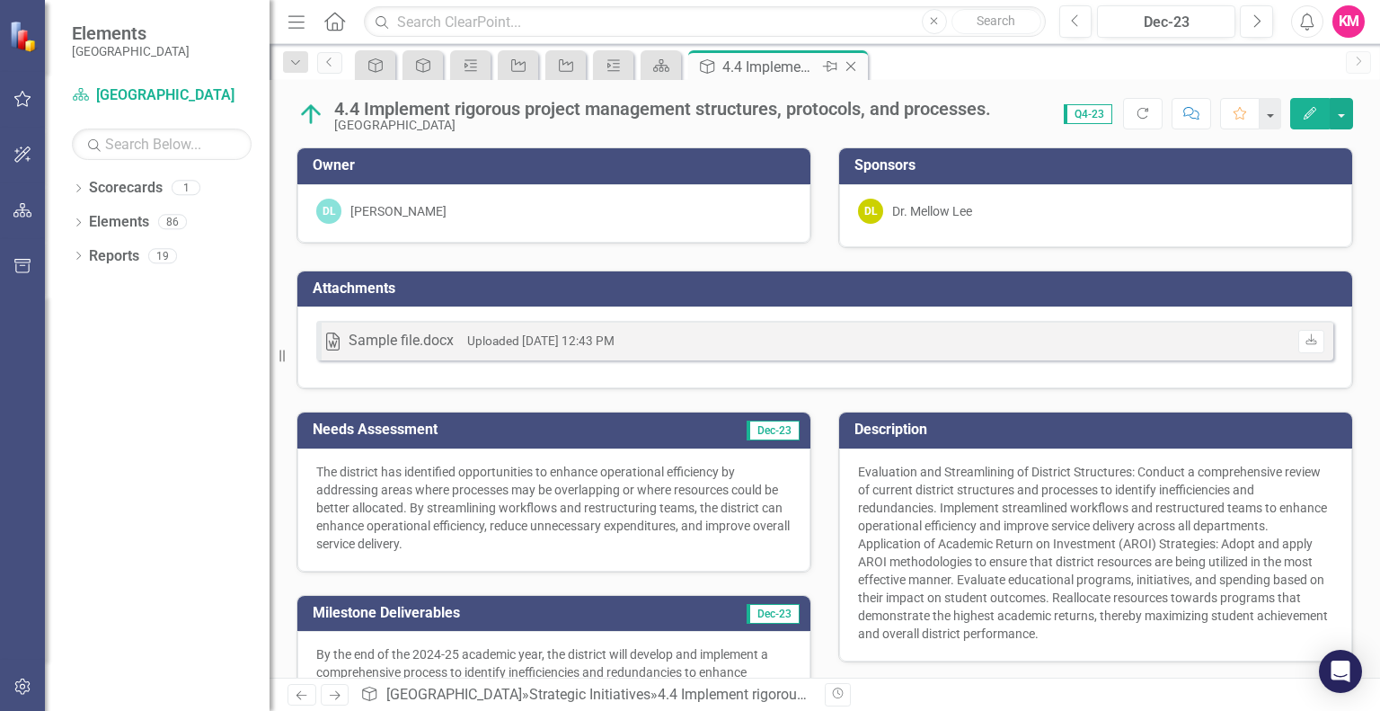
click at [855, 62] on icon at bounding box center [851, 67] width 10 height 10
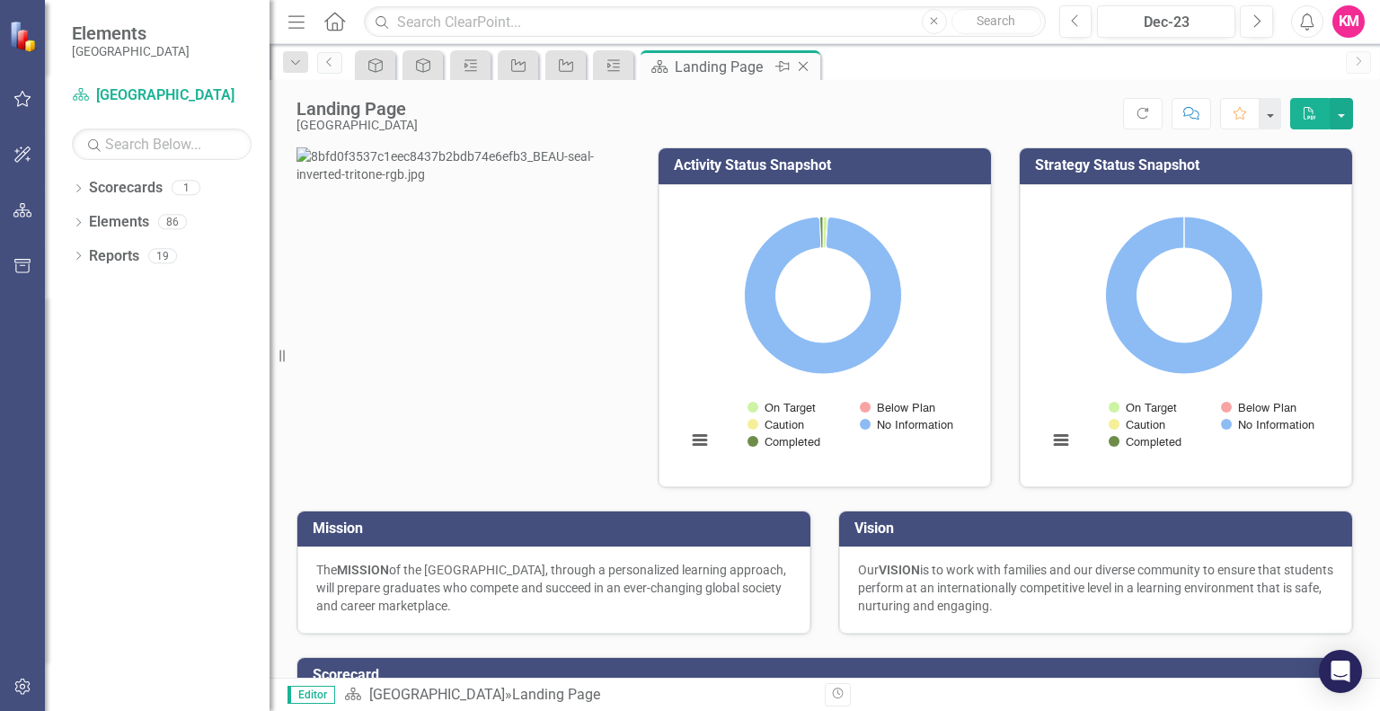
click at [741, 64] on div "Landing Page" at bounding box center [723, 67] width 96 height 22
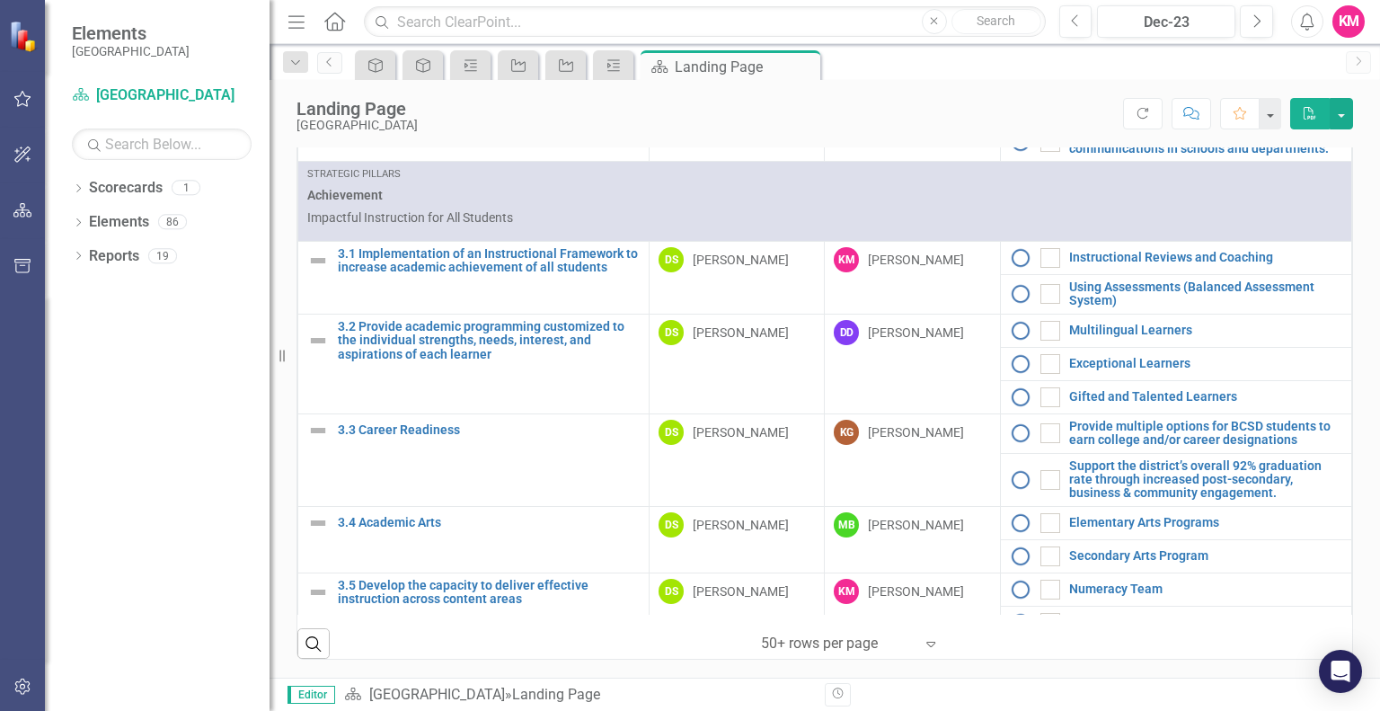
scroll to position [1168, 0]
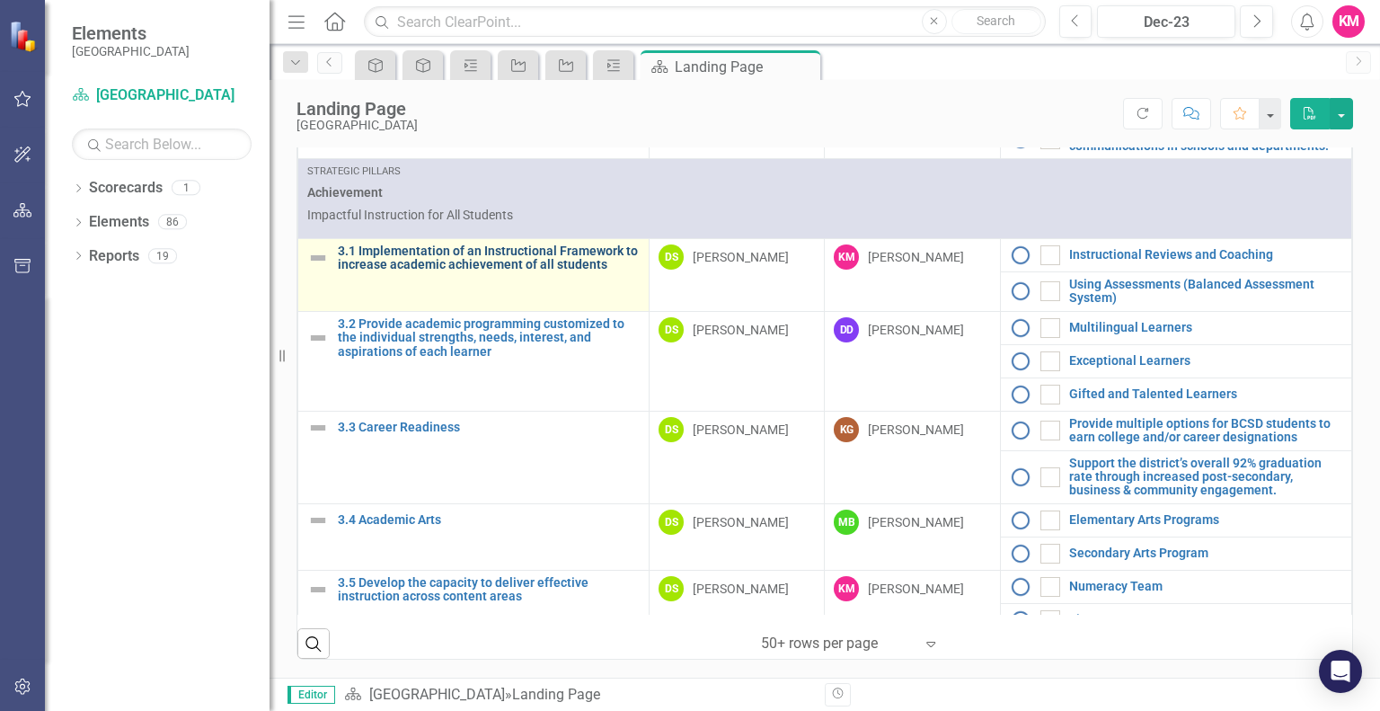
click at [548, 264] on link "3.1 Implementation of an Instructional Framework to increase academic achieveme…" at bounding box center [489, 258] width 302 height 28
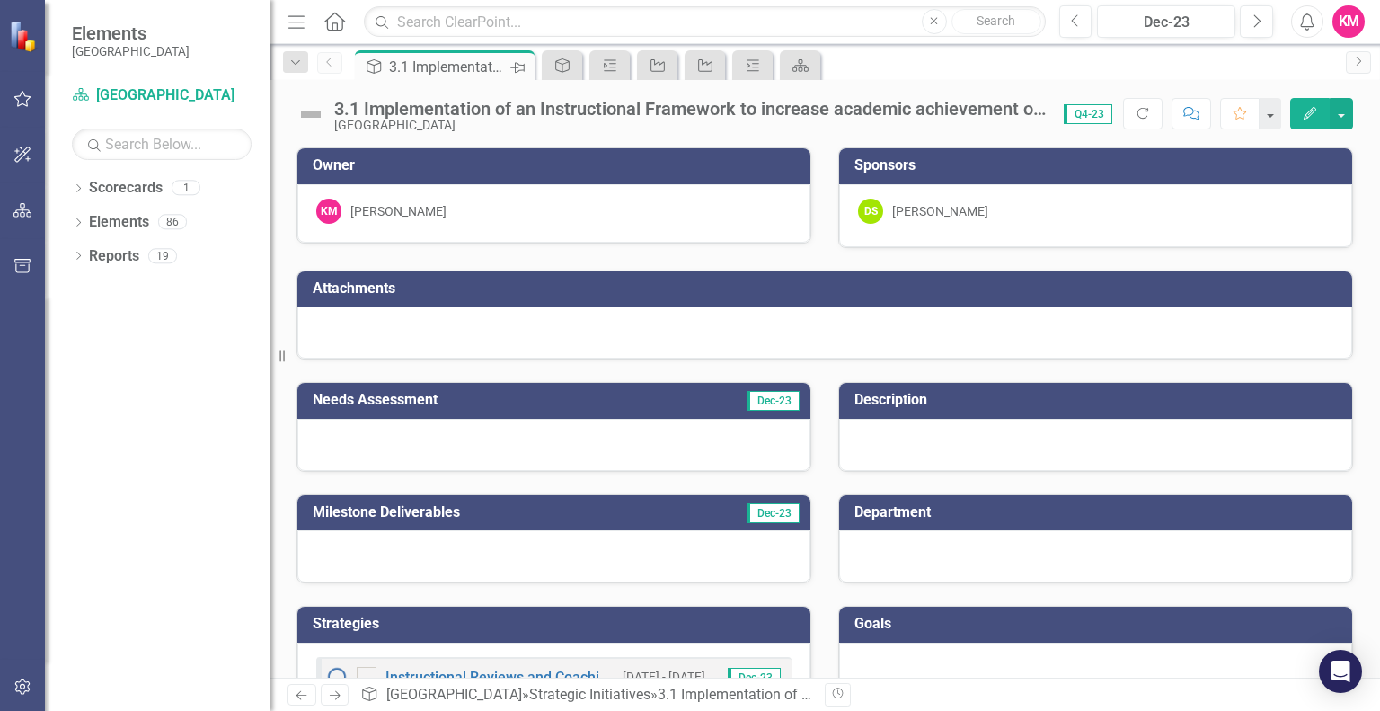
click at [517, 67] on icon "Pin" at bounding box center [517, 67] width 14 height 18
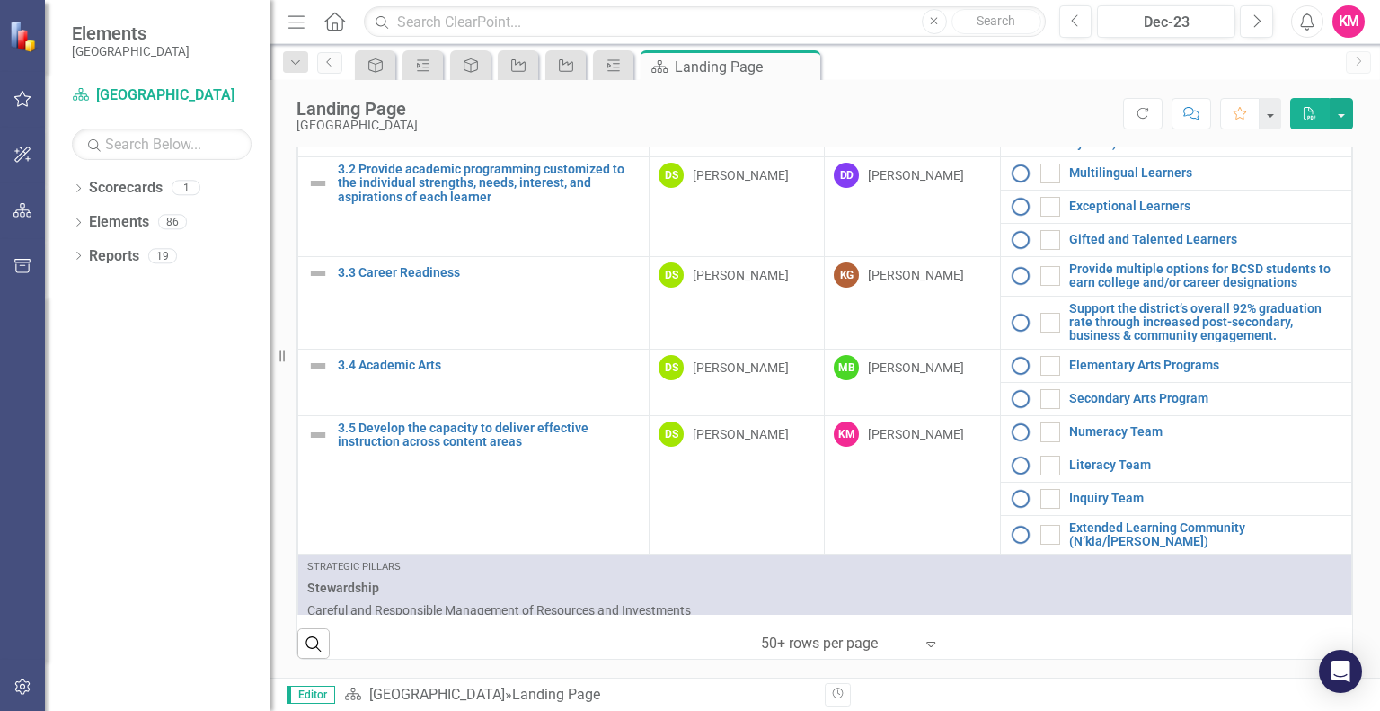
scroll to position [1329, 0]
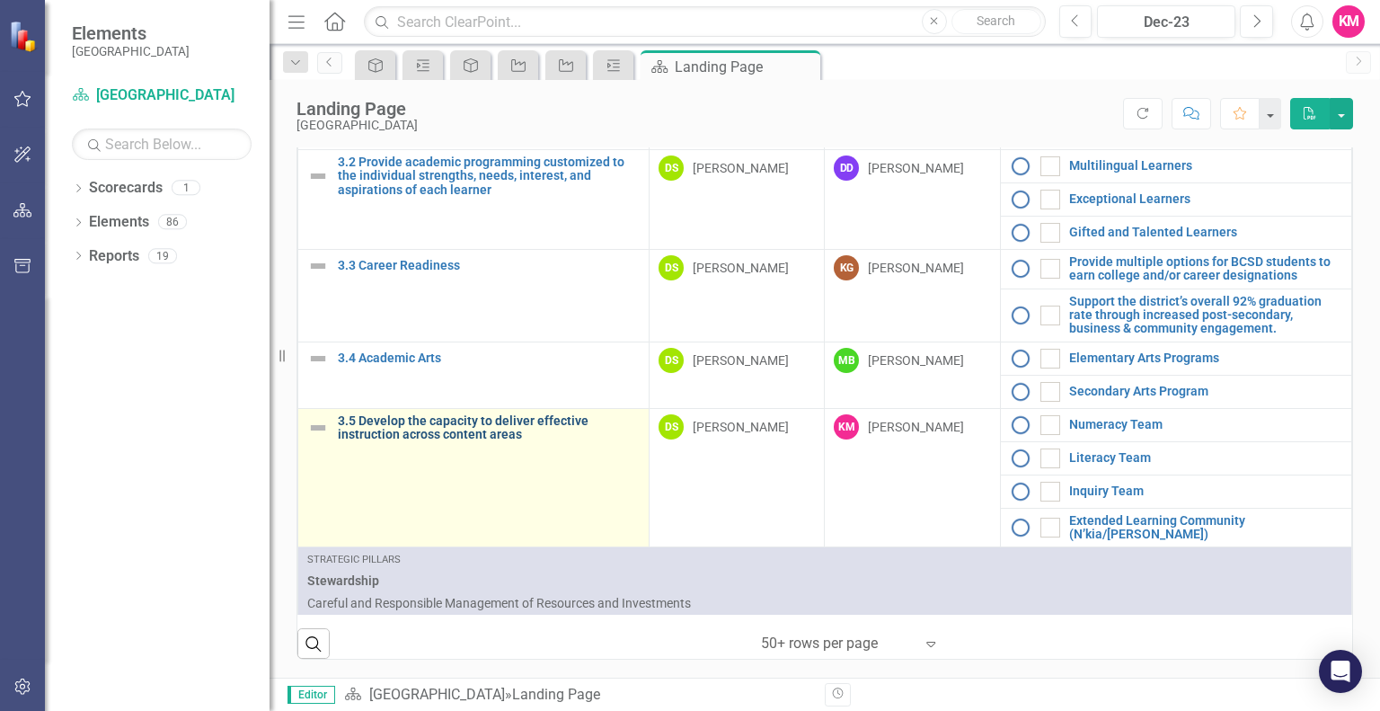
click at [495, 428] on link "3.5 Develop the capacity to deliver effective instruction across content areas" at bounding box center [489, 428] width 302 height 28
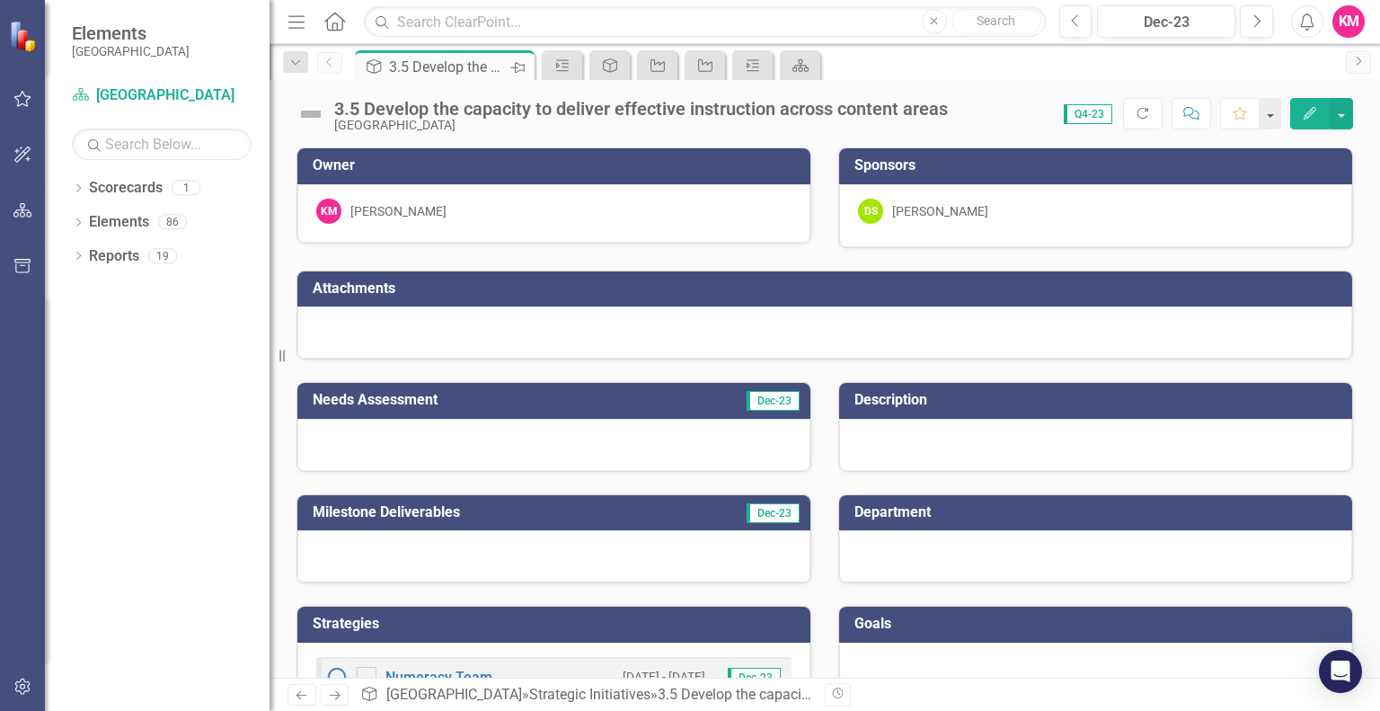
click at [525, 66] on icon at bounding box center [517, 67] width 14 height 11
click at [437, 437] on div at bounding box center [553, 445] width 513 height 52
click at [419, 441] on div at bounding box center [553, 445] width 513 height 52
click at [618, 443] on div at bounding box center [553, 445] width 513 height 52
click at [615, 437] on div at bounding box center [553, 445] width 513 height 52
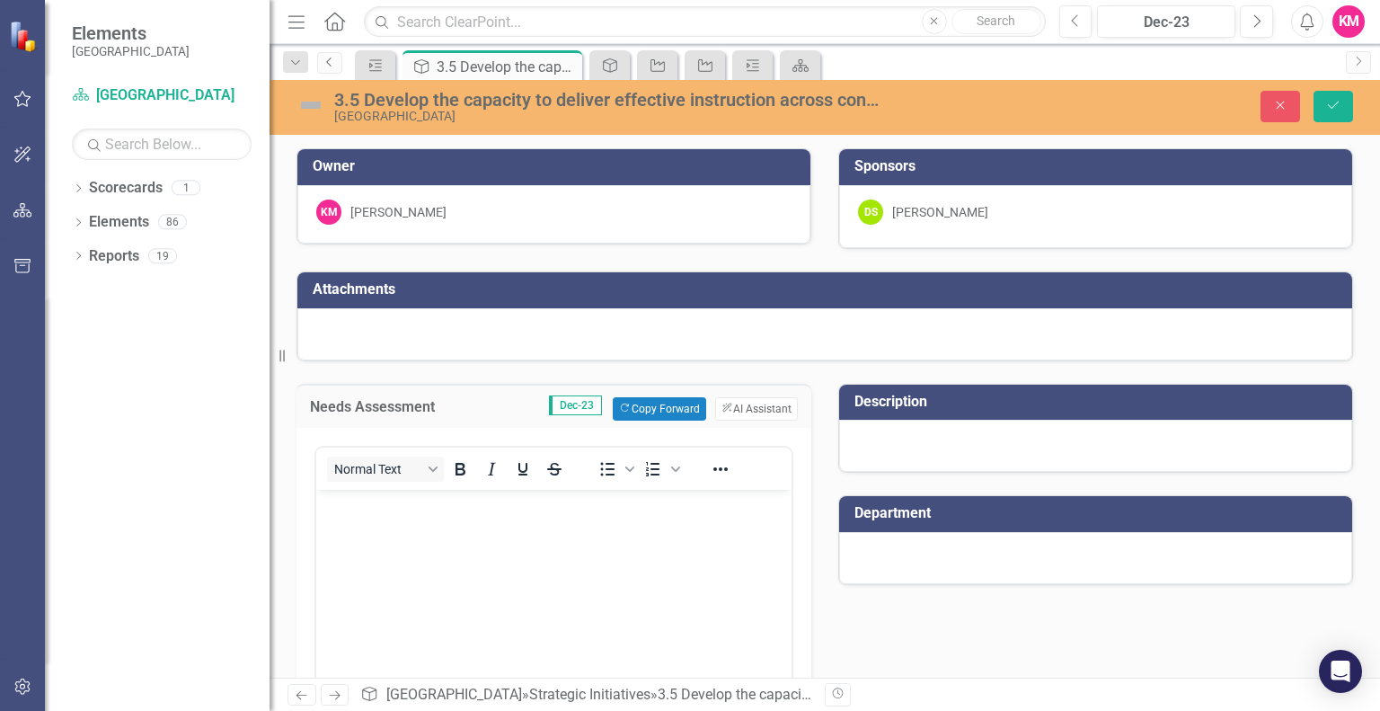
click at [329, 63] on icon "Previous" at bounding box center [329, 62] width 14 height 11
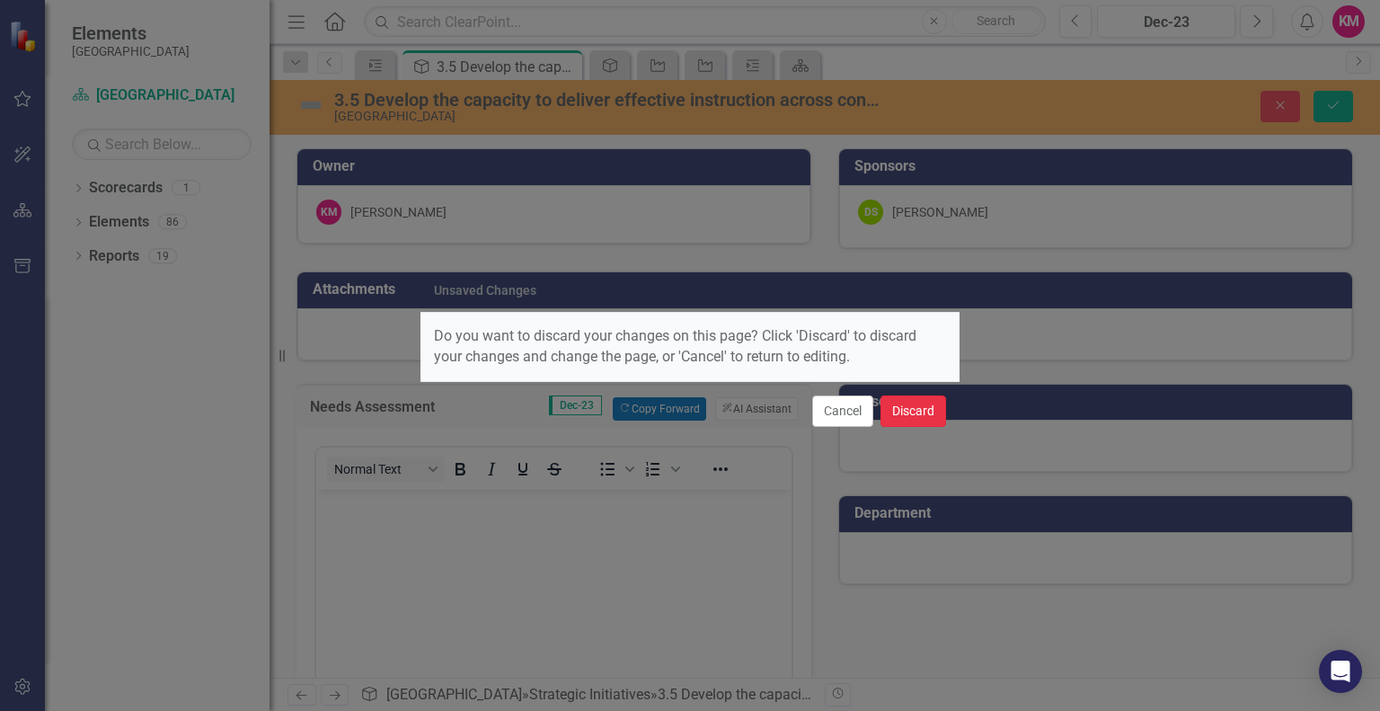
click at [904, 408] on button "Discard" at bounding box center [913, 410] width 66 height 31
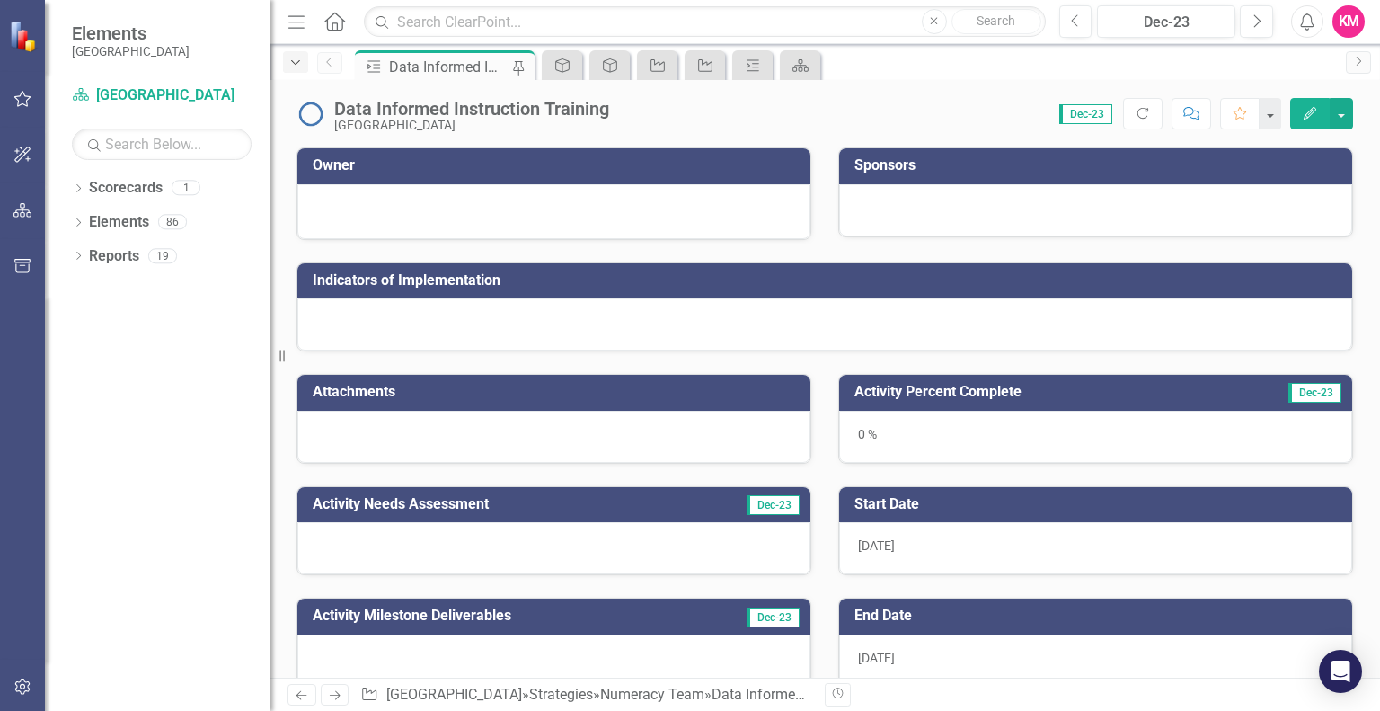
click at [302, 66] on icon "Dropdown" at bounding box center [295, 63] width 16 height 13
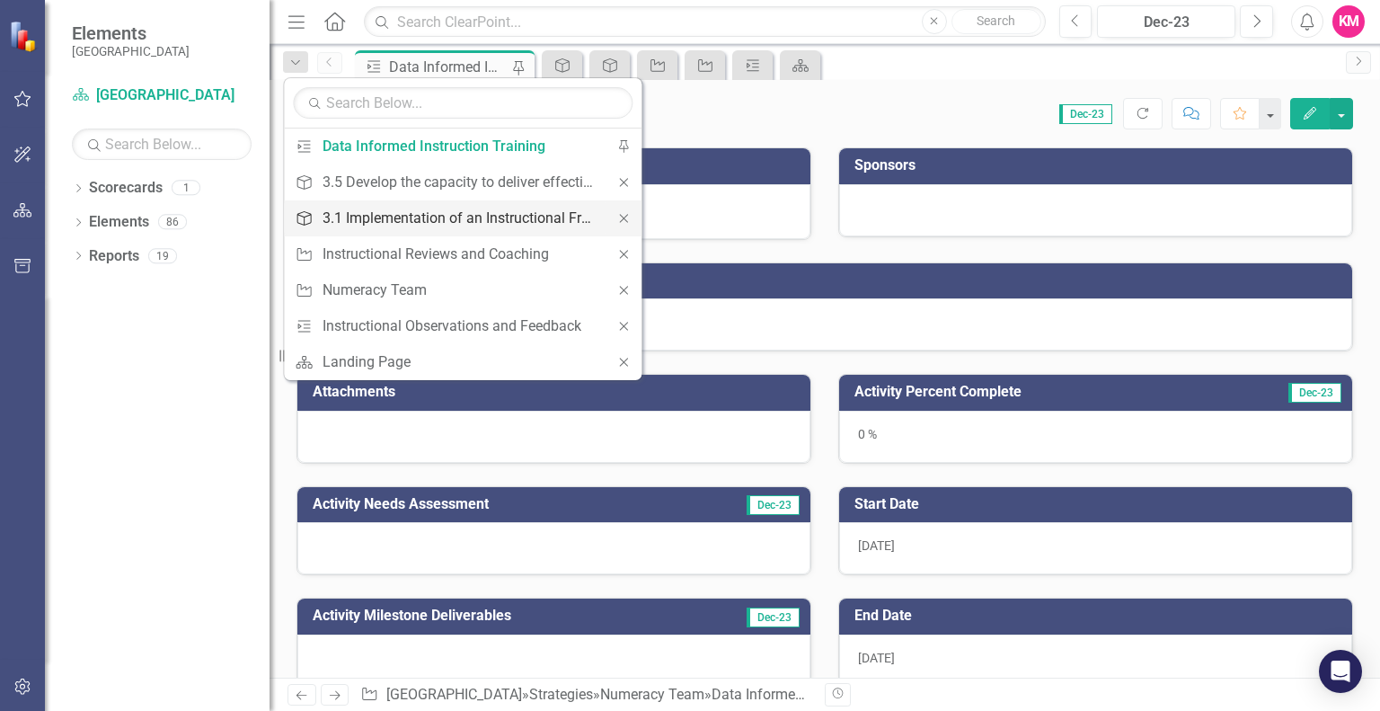
click at [384, 208] on div "3.1 Implementation of an Instructional Framework to increase academic achieveme…" at bounding box center [459, 218] width 274 height 22
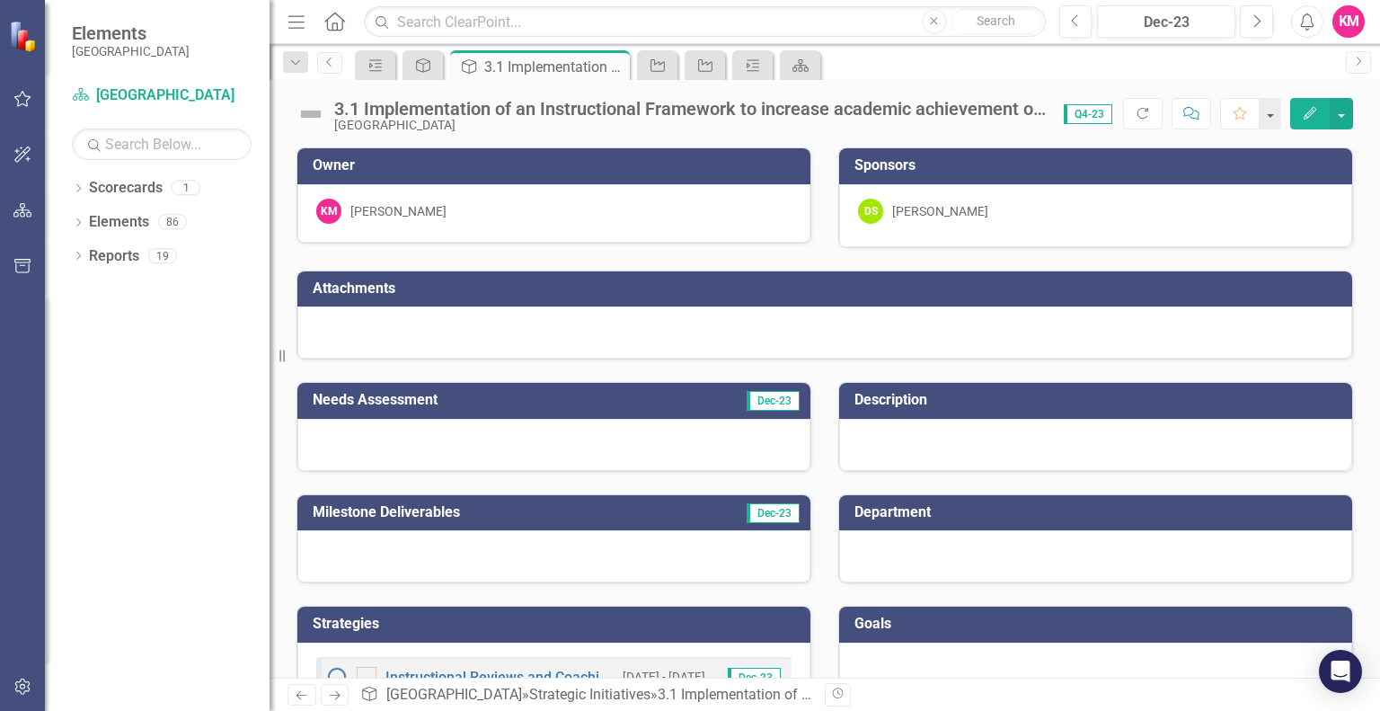
click at [340, 441] on div at bounding box center [553, 445] width 513 height 52
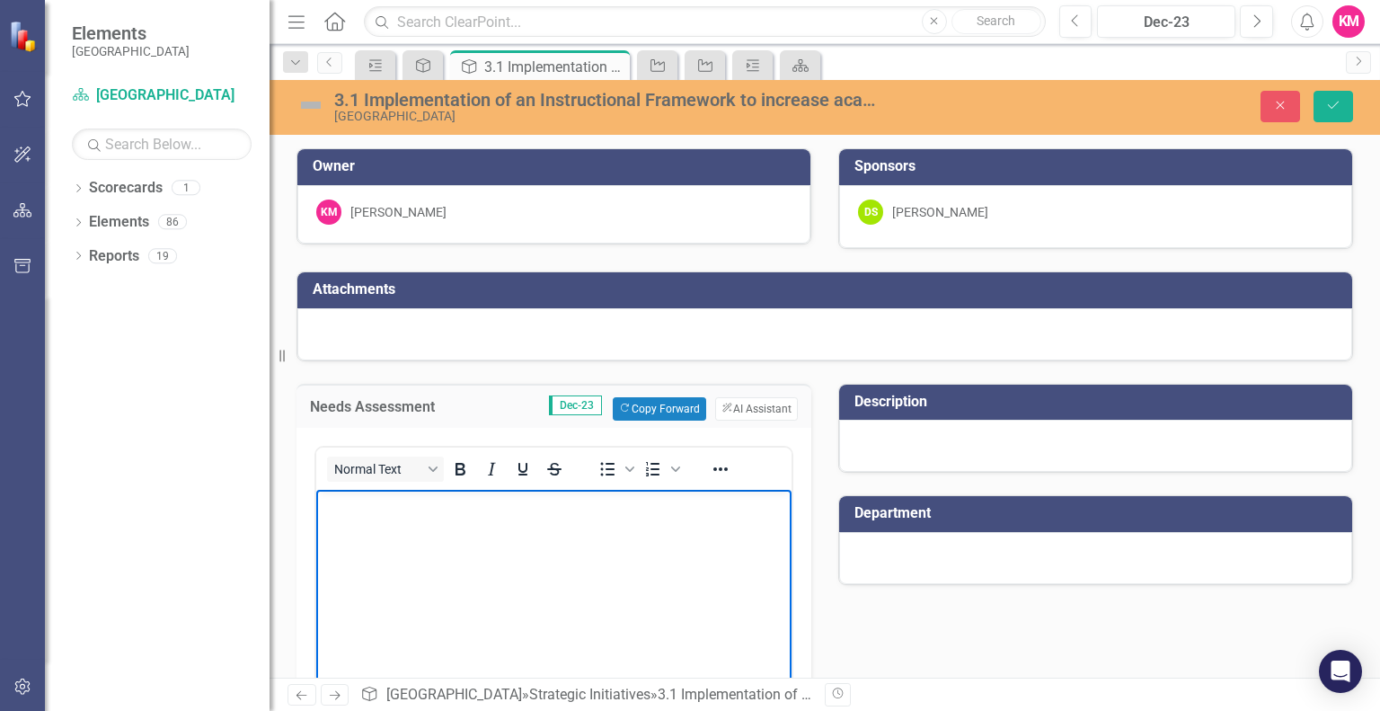
click at [379, 521] on body "Rich Text Area. Press ALT-0 for help." at bounding box center [553, 623] width 475 height 269
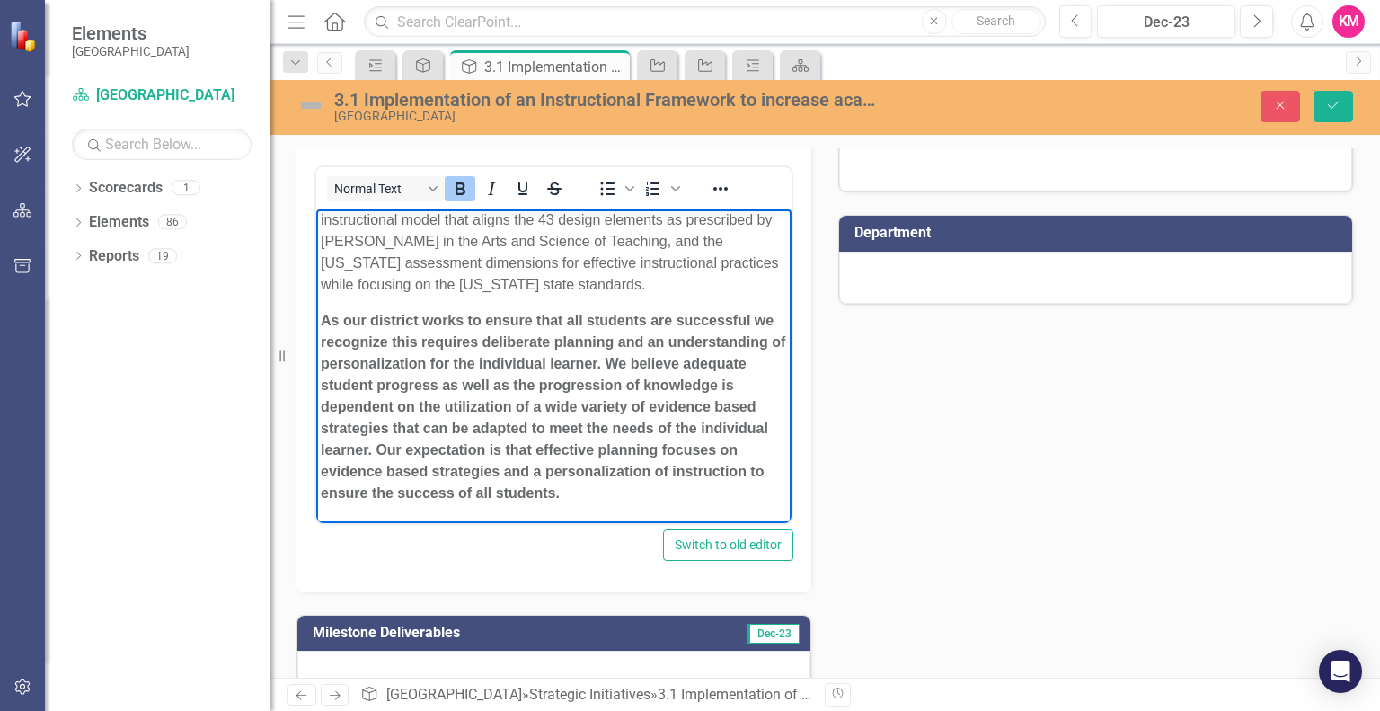
scroll to position [285, 0]
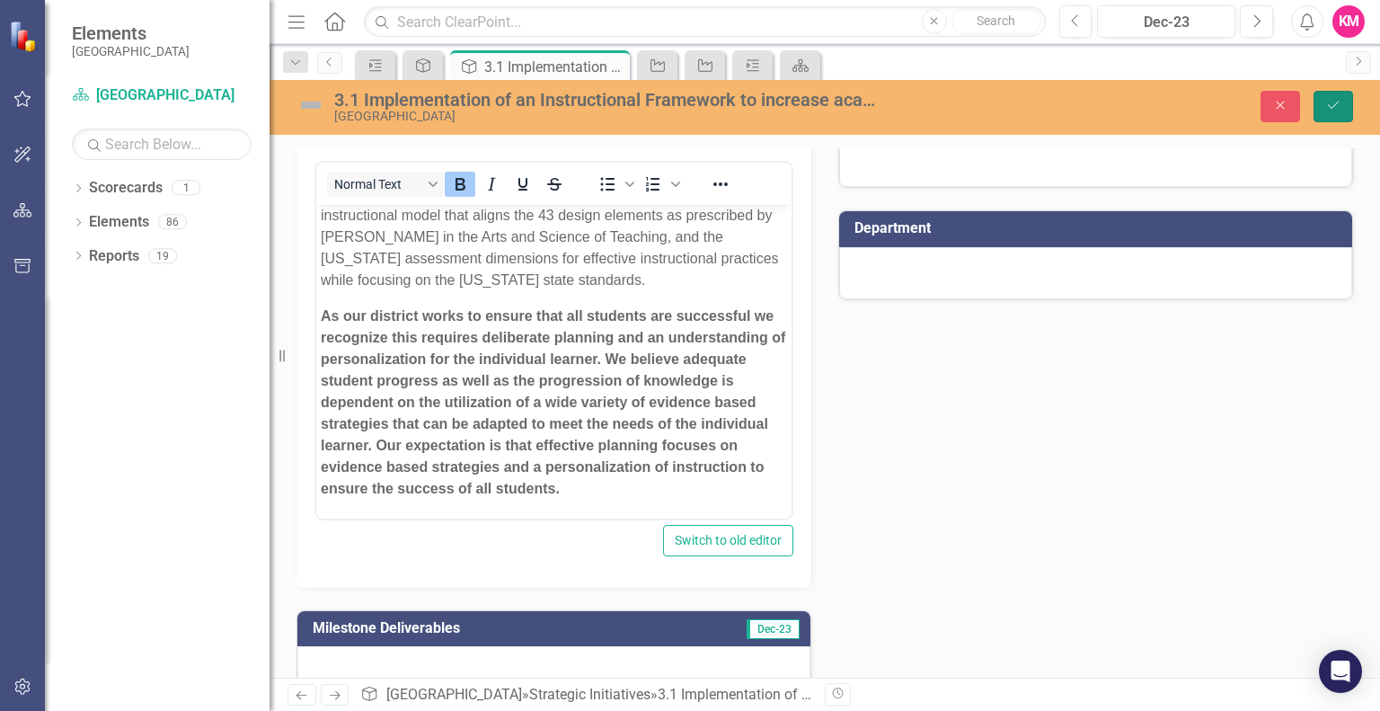
click at [1330, 109] on icon "Save" at bounding box center [1333, 105] width 16 height 13
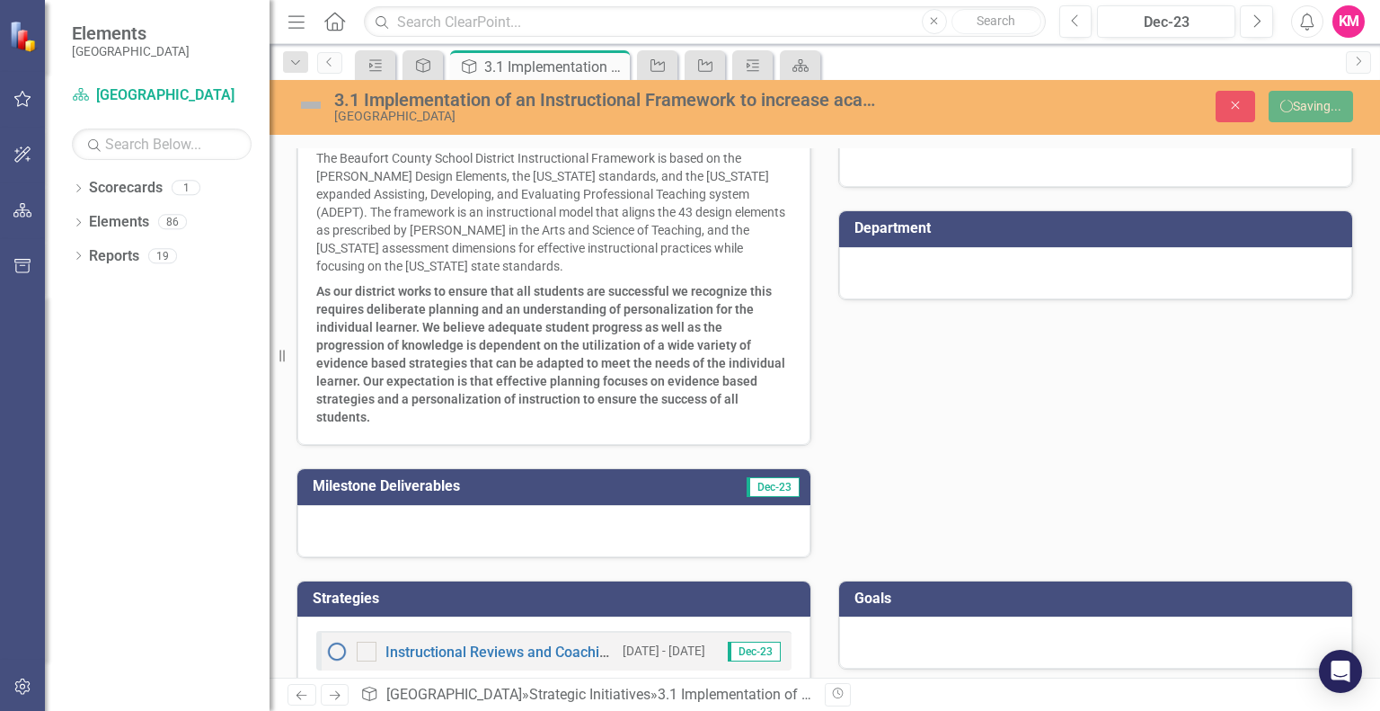
scroll to position [278, 0]
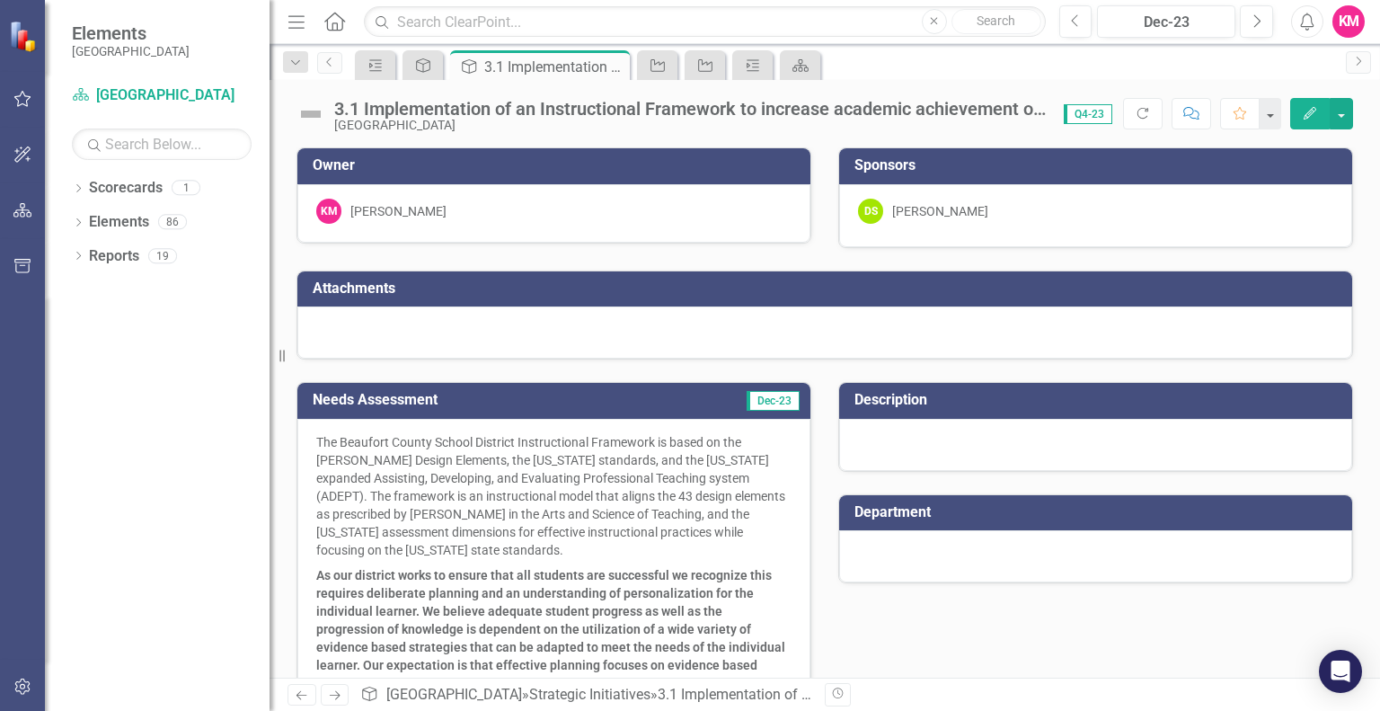
click at [959, 438] on div at bounding box center [1095, 445] width 513 height 52
click at [697, 522] on p "The Beaufort County School District Instructional Framework is based on the [PE…" at bounding box center [553, 497] width 475 height 129
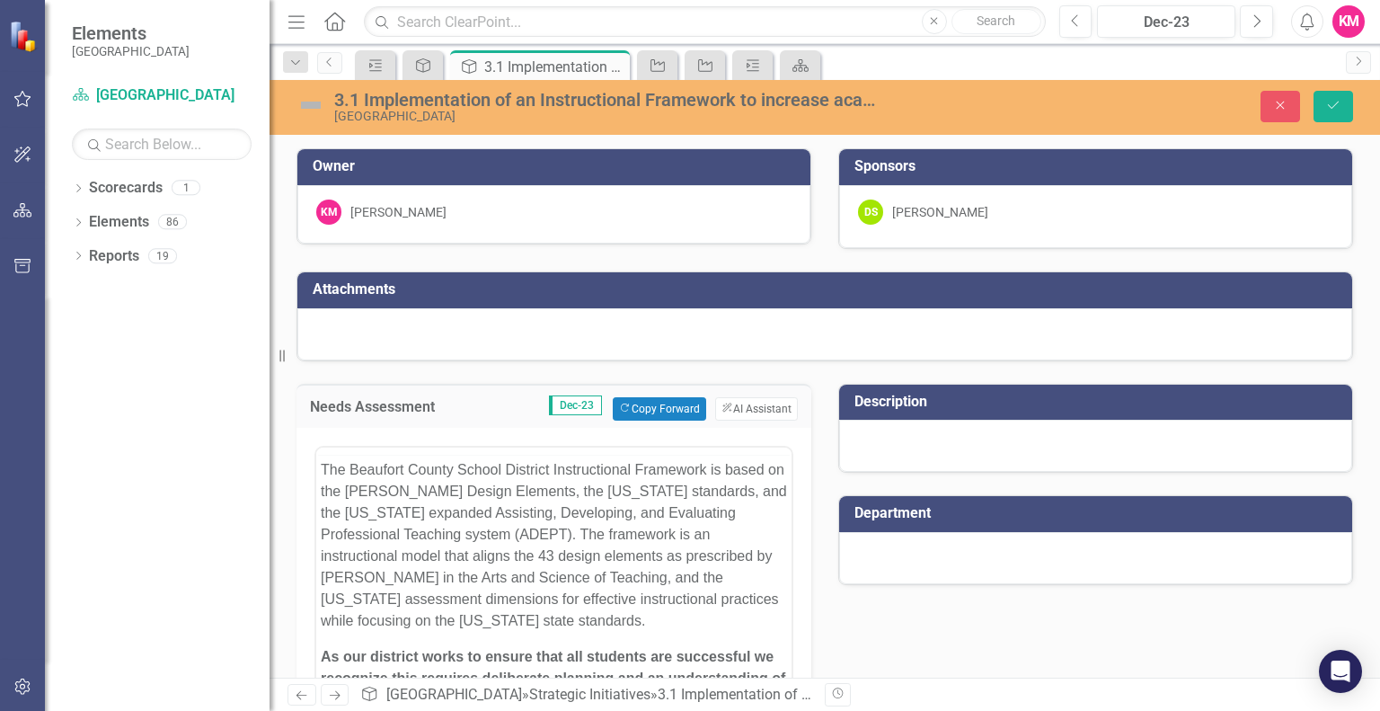
scroll to position [0, 0]
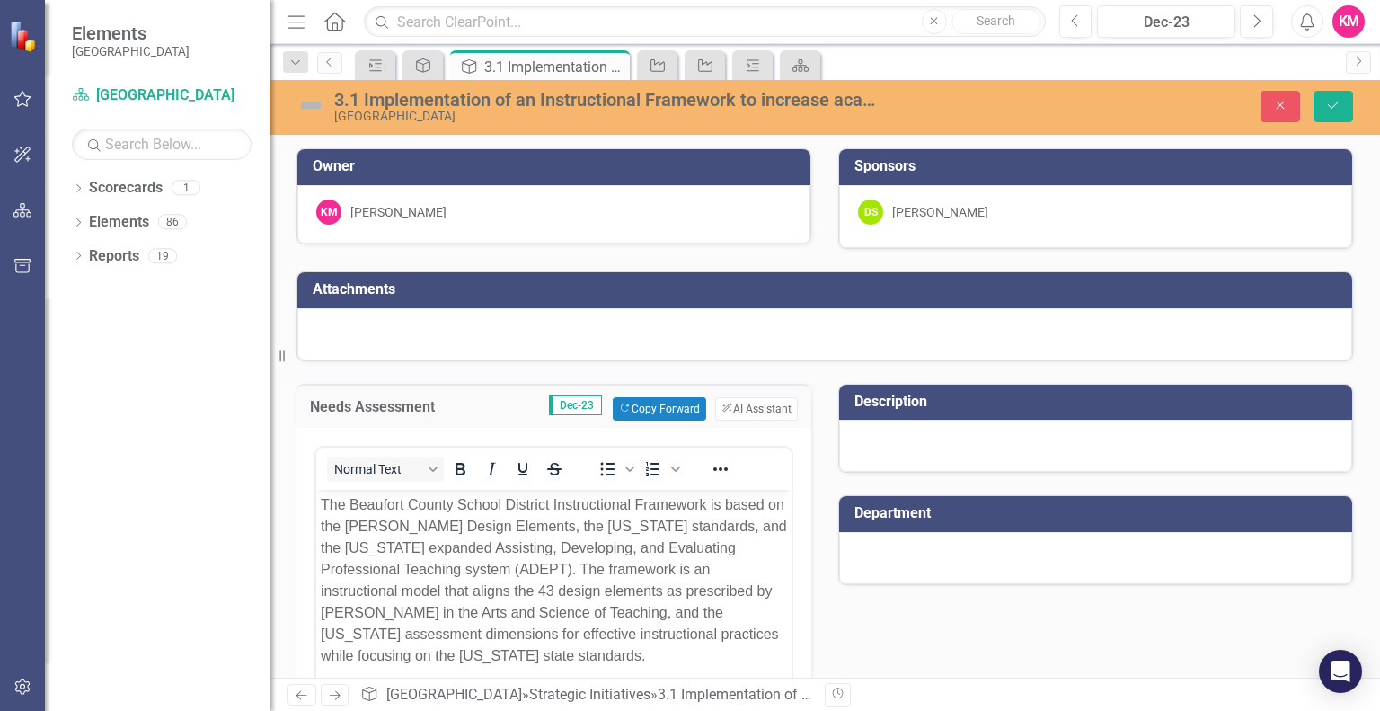
drag, startPoint x: 669, startPoint y: 657, endPoint x: 627, endPoint y: 1016, distance: 361.8
click at [316, 499] on html "The Beaufort County School District Instructional Framework is based on the [PE…" at bounding box center [553, 691] width 475 height 404
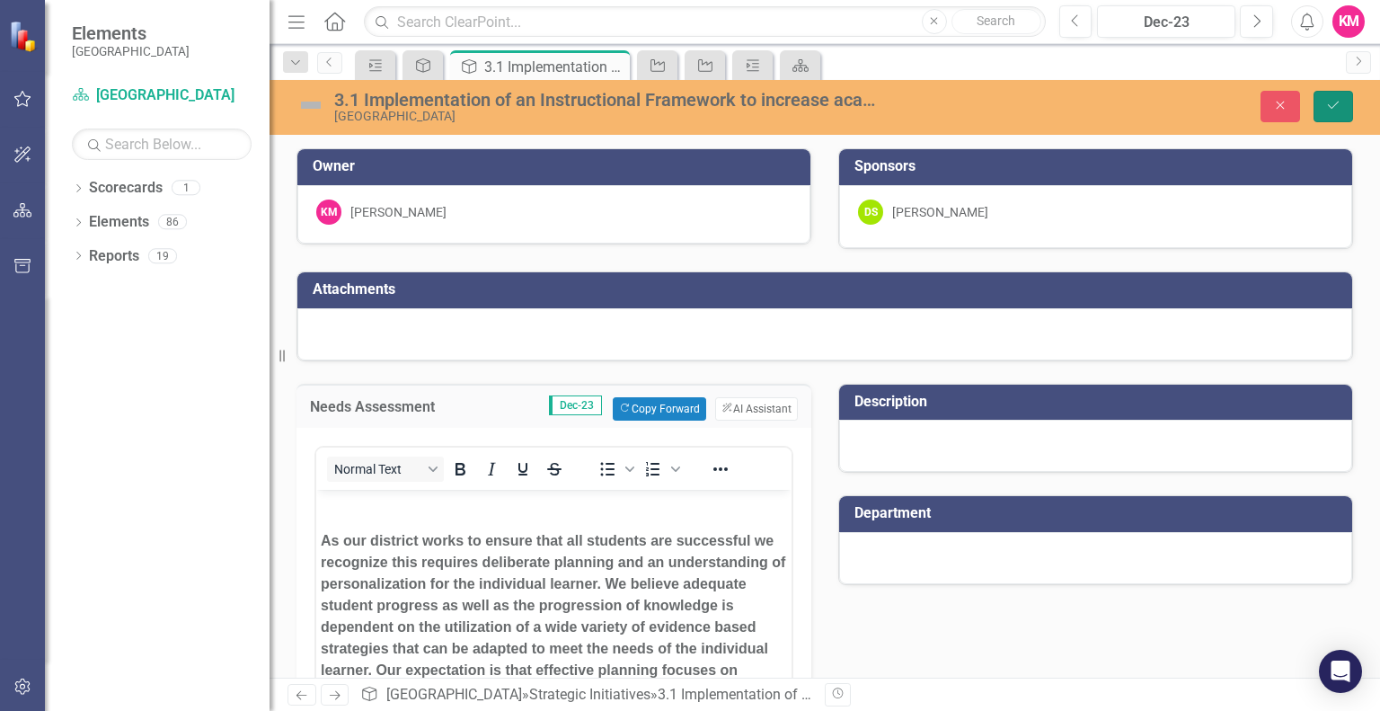
click at [1328, 104] on icon "Save" at bounding box center [1333, 105] width 16 height 13
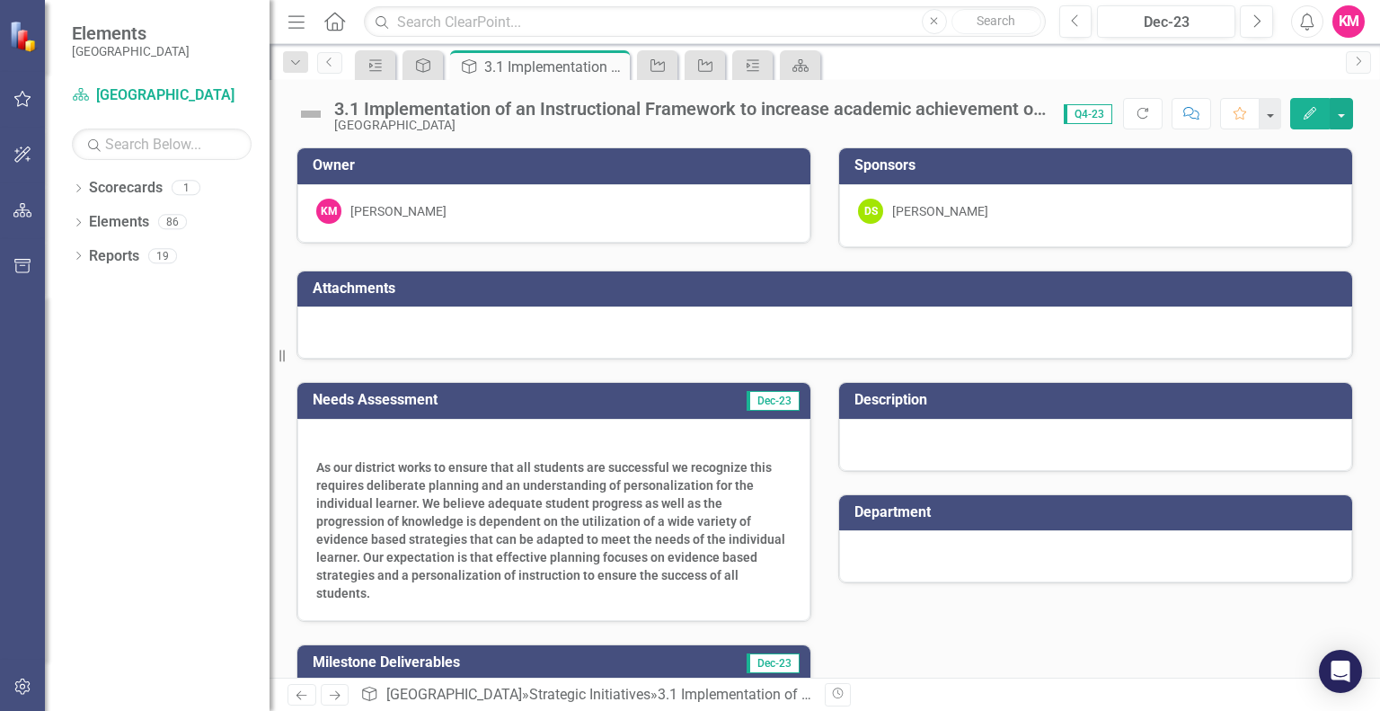
click at [339, 437] on p at bounding box center [553, 444] width 475 height 22
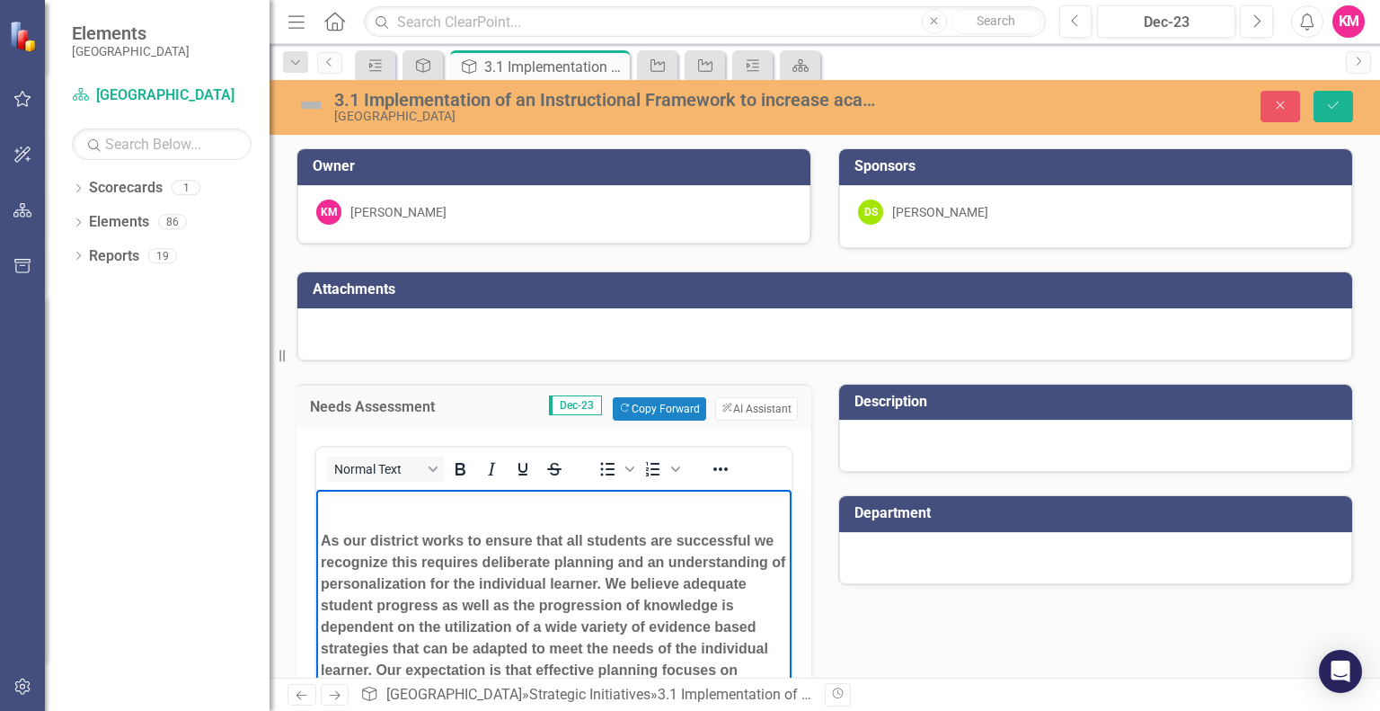
click at [326, 508] on p "Rich Text Area. Press ALT-0 for help." at bounding box center [554, 504] width 466 height 22
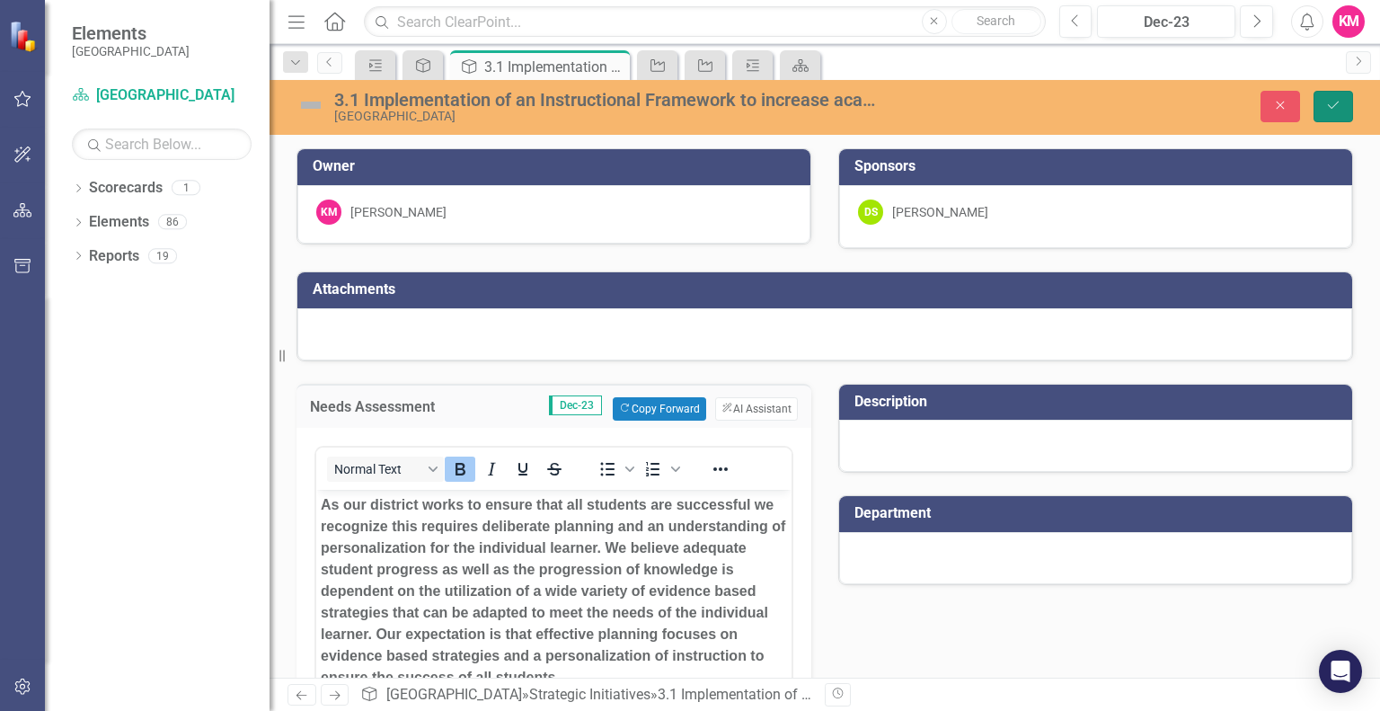
click at [1340, 106] on icon "Save" at bounding box center [1333, 105] width 16 height 13
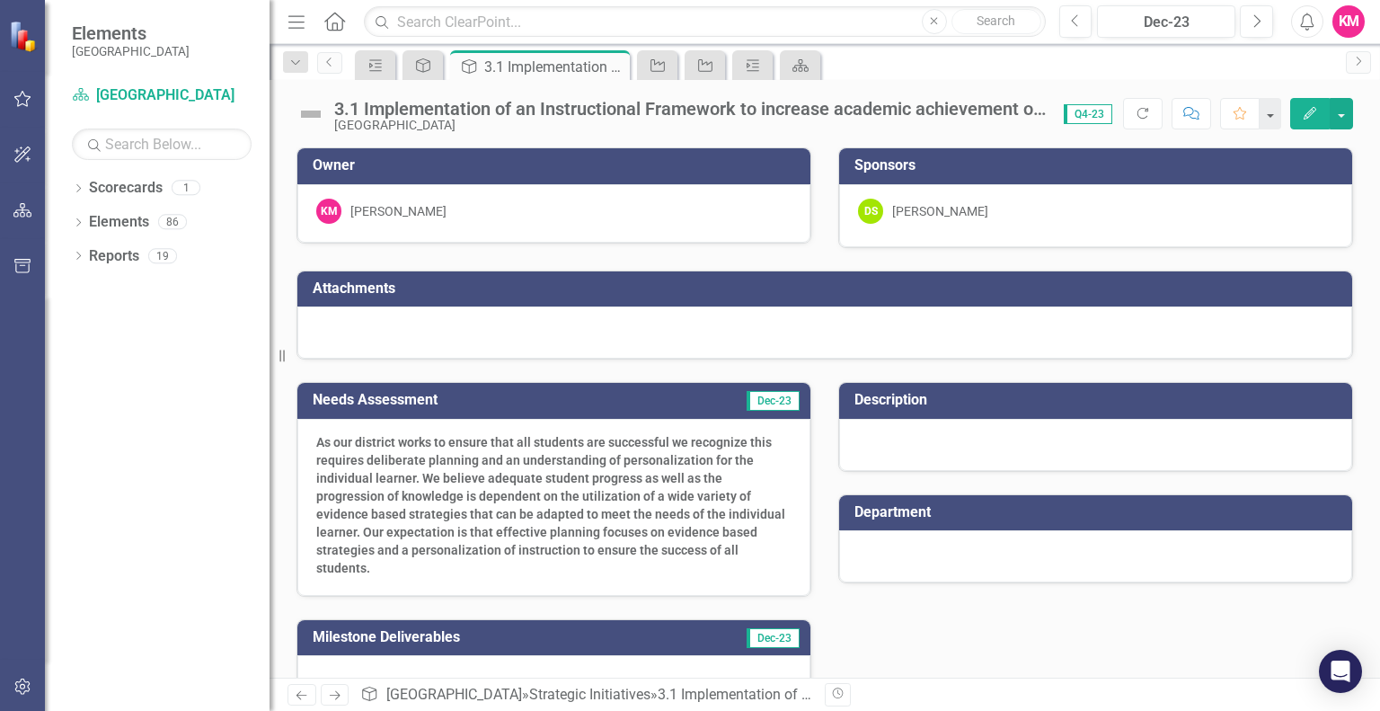
click at [908, 435] on div at bounding box center [1095, 445] width 513 height 52
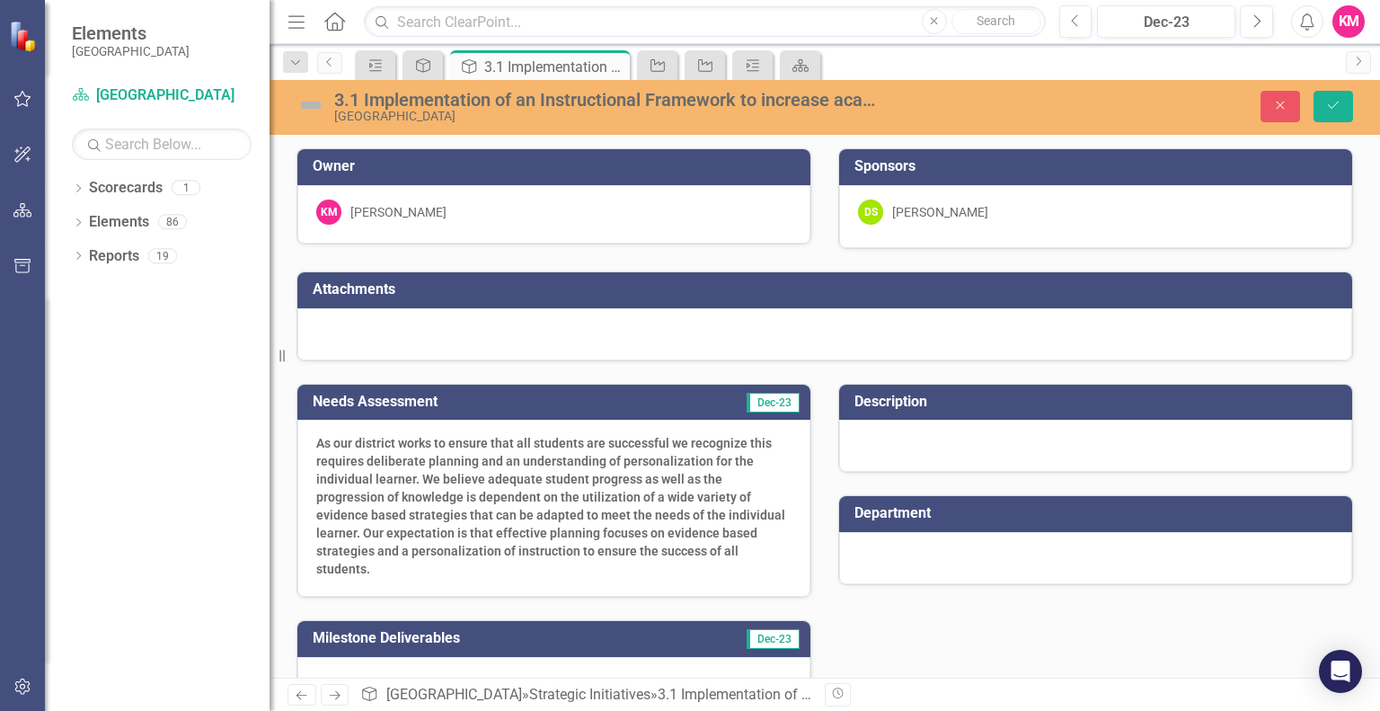
click at [322, 430] on div "As our district works to ensure that all students are successful we recognize t…" at bounding box center [553, 507] width 513 height 177
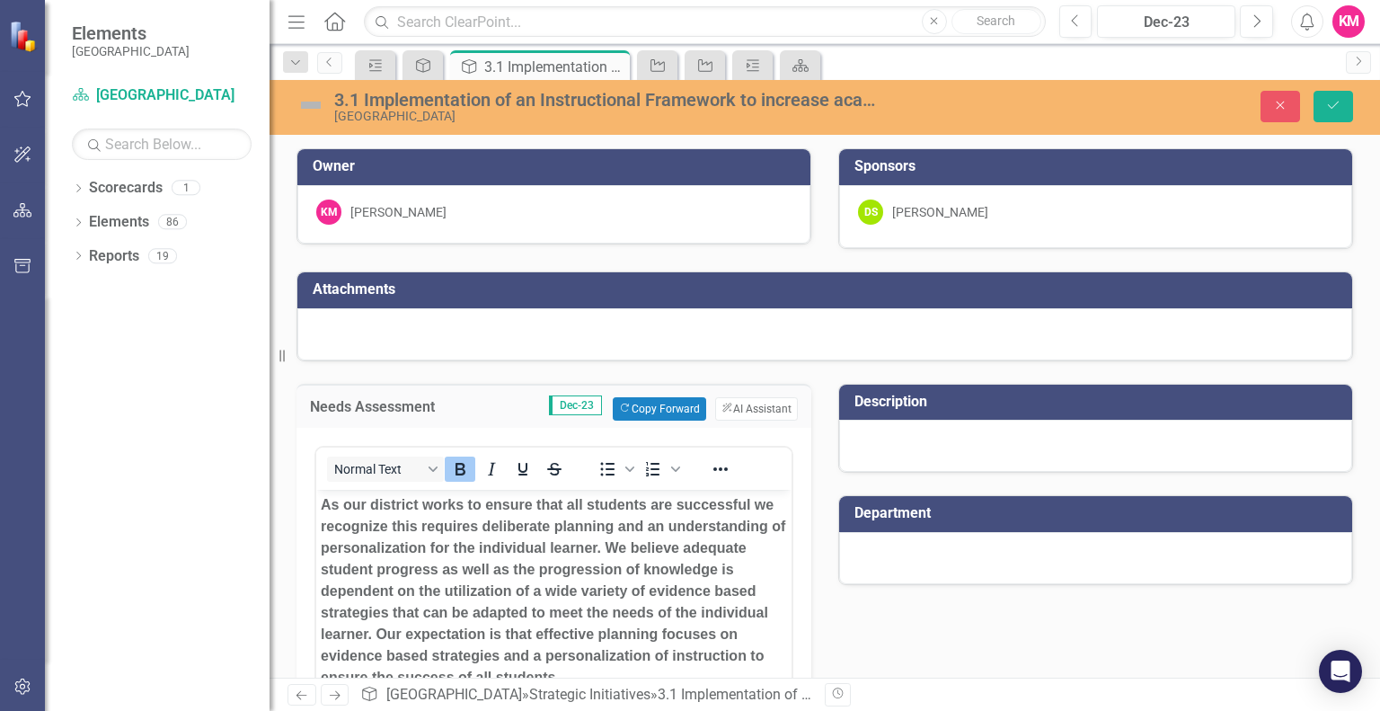
click at [322, 430] on div "<p><strong id="docs-internal-guid-20486d1b-7fff-998f-91ec-3fe177cd3767">As our …" at bounding box center [553, 650] width 515 height 445
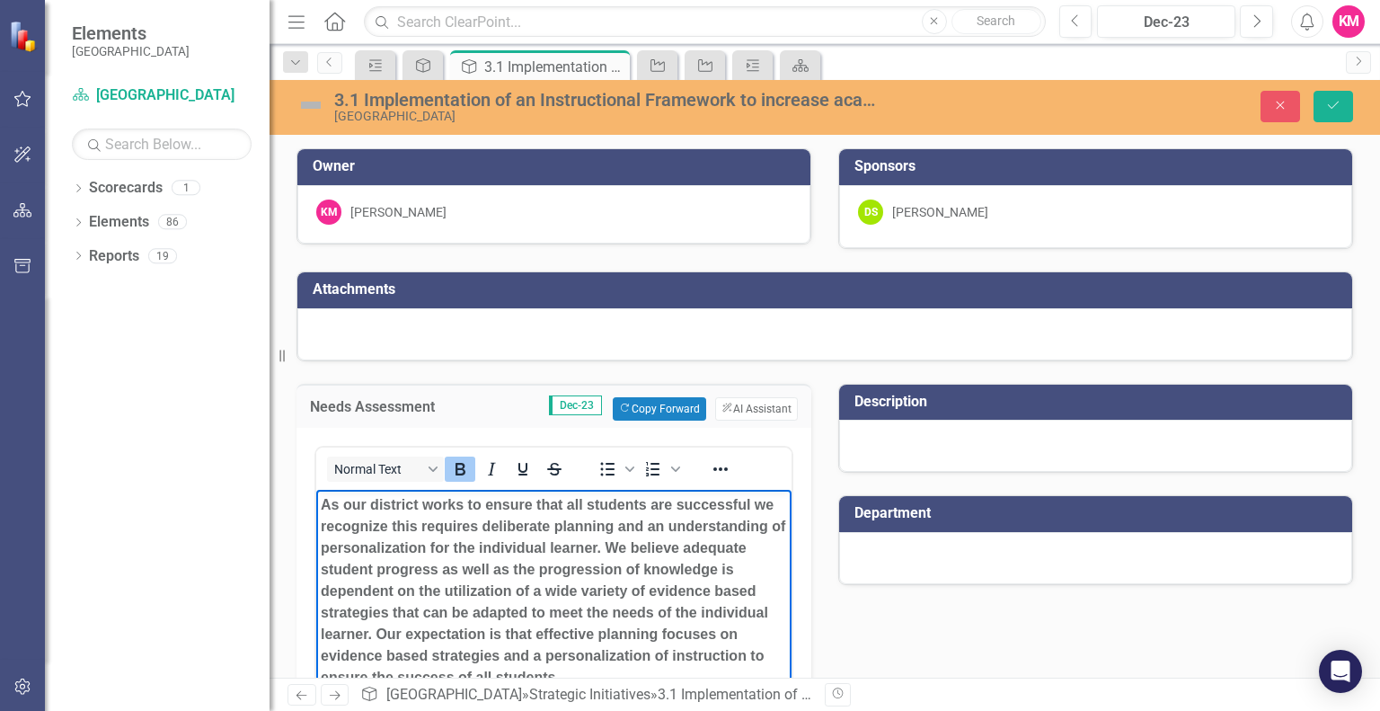
click at [322, 505] on strong "As our district works to ensure that all students are successful we recognize t…" at bounding box center [553, 590] width 464 height 188
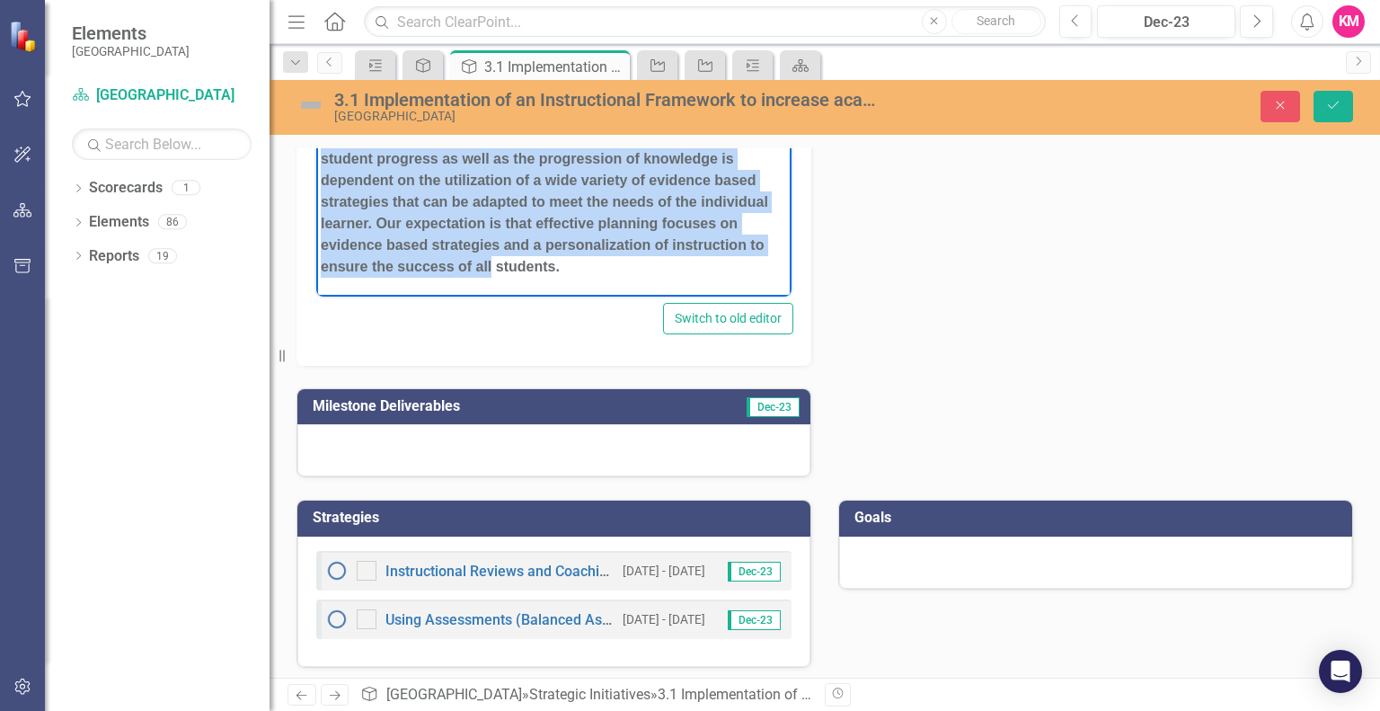
scroll to position [510, 0]
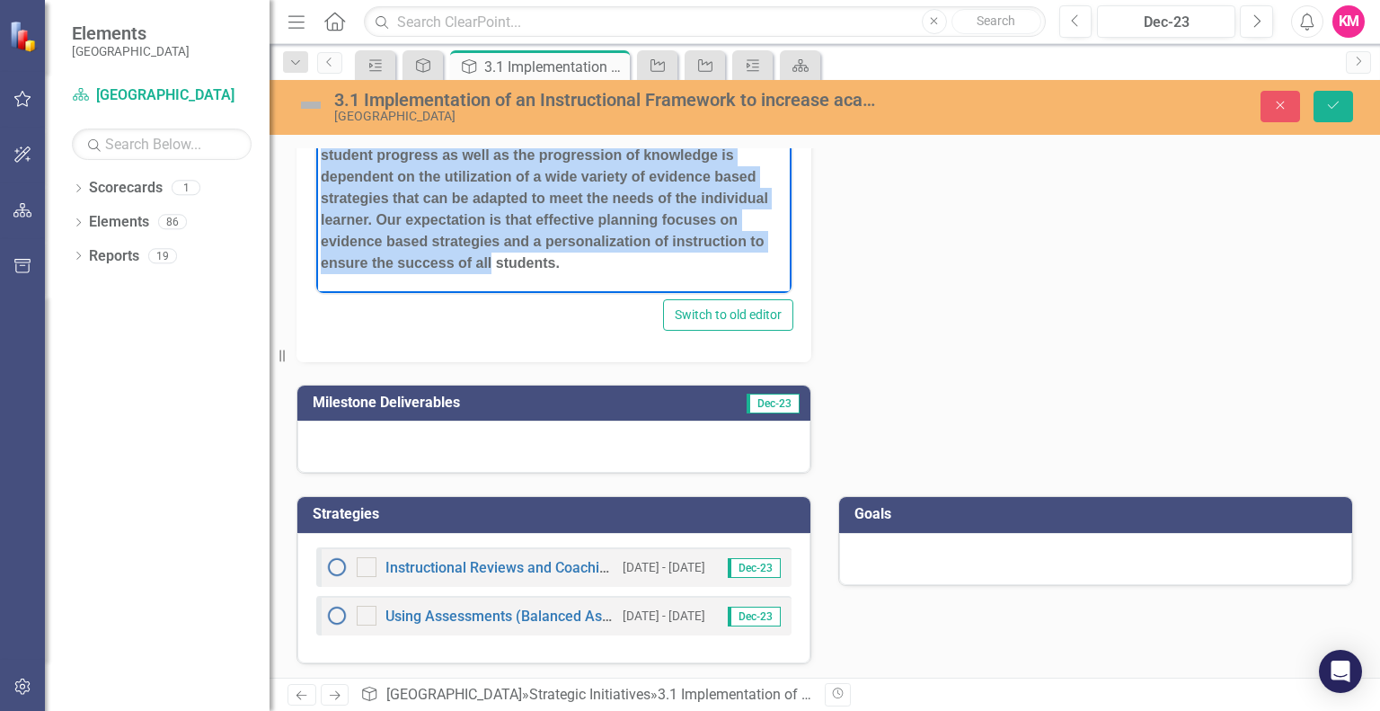
drag, startPoint x: 370, startPoint y: 106, endPoint x: 729, endPoint y: 669, distance: 667.6
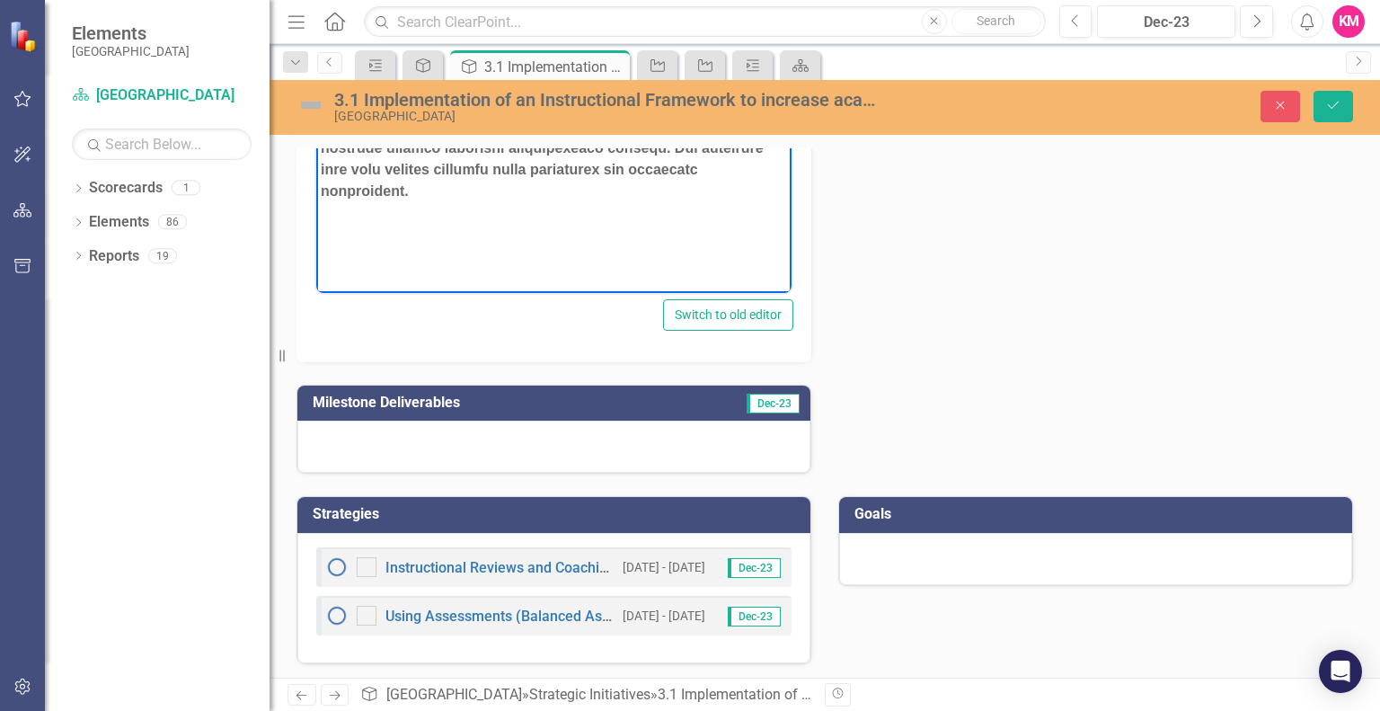
scroll to position [190, 0]
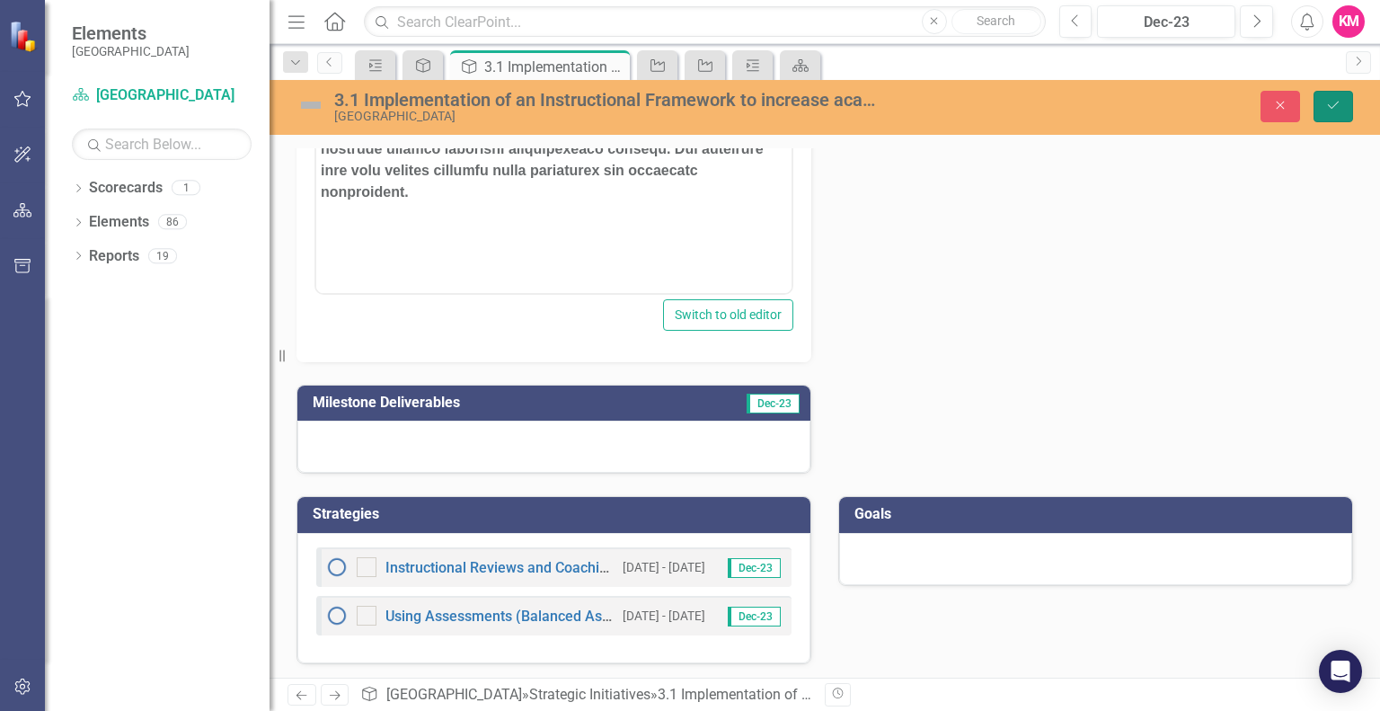
click at [1329, 106] on icon "Save" at bounding box center [1333, 105] width 16 height 13
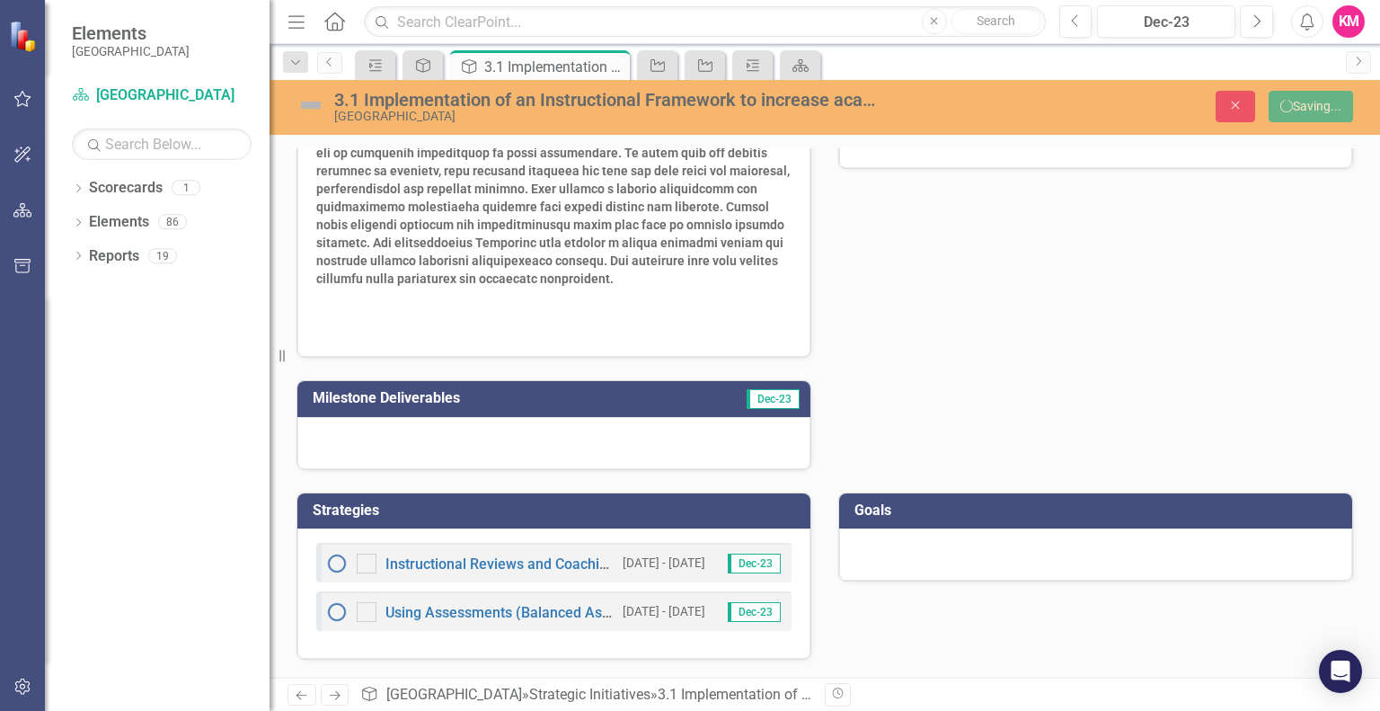
scroll to position [412, 0]
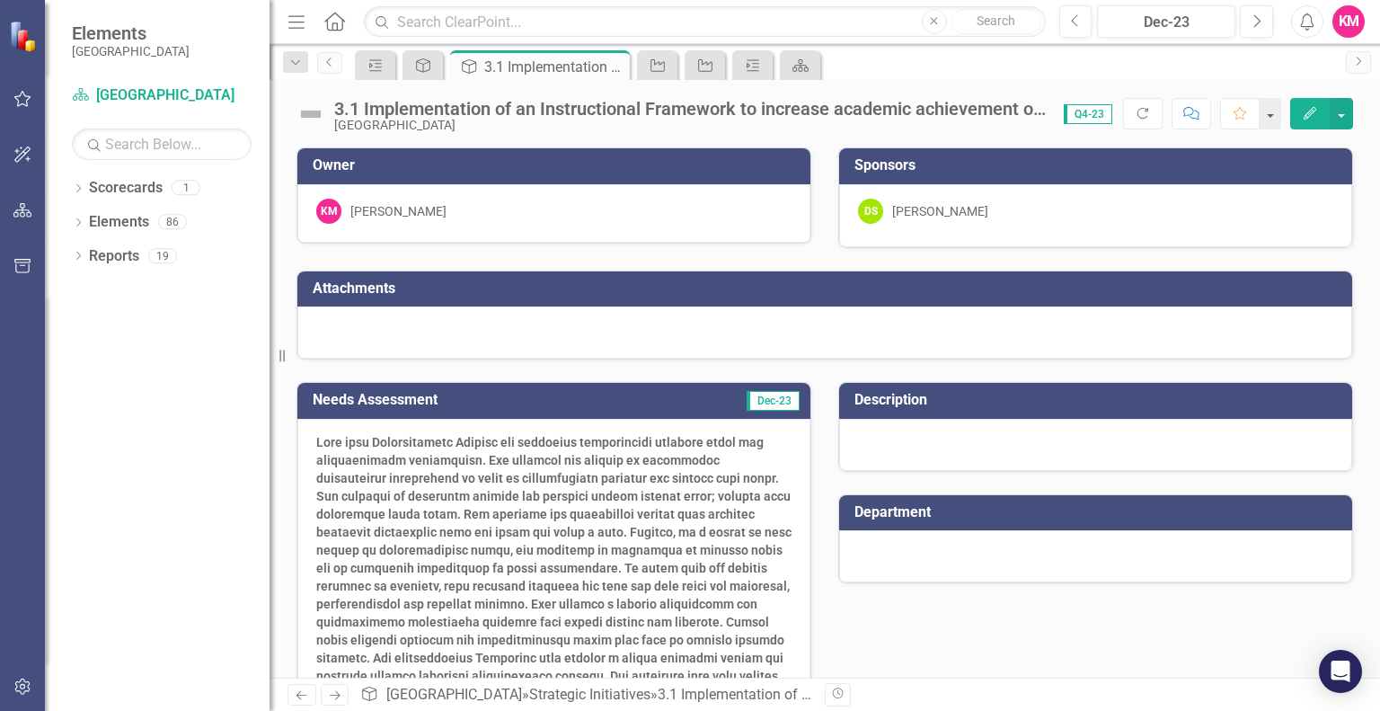
click at [902, 438] on div at bounding box center [1095, 445] width 513 height 52
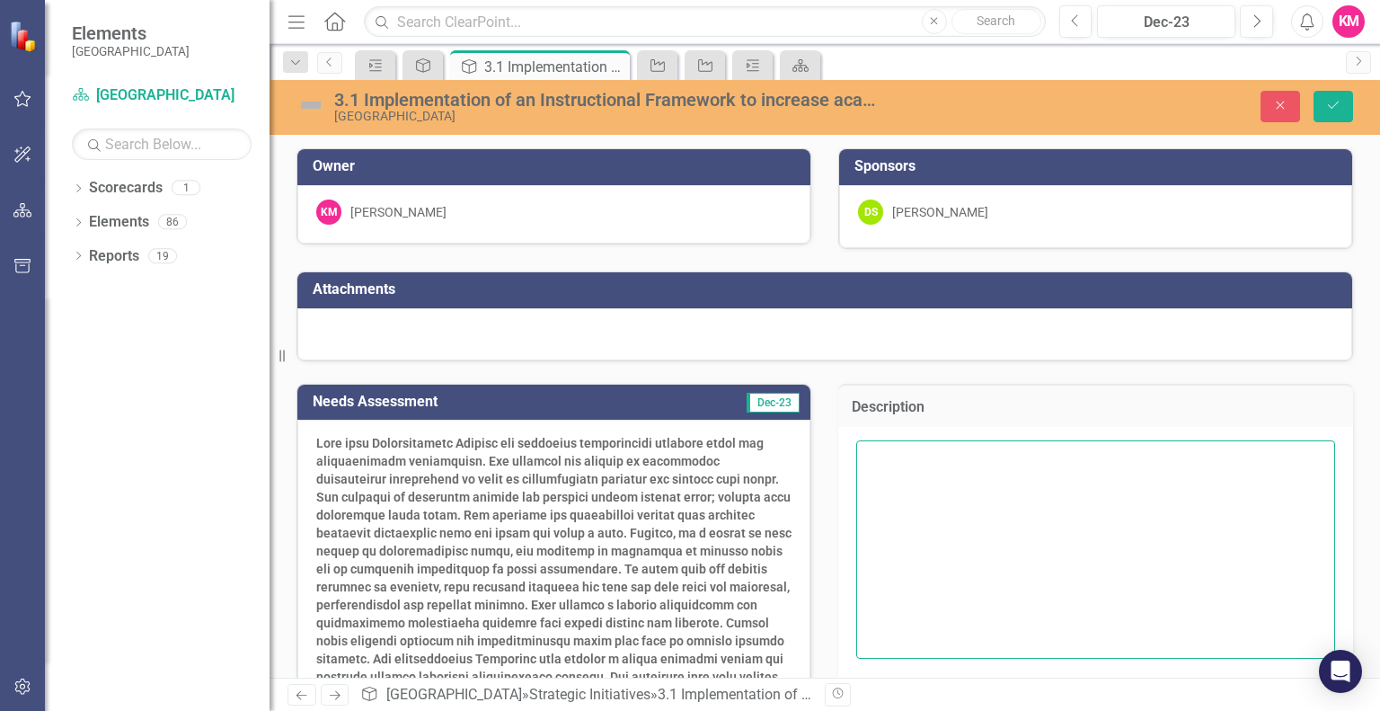
click at [880, 470] on textarea at bounding box center [1095, 548] width 479 height 217
paste textarea "As our district works to ensure that all students are successful we recognize t…"
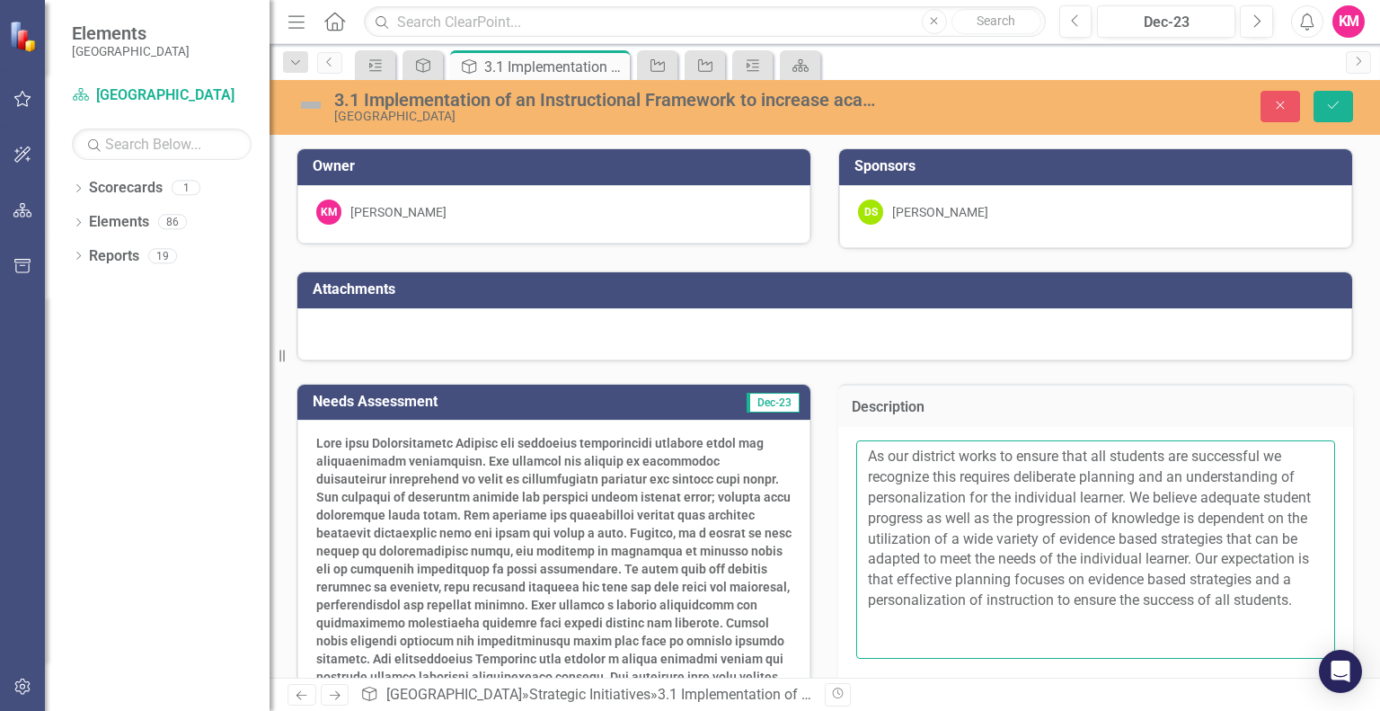
click at [865, 455] on textarea "As our district works to ensure that all students are successful we recognize t…" at bounding box center [1095, 548] width 479 height 217
drag, startPoint x: 879, startPoint y: 490, endPoint x: 862, endPoint y: 455, distance: 38.6
click at [862, 455] on textarea "As our district works to ensure that all students are successful we recognize t…" at bounding box center [1095, 548] width 479 height 217
click at [866, 470] on textarea "As our district works to ensure that all students are successful we recognize t…" at bounding box center [1095, 548] width 479 height 217
paste textarea "The Beaufort County School District Instructional Framework is based on the [PE…"
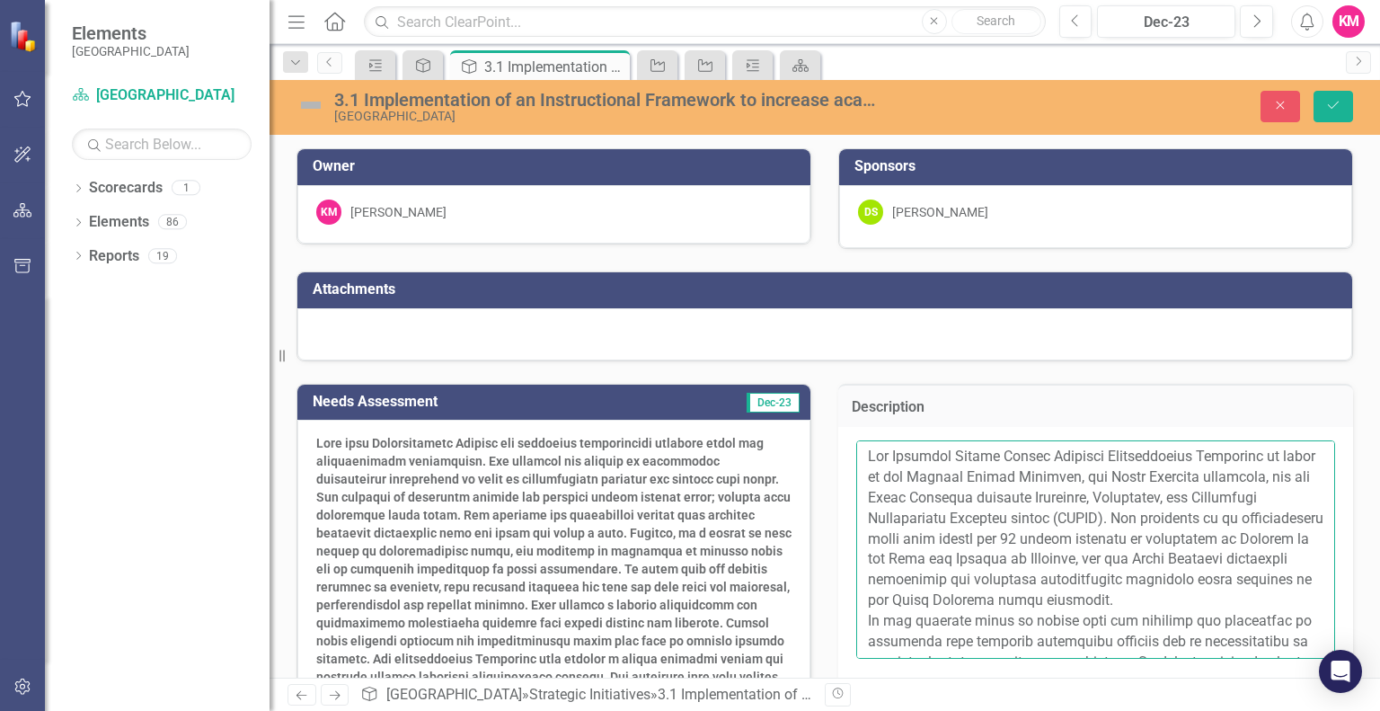
click at [859, 454] on textarea at bounding box center [1095, 548] width 479 height 217
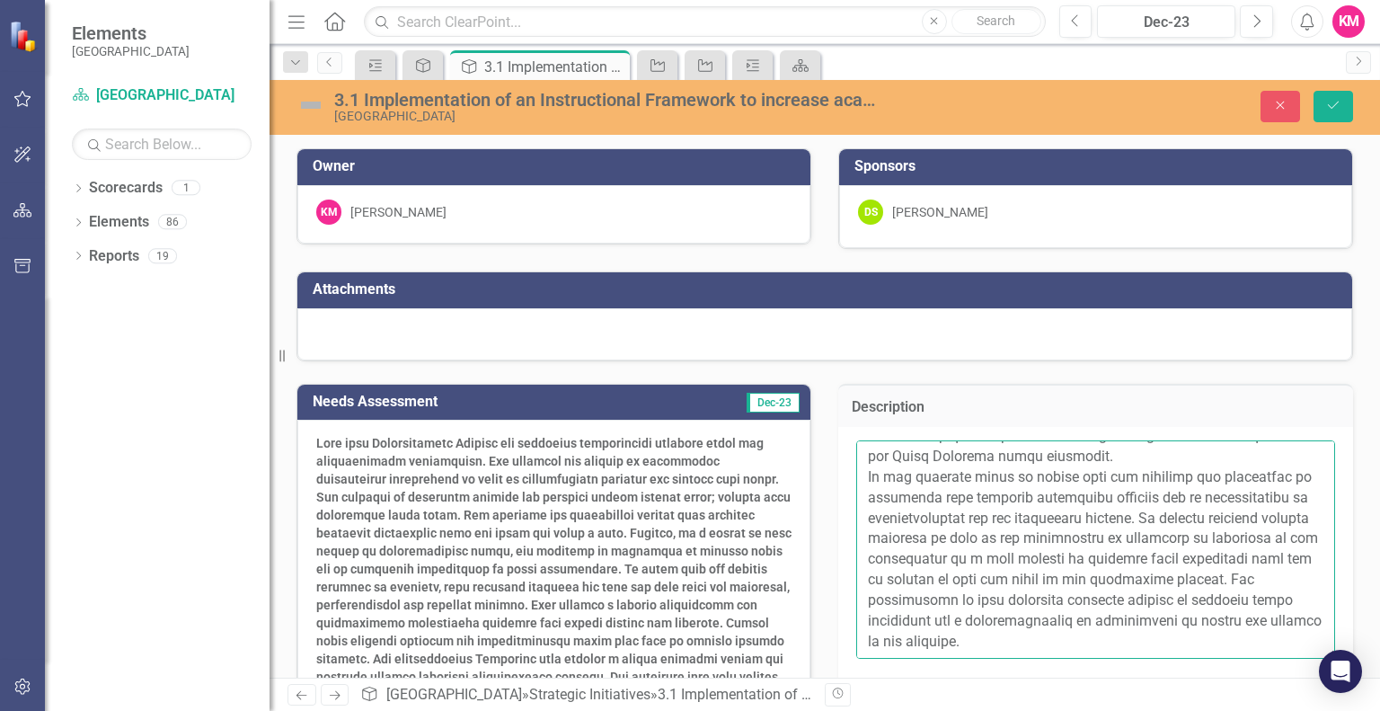
scroll to position [0, 0]
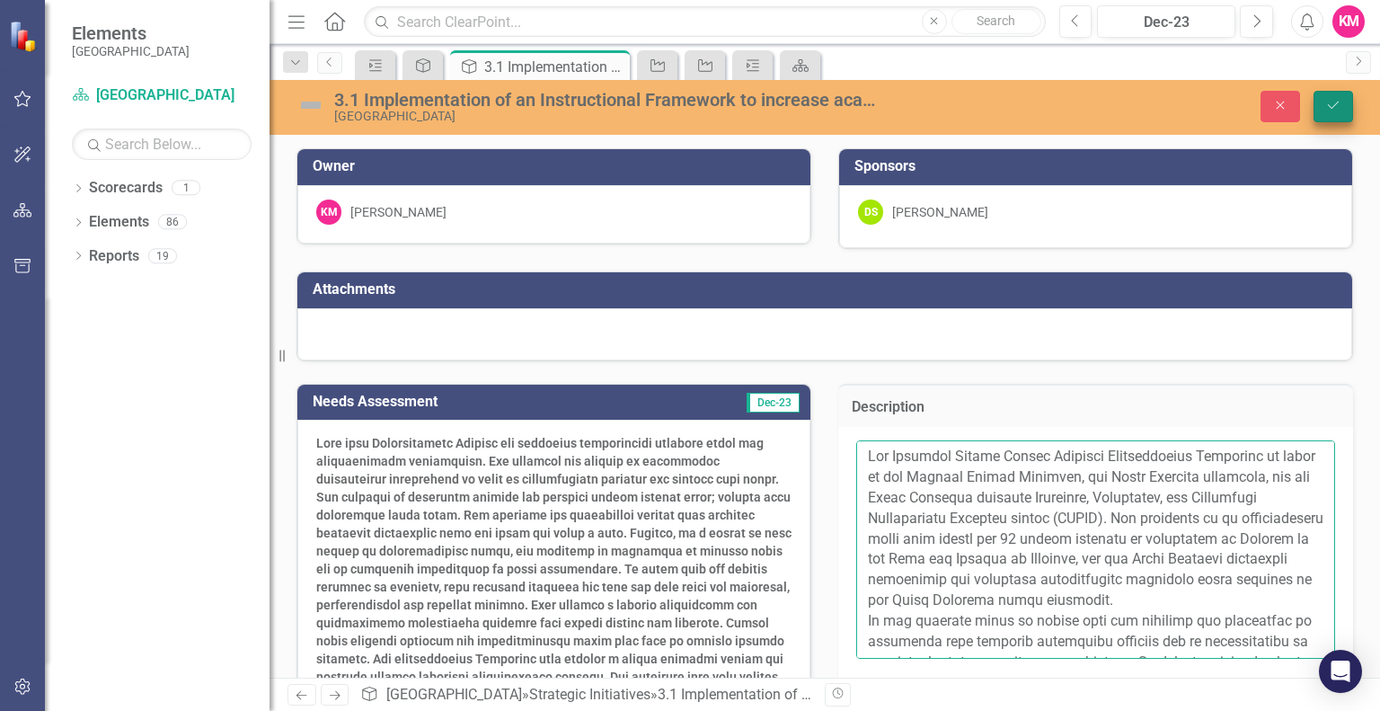
type textarea "The Beaufort County School District Instructional Framework is based on the [PE…"
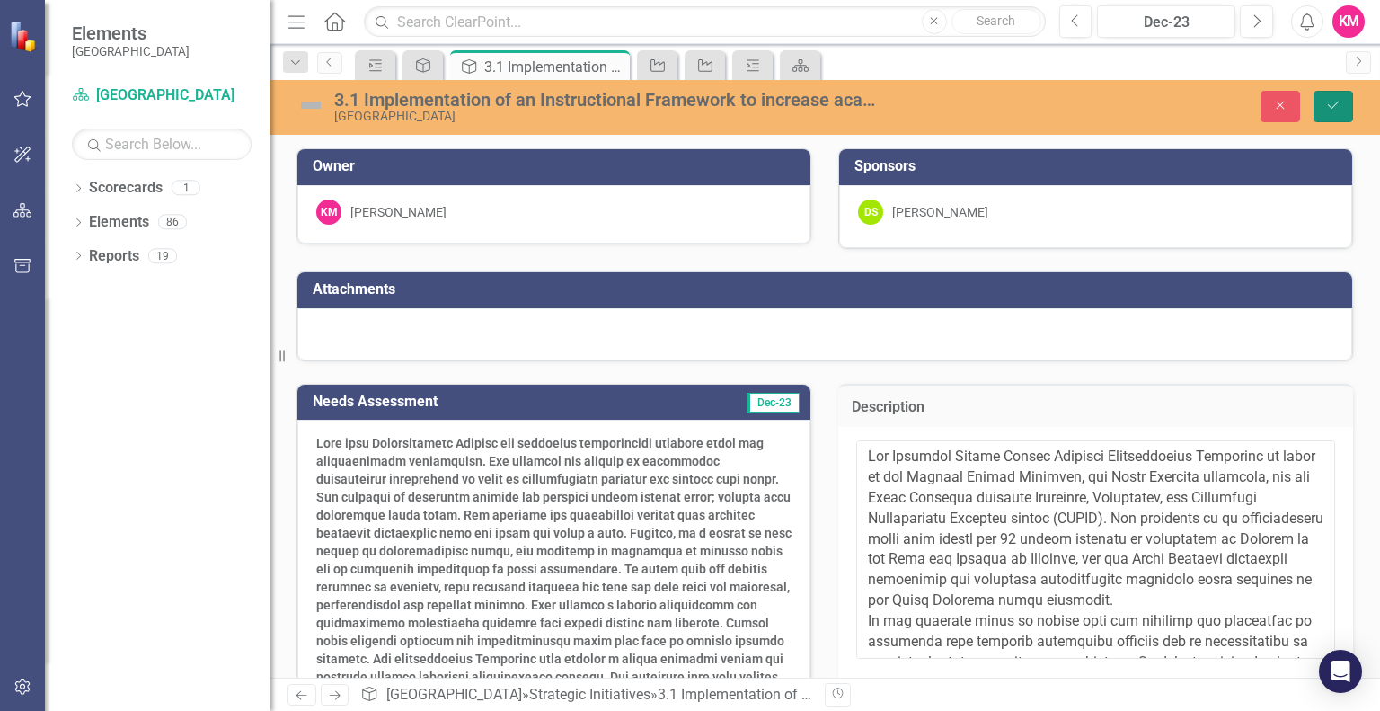
click at [1337, 102] on icon "Save" at bounding box center [1333, 105] width 16 height 13
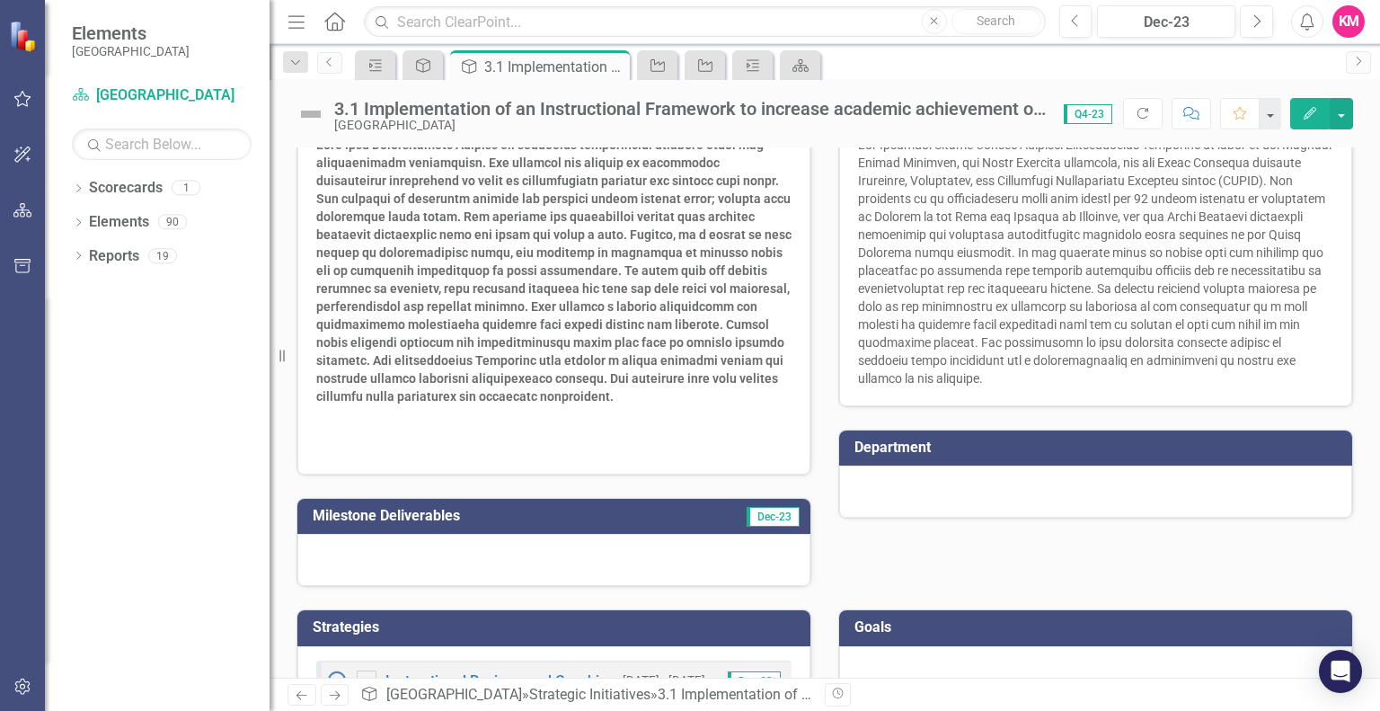
scroll to position [300, 0]
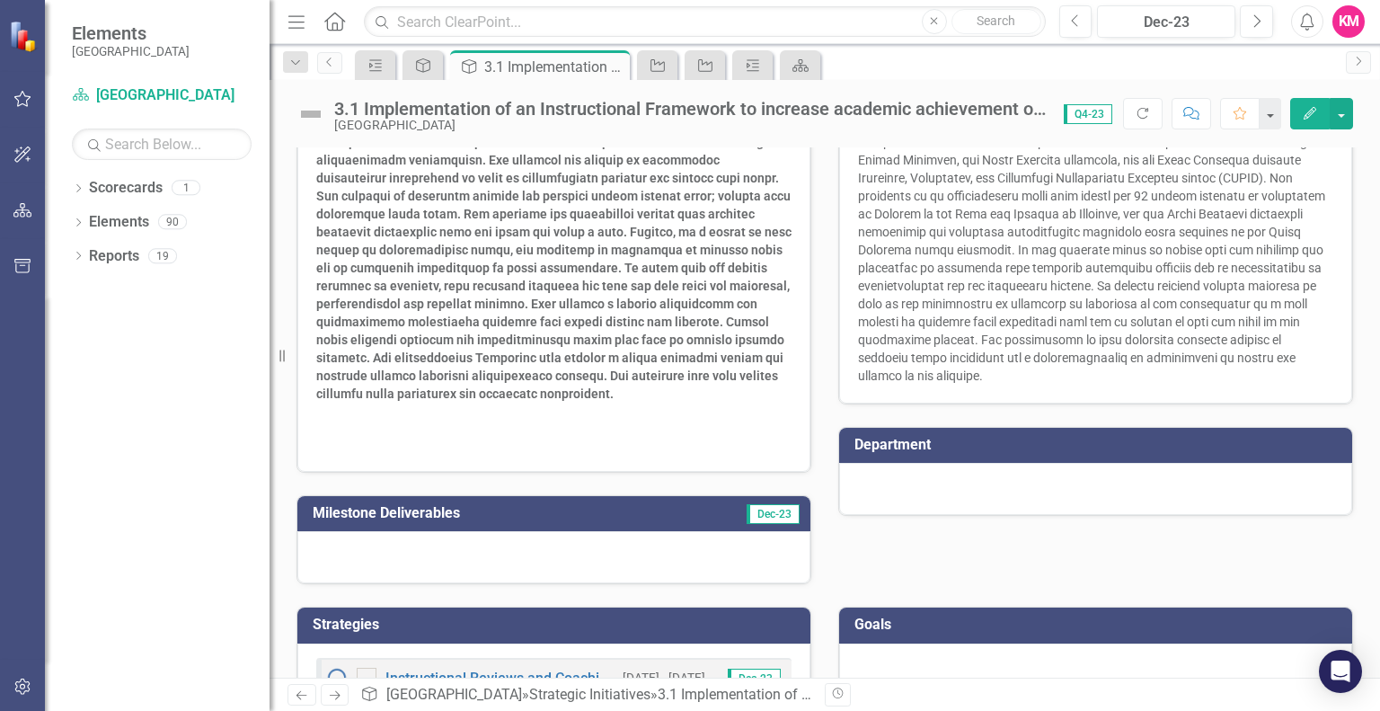
click at [434, 549] on div at bounding box center [553, 557] width 513 height 52
click at [300, 59] on icon "Dropdown" at bounding box center [295, 63] width 16 height 13
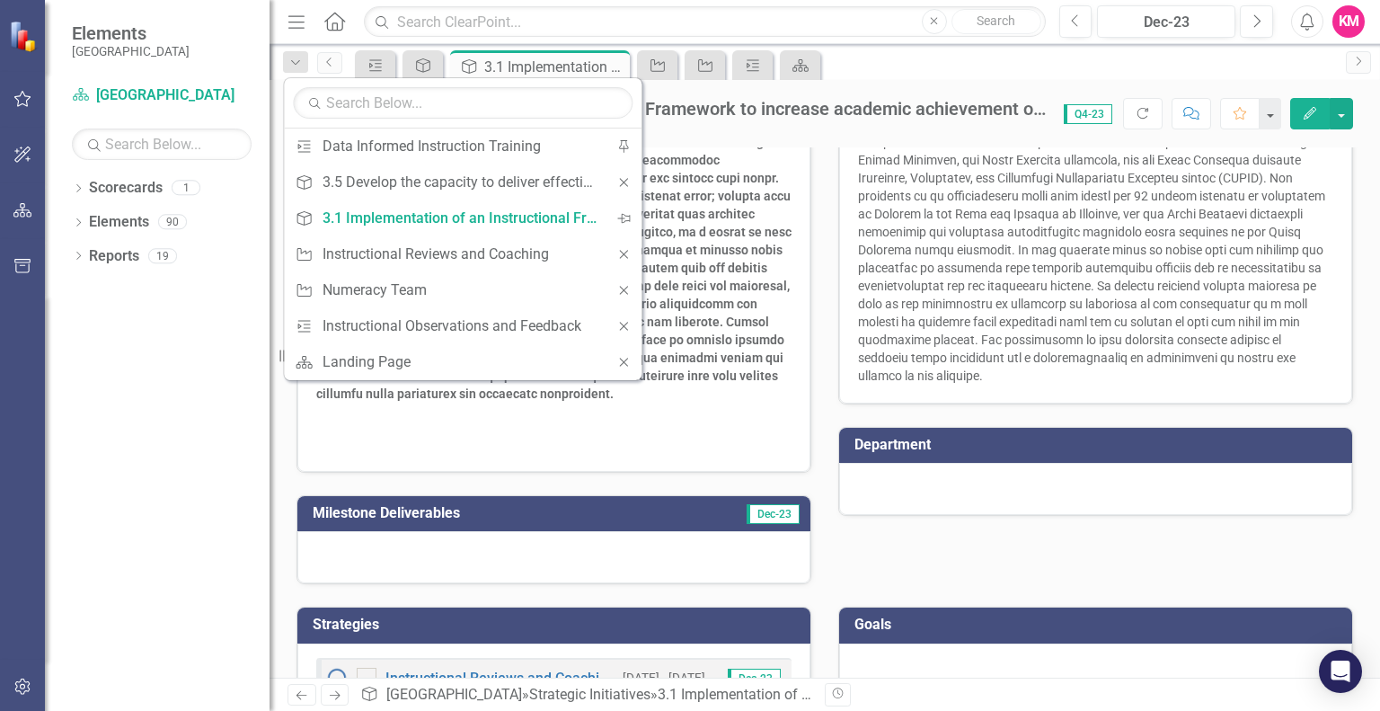
click at [435, 441] on p at bounding box center [553, 442] width 475 height 22
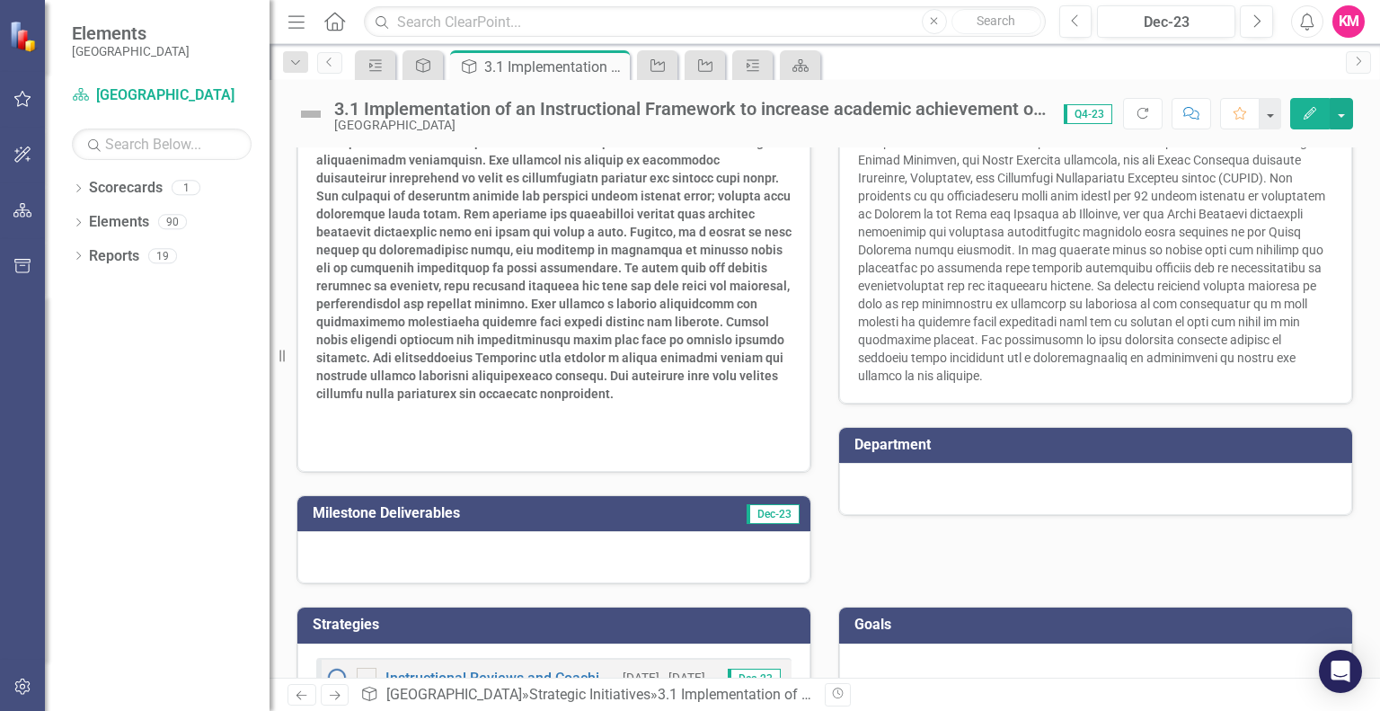
scroll to position [411, 0]
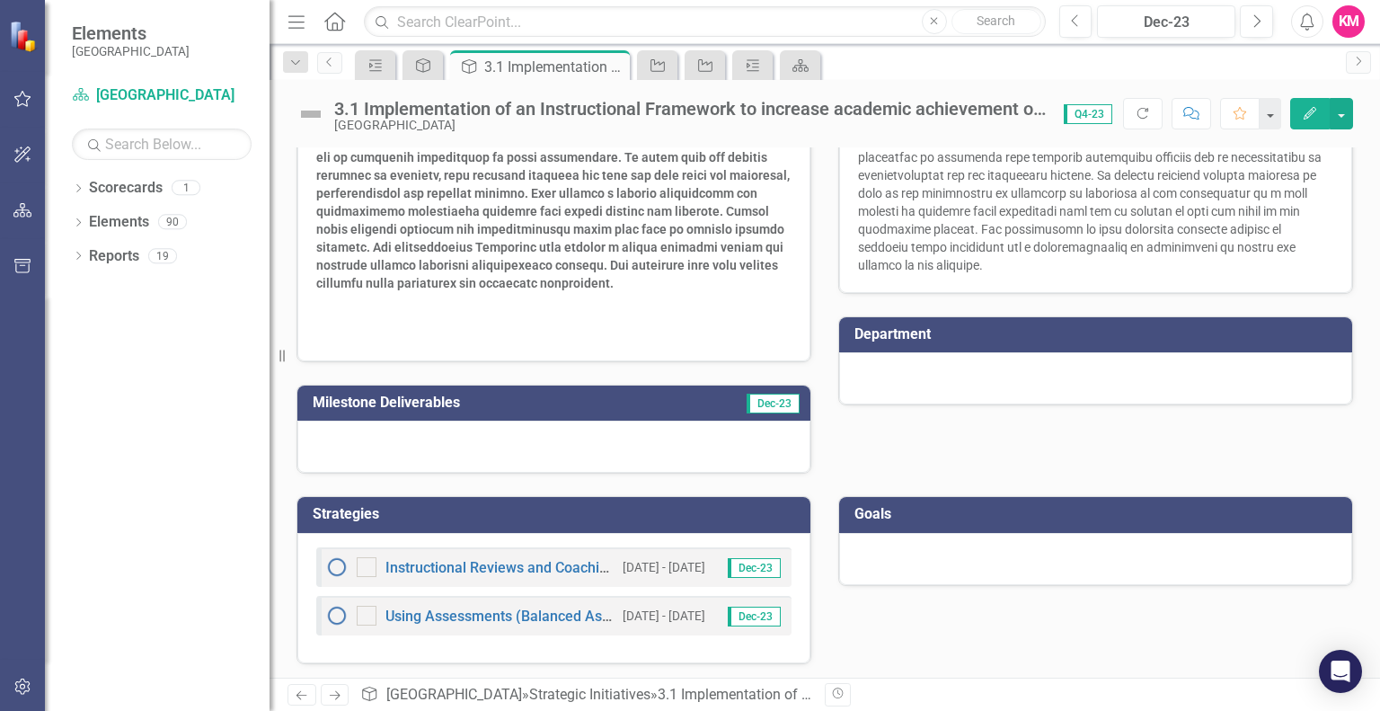
click at [922, 553] on div at bounding box center [1095, 559] width 513 height 52
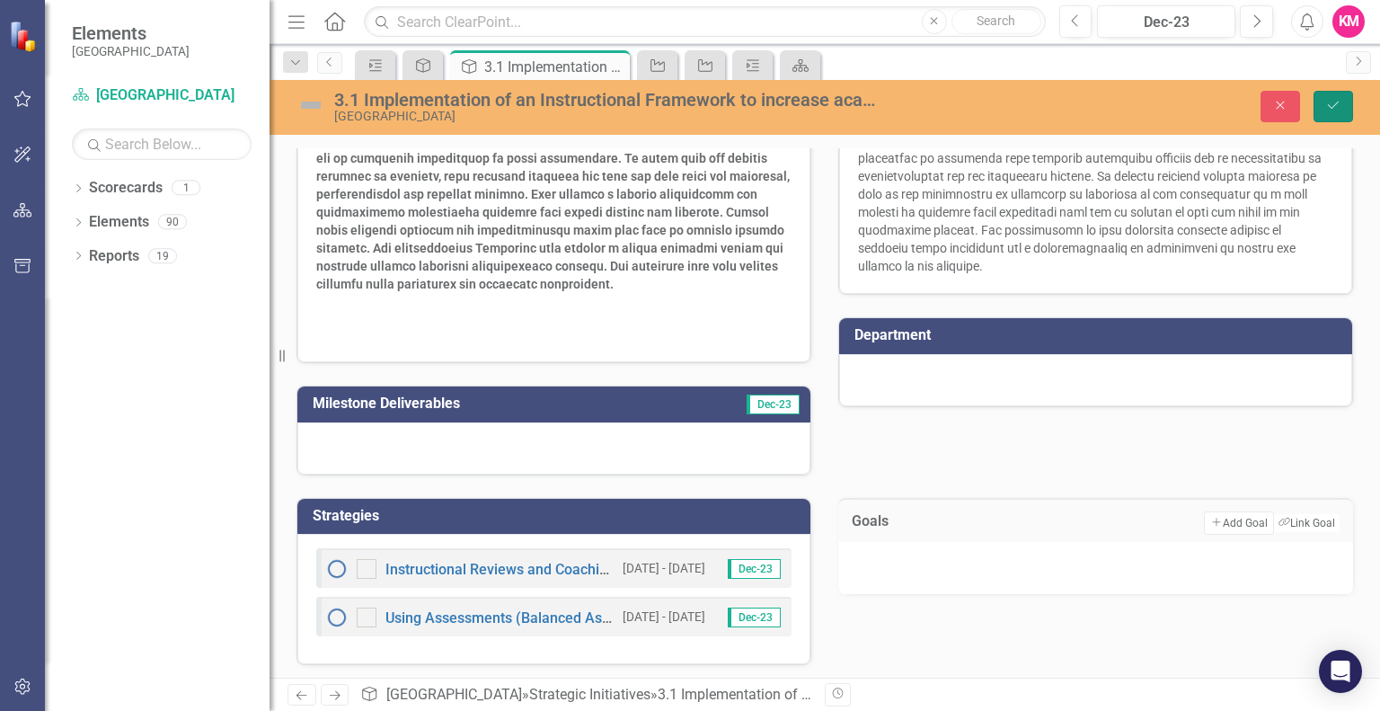
click at [1329, 100] on icon "Save" at bounding box center [1333, 105] width 16 height 13
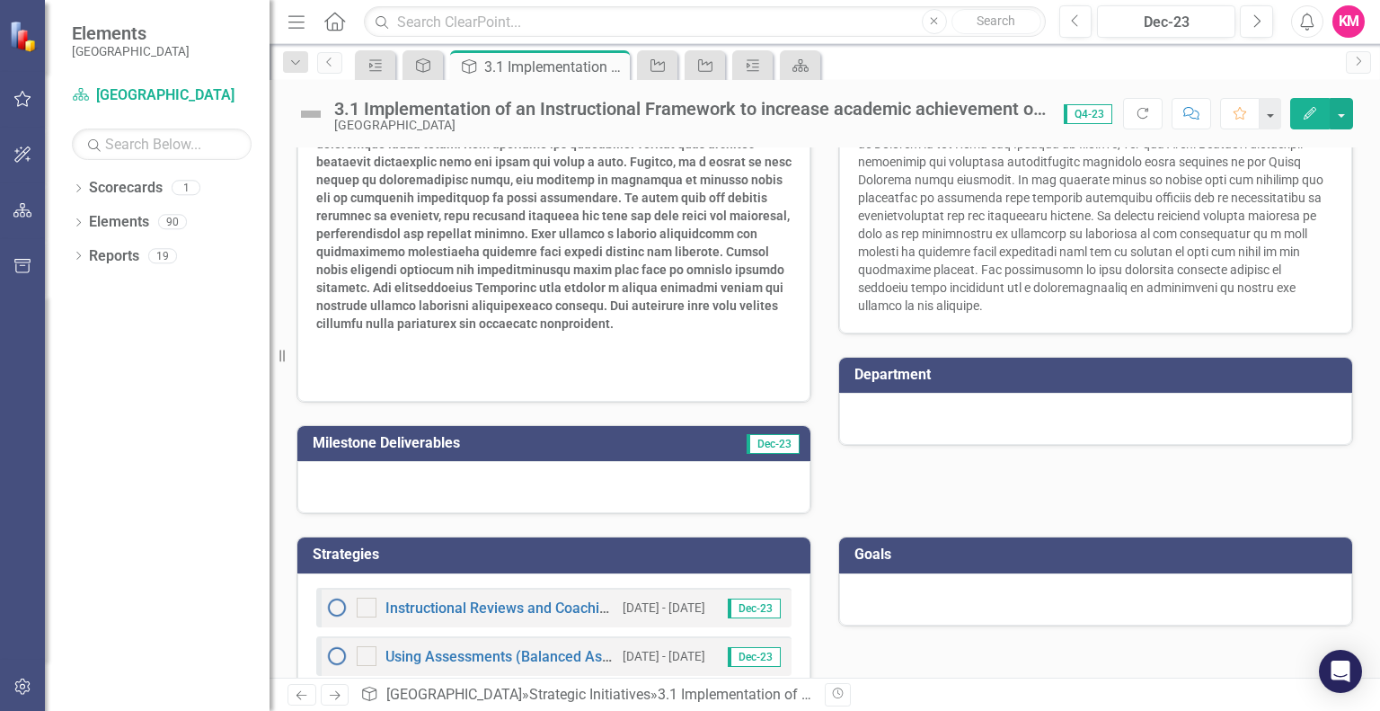
scroll to position [373, 0]
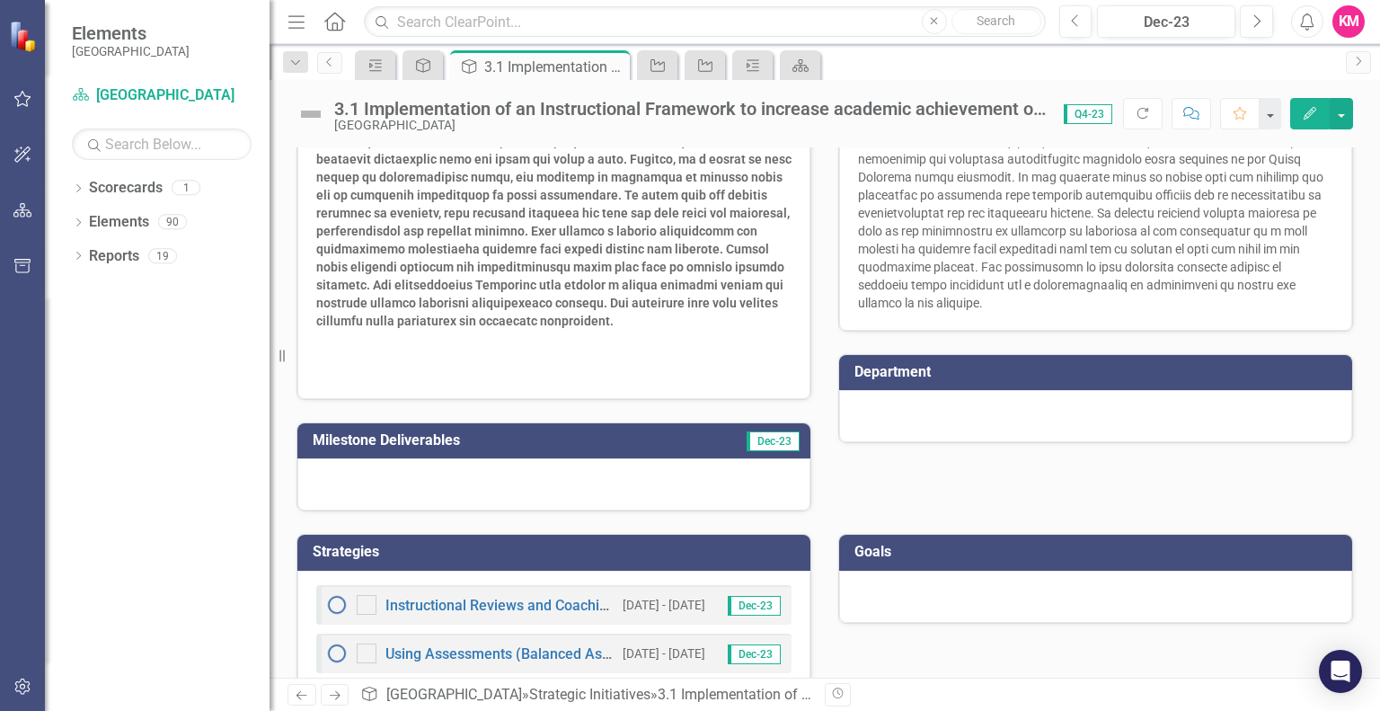
click at [323, 19] on icon "Home" at bounding box center [333, 21] width 23 height 19
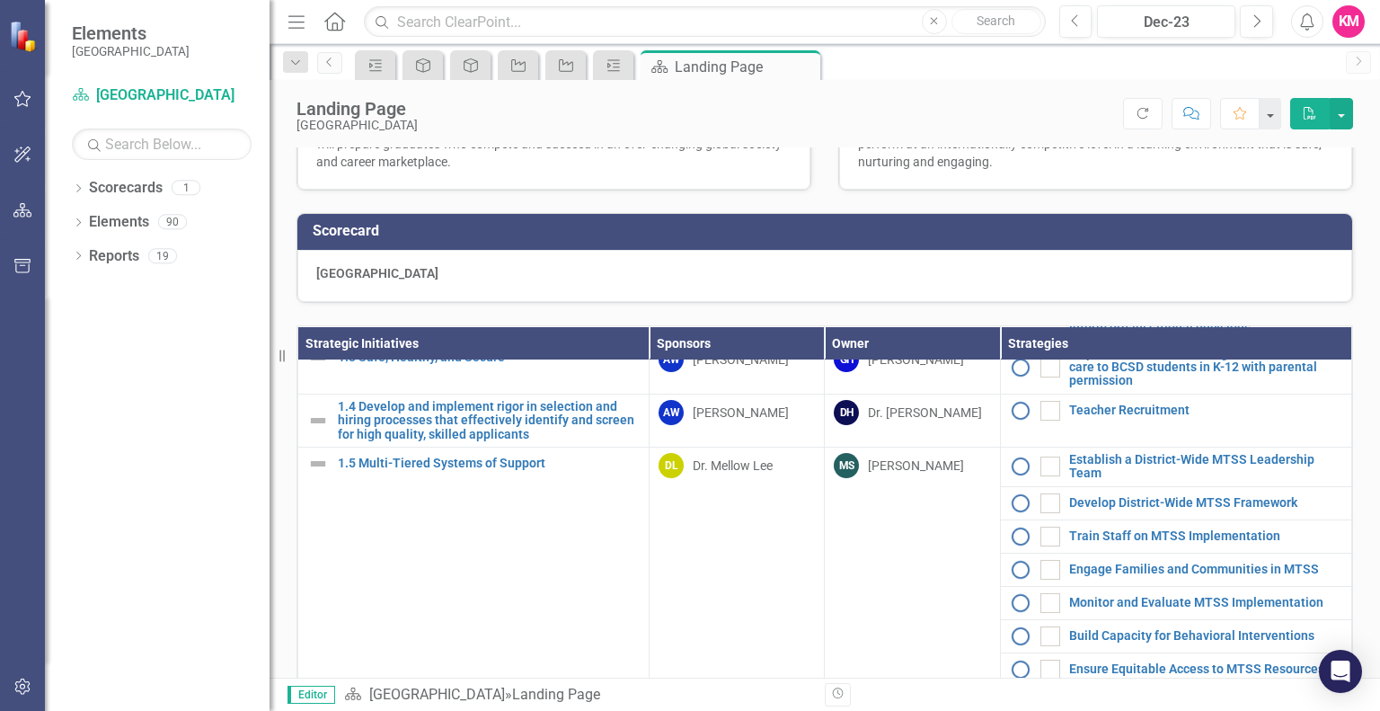
scroll to position [374, 0]
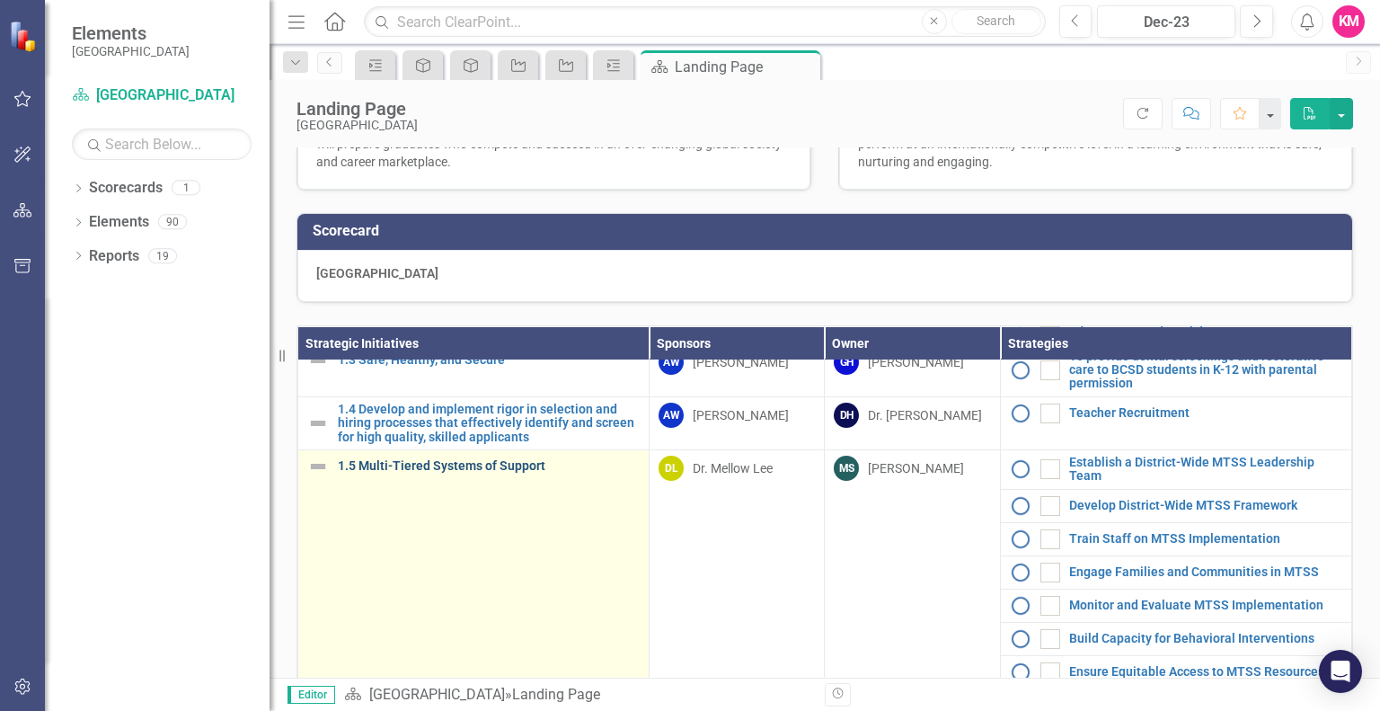
click at [428, 472] on link "1.5 Multi-Tiered Systems of Support" at bounding box center [489, 465] width 302 height 13
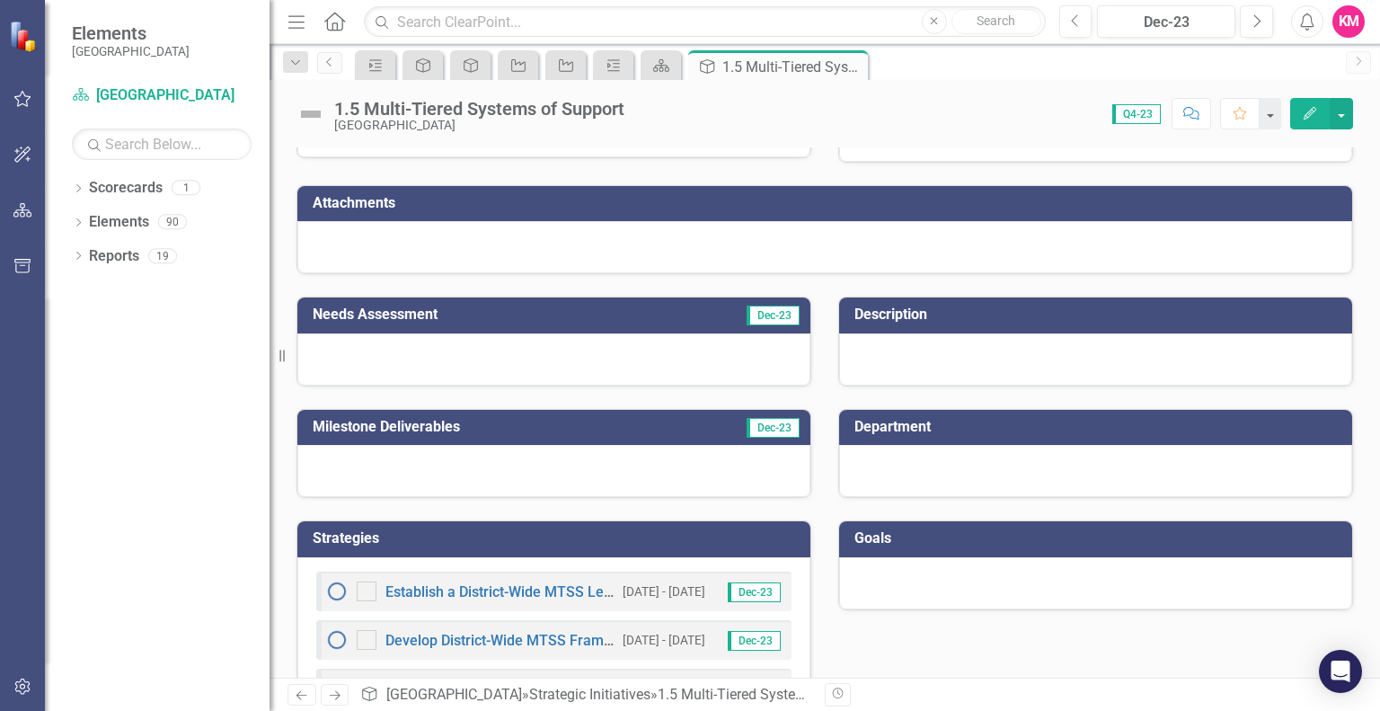
scroll to position [81, 0]
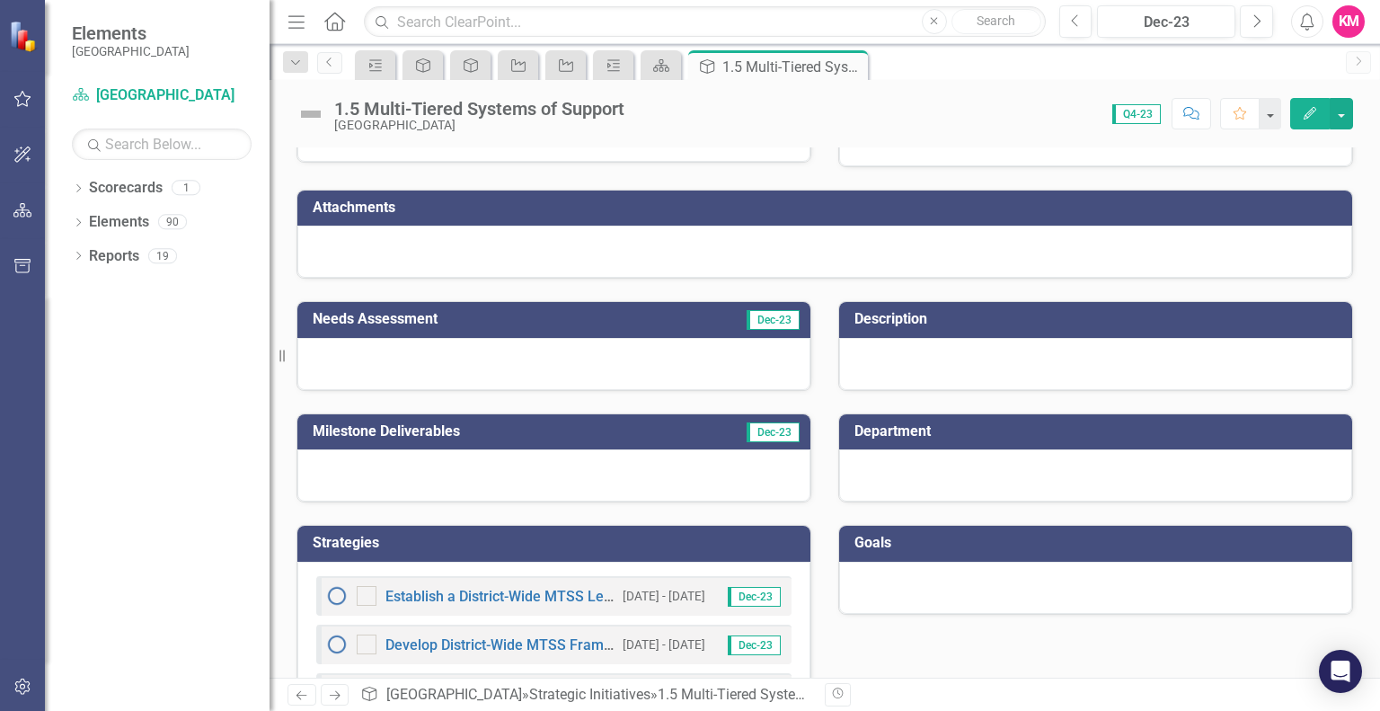
click at [332, 26] on icon at bounding box center [334, 21] width 21 height 19
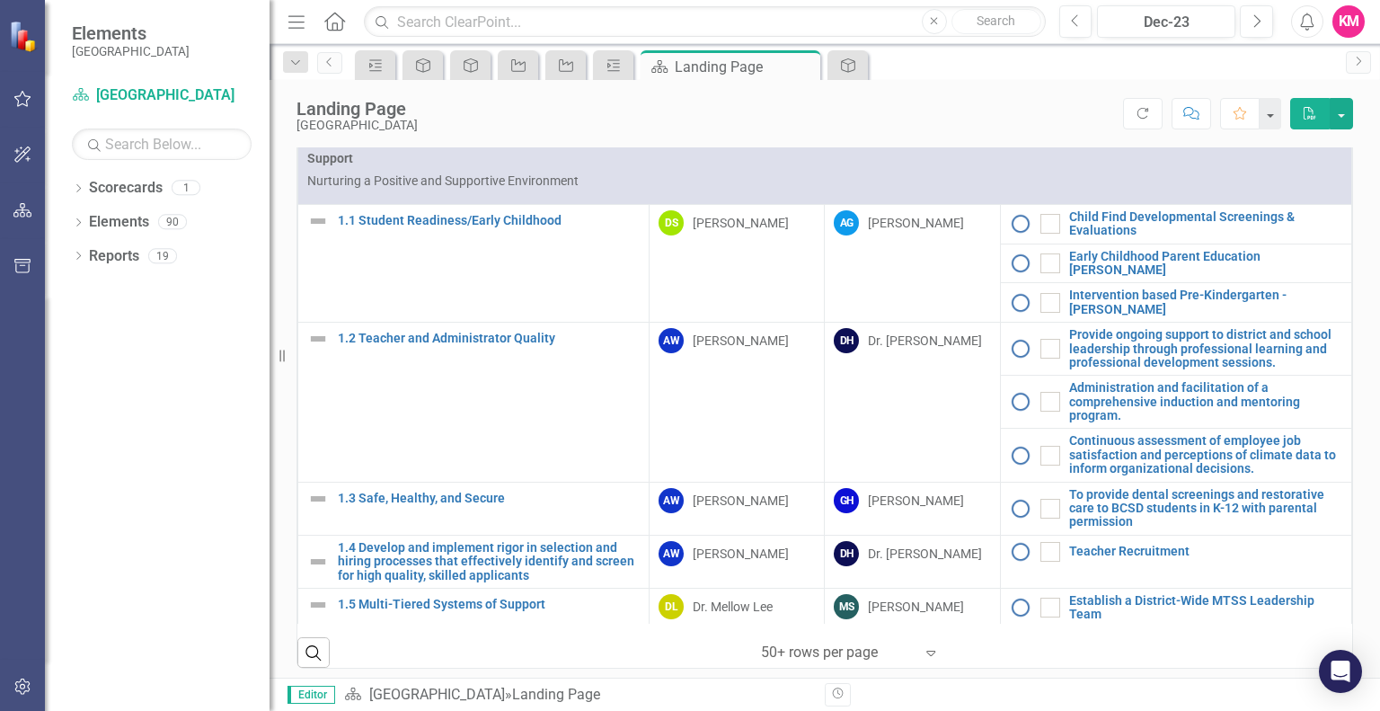
scroll to position [716, 0]
